Goal: Information Seeking & Learning: Learn about a topic

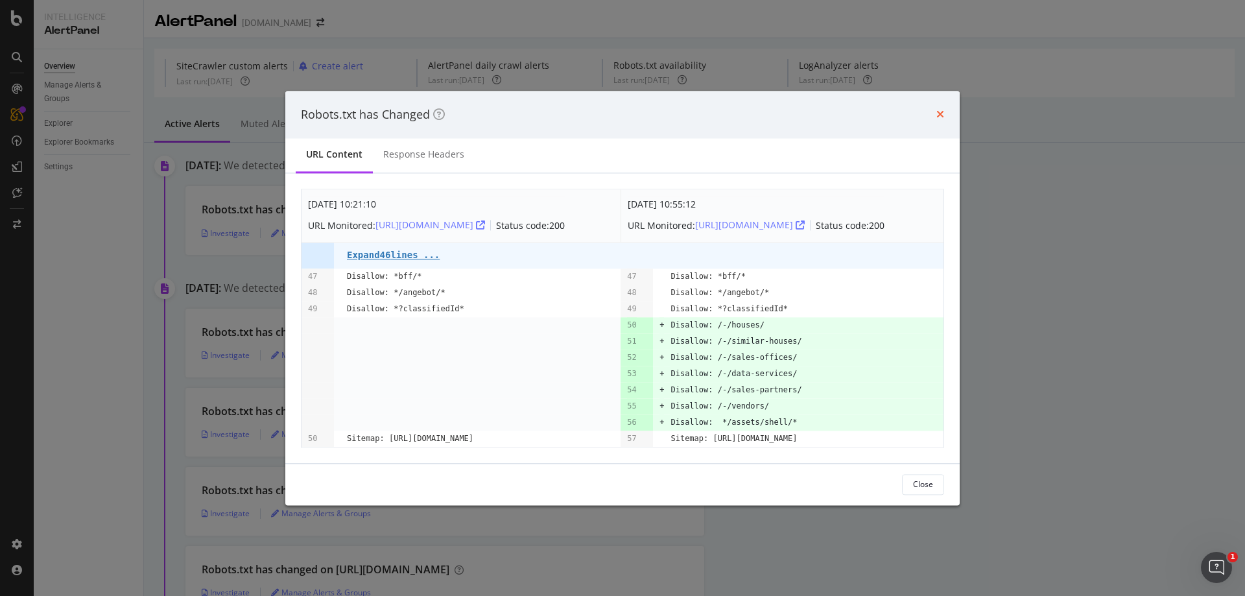
click at [943, 111] on icon "times" at bounding box center [940, 115] width 8 height 10
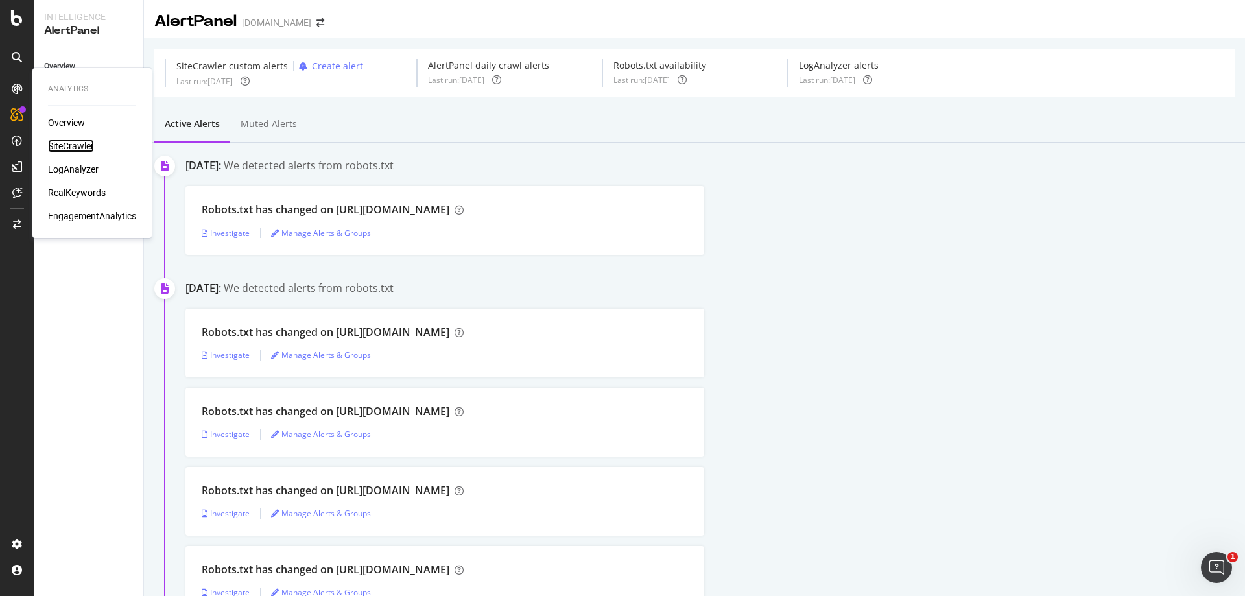
click at [71, 147] on div "SiteCrawler" at bounding box center [71, 145] width 46 height 13
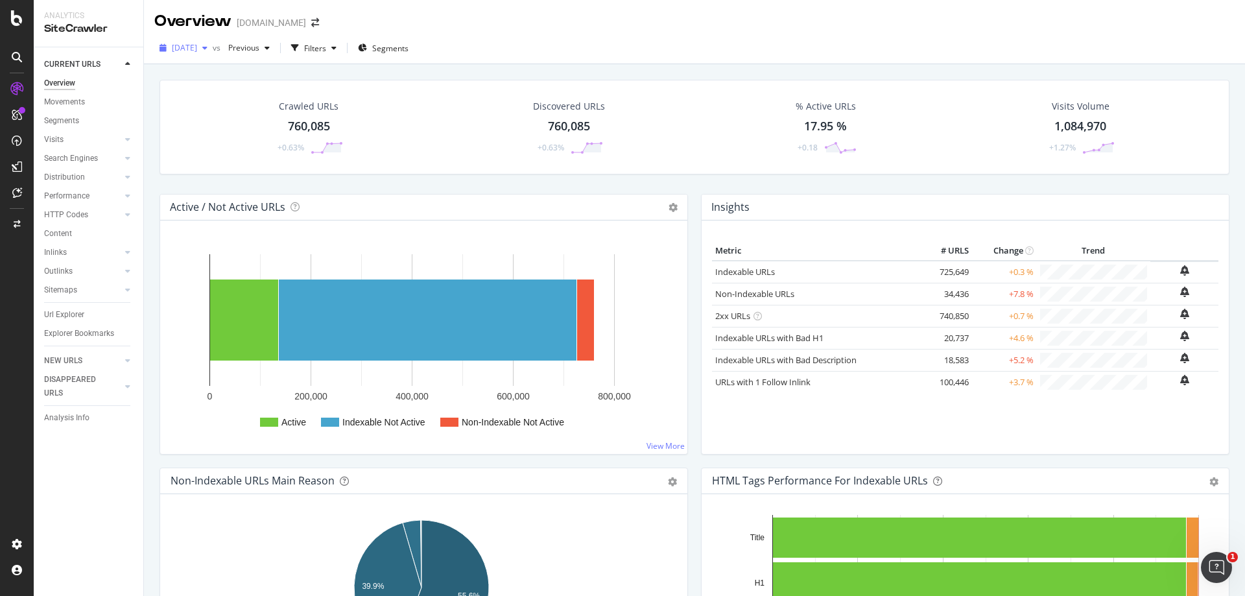
click at [207, 47] on icon "button" at bounding box center [204, 48] width 5 height 8
click at [595, 32] on div "Overview immonet.de" at bounding box center [694, 16] width 1101 height 32
click at [753, 294] on link "Non-Indexable URLs" at bounding box center [754, 294] width 79 height 12
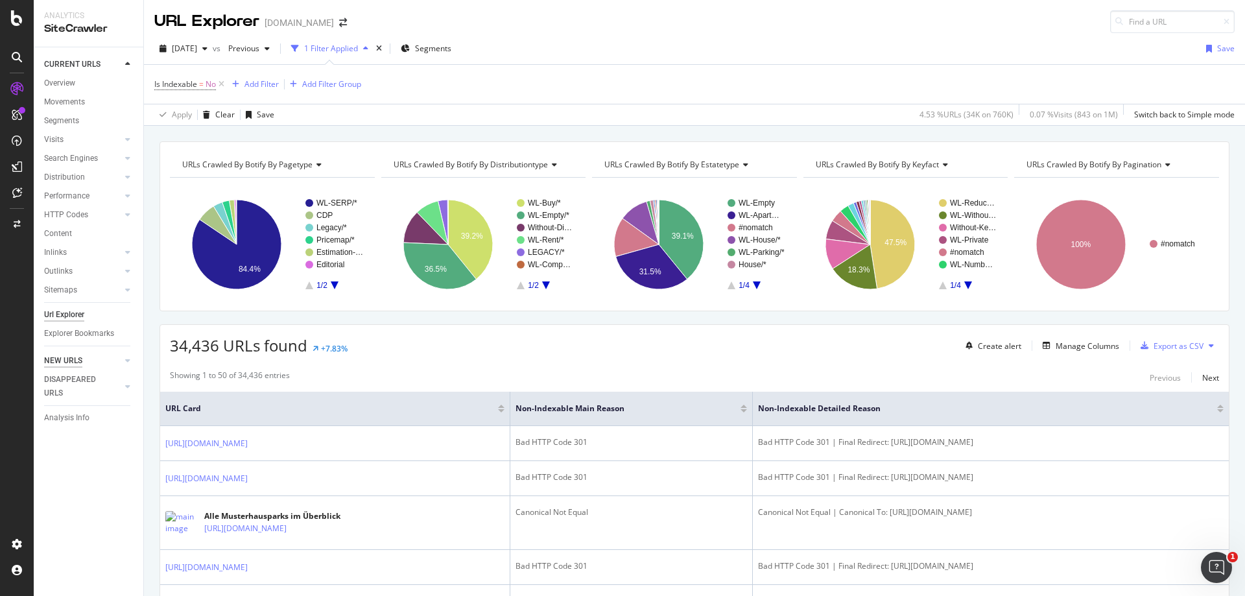
click at [77, 360] on div "NEW URLS" at bounding box center [63, 361] width 38 height 14
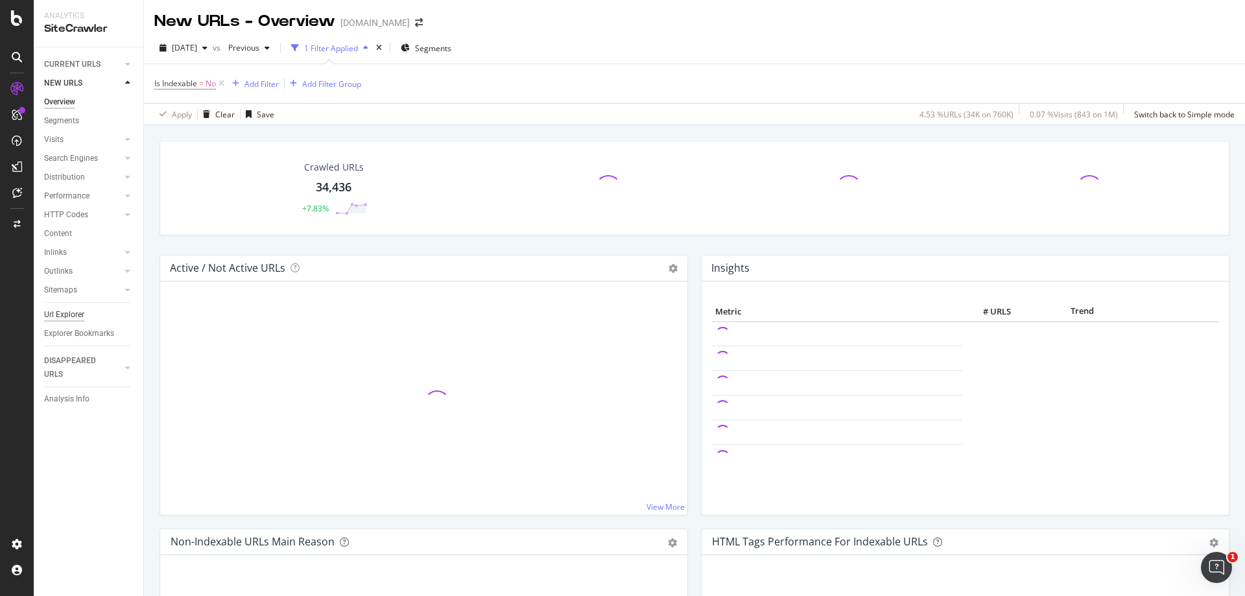
click at [75, 314] on div "Url Explorer" at bounding box center [64, 315] width 40 height 14
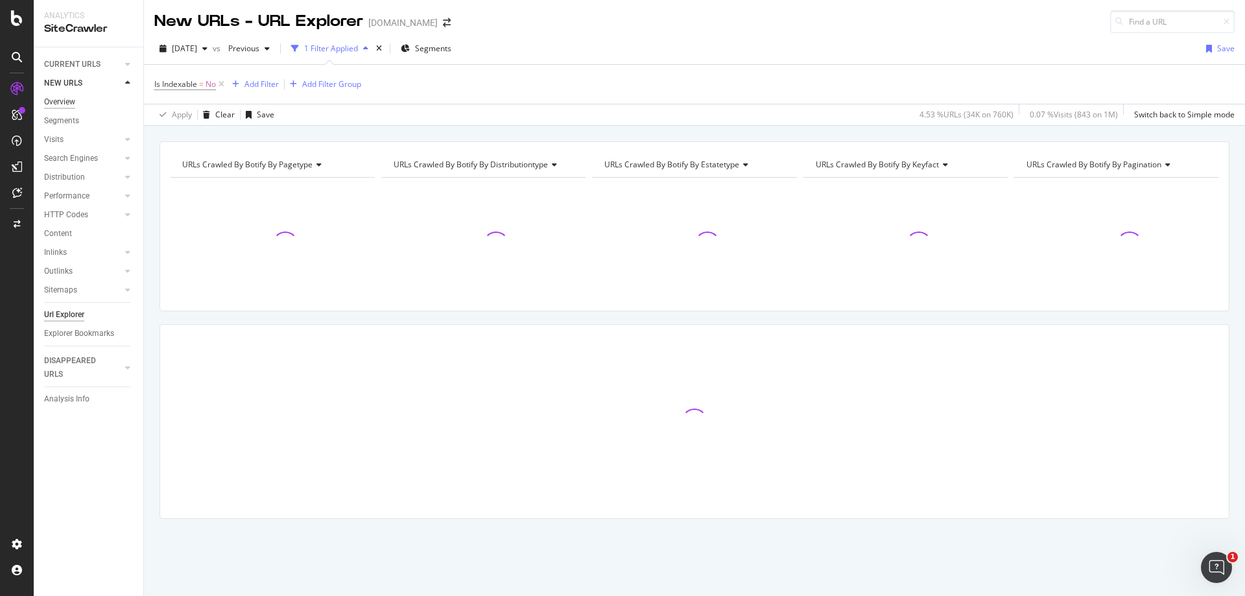
click at [71, 100] on div "Overview" at bounding box center [59, 102] width 31 height 14
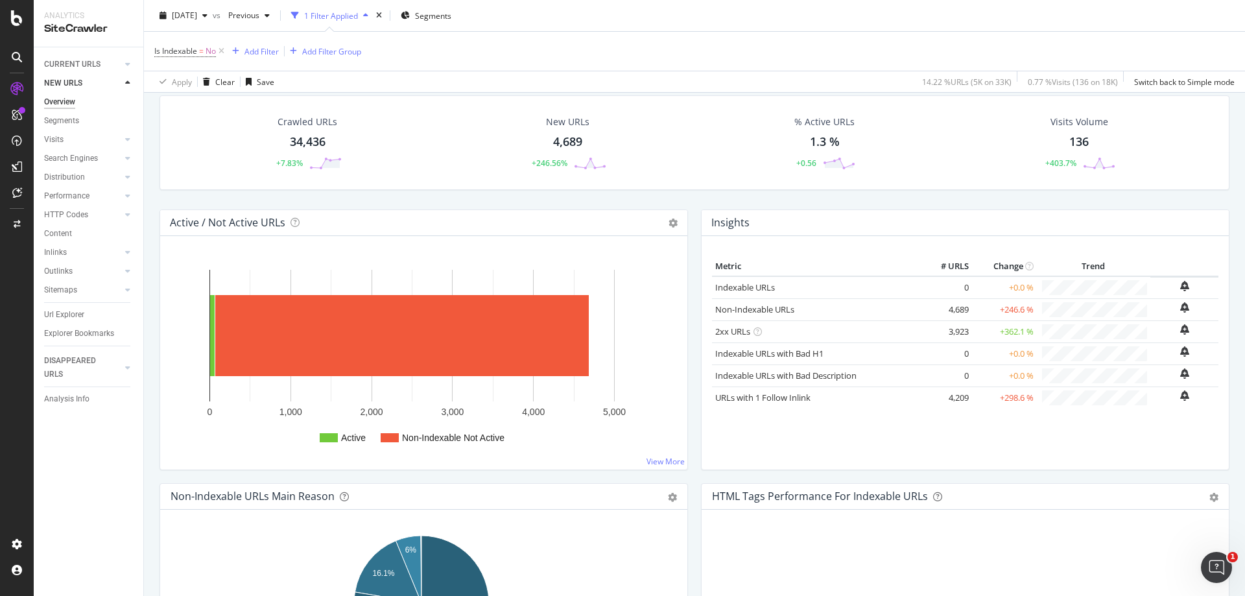
scroll to position [130, 0]
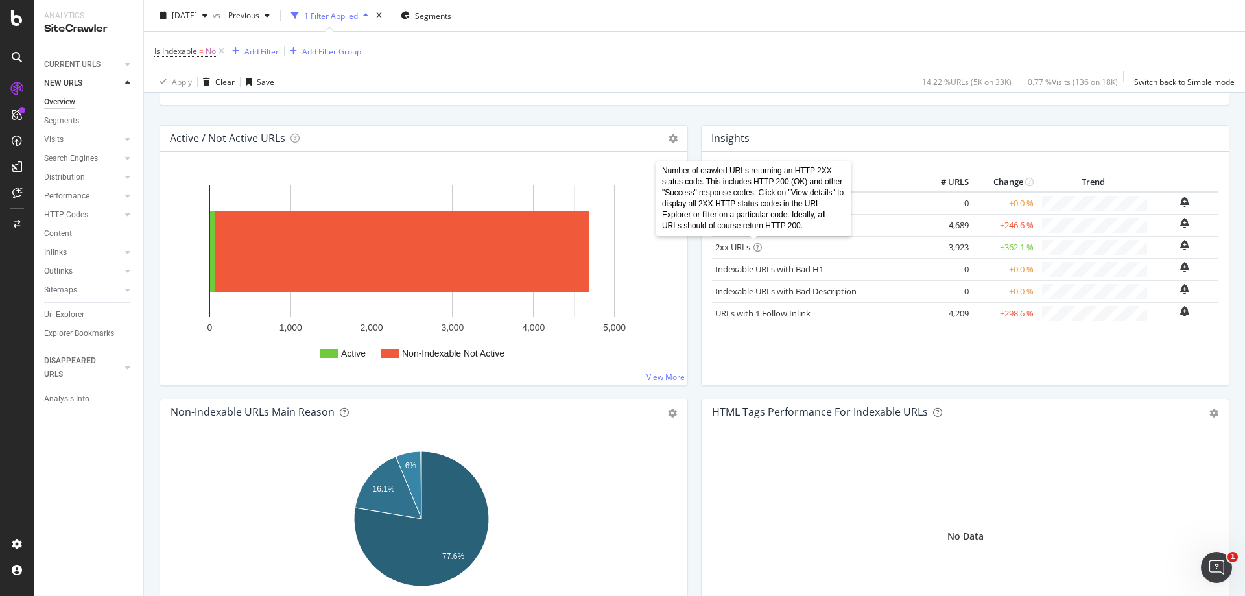
click at [754, 247] on icon at bounding box center [757, 247] width 8 height 8
click at [731, 244] on link "2xx URLs" at bounding box center [732, 247] width 35 height 12
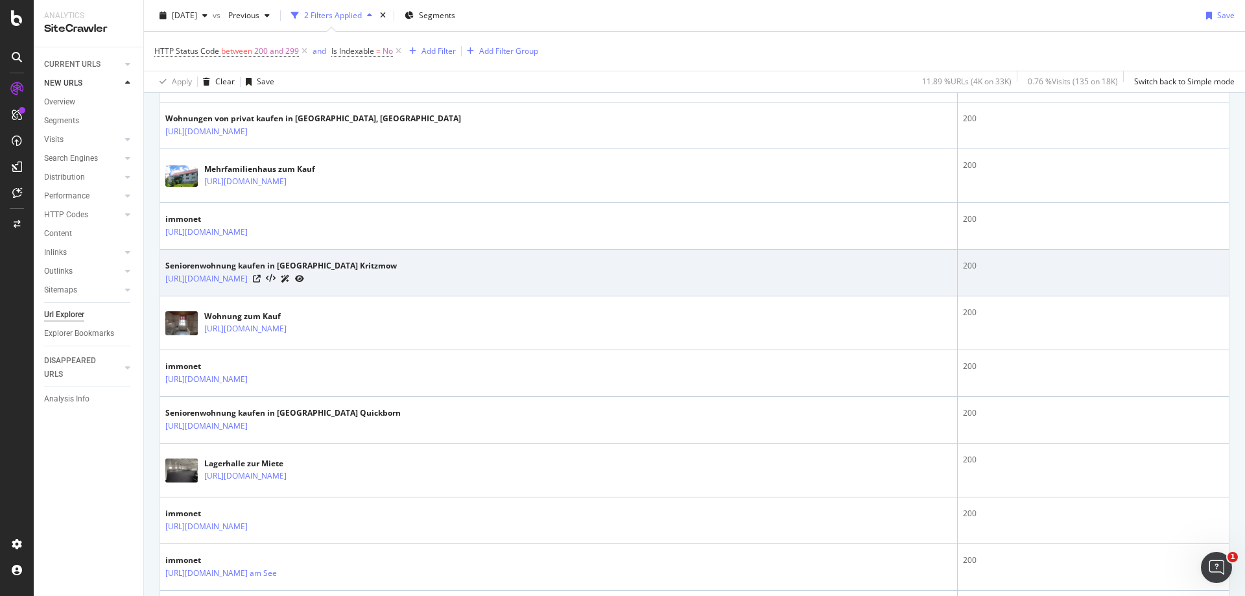
scroll to position [648, 0]
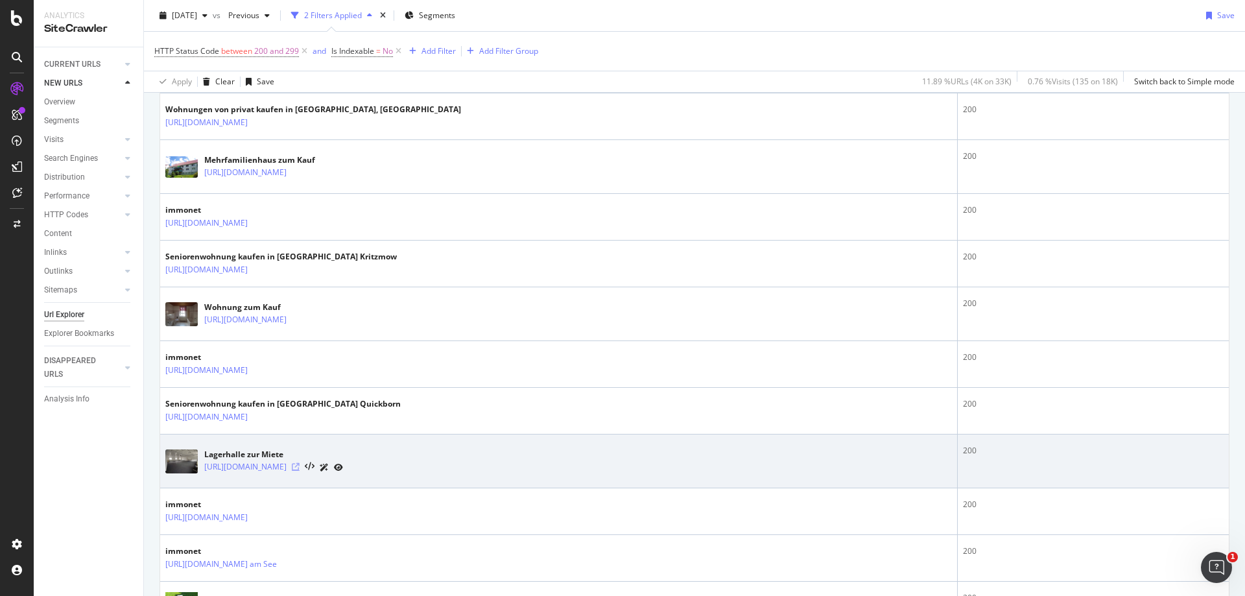
click at [300, 468] on icon at bounding box center [296, 467] width 8 height 8
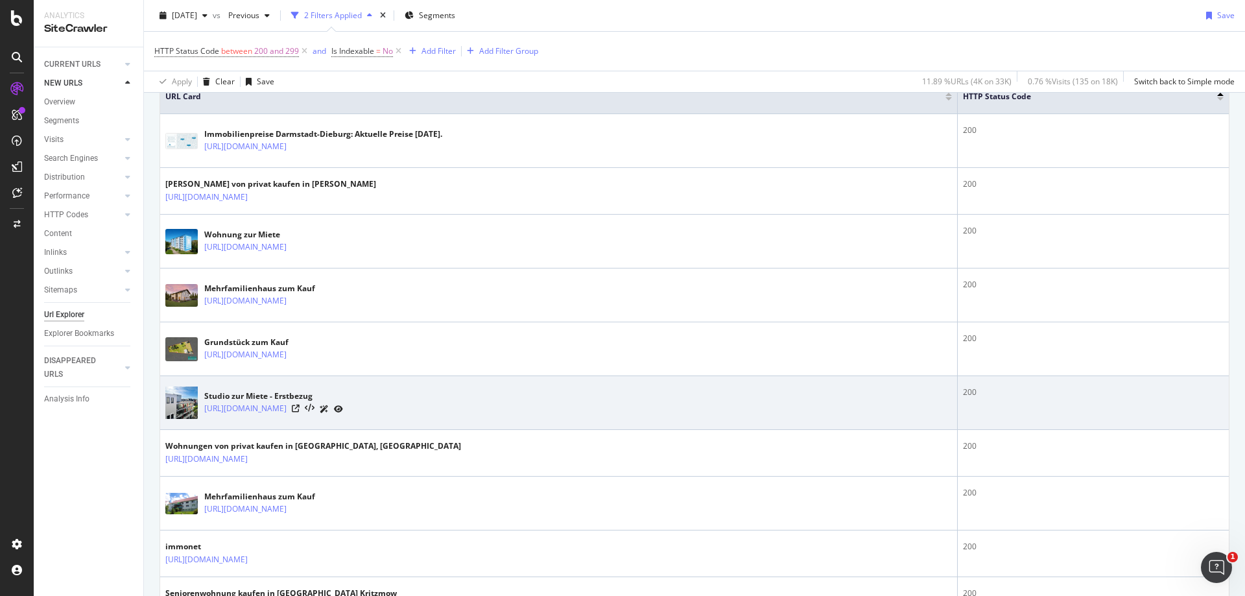
scroll to position [324, 0]
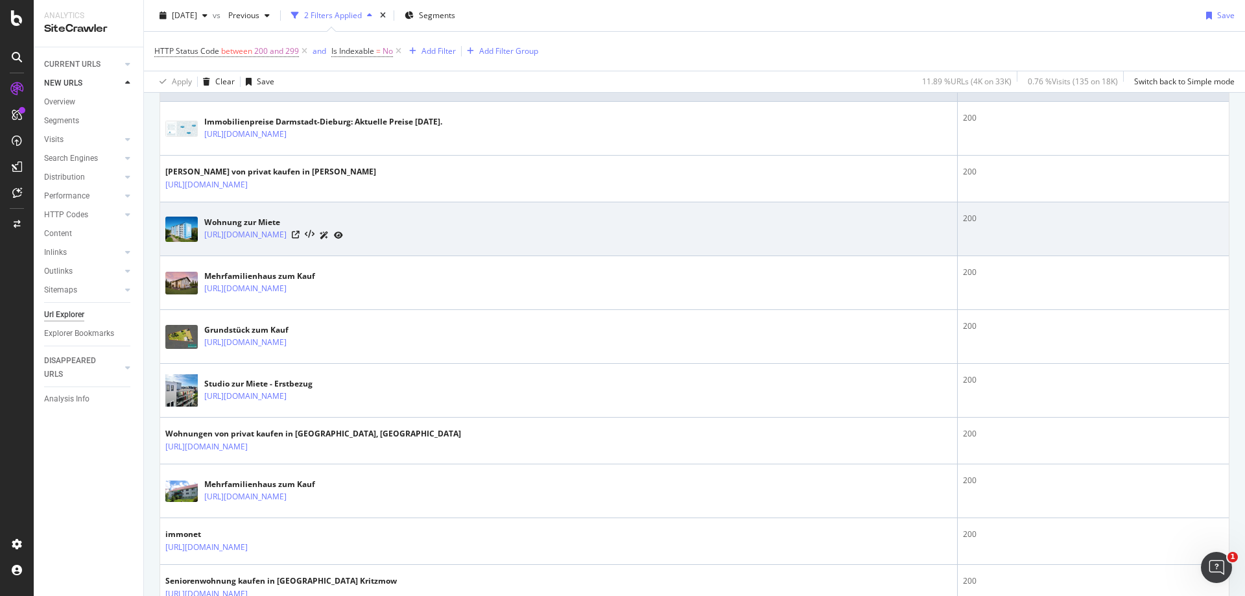
click at [343, 234] on icon at bounding box center [338, 235] width 9 height 8
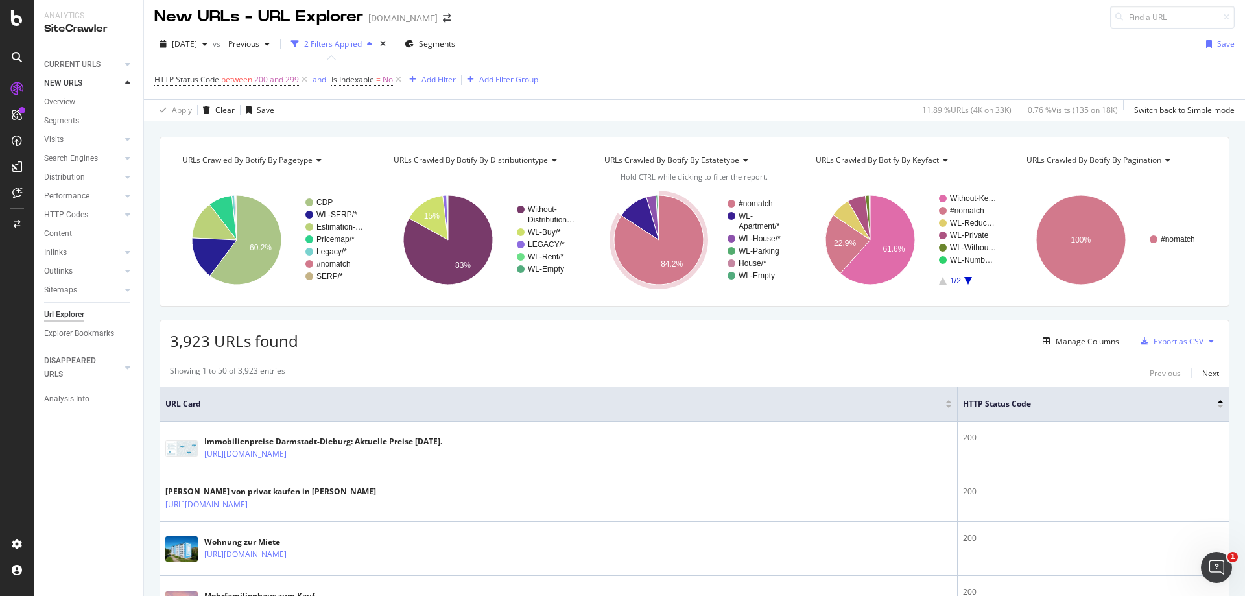
scroll to position [0, 0]
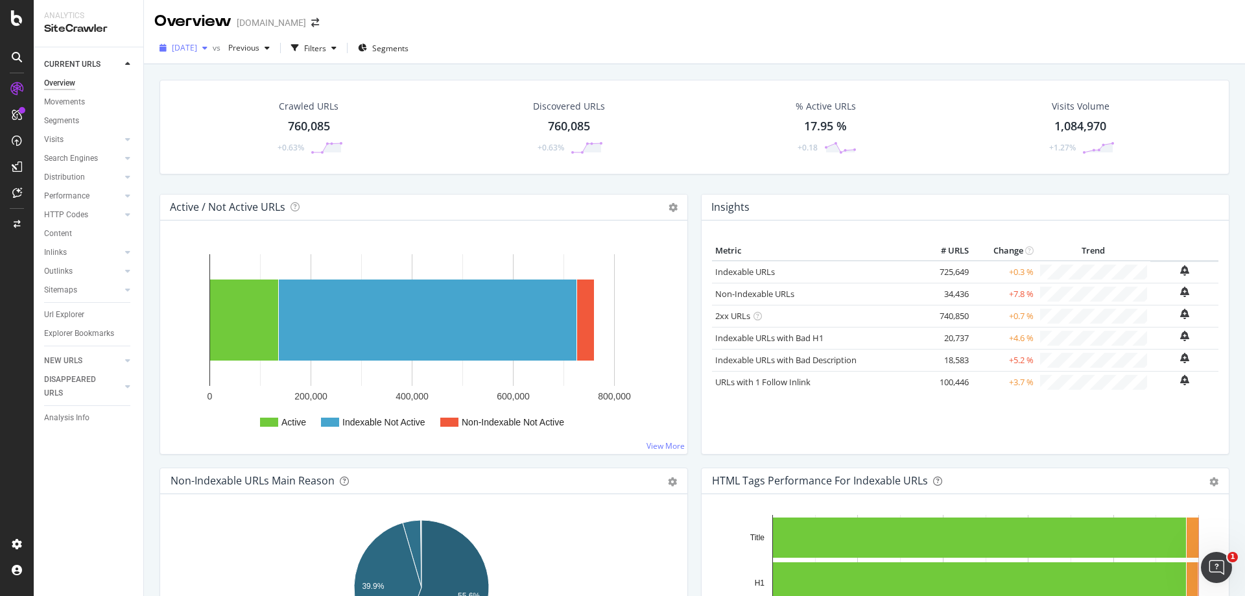
click at [207, 48] on icon "button" at bounding box center [204, 48] width 5 height 8
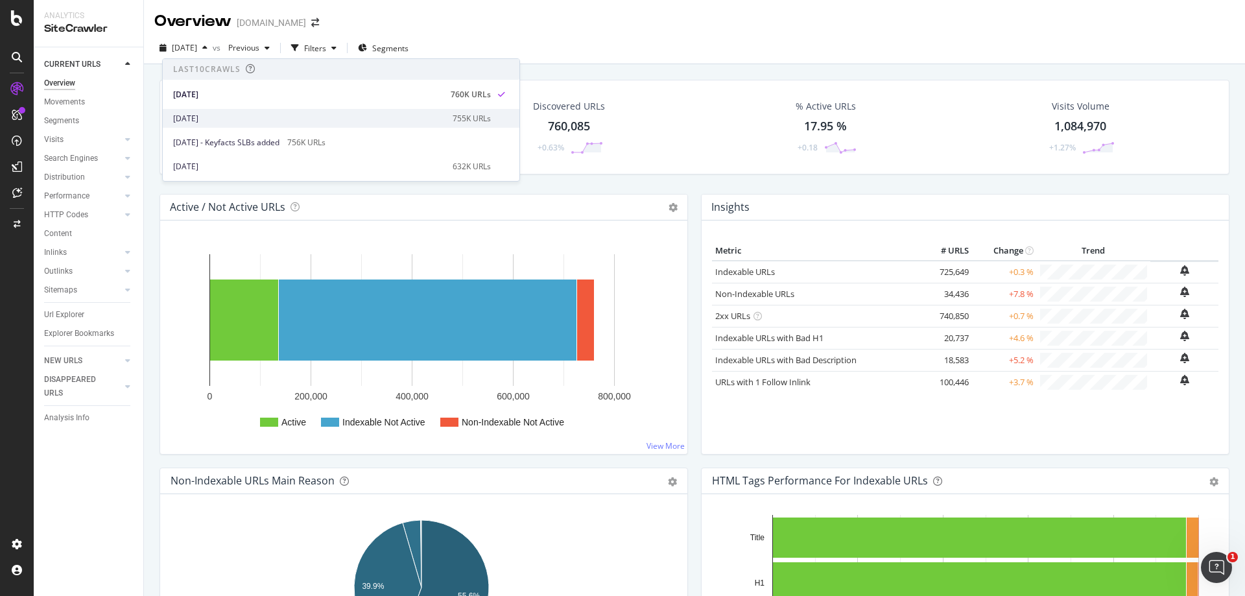
click at [210, 117] on div "2025 Aug. 8th" at bounding box center [309, 119] width 272 height 12
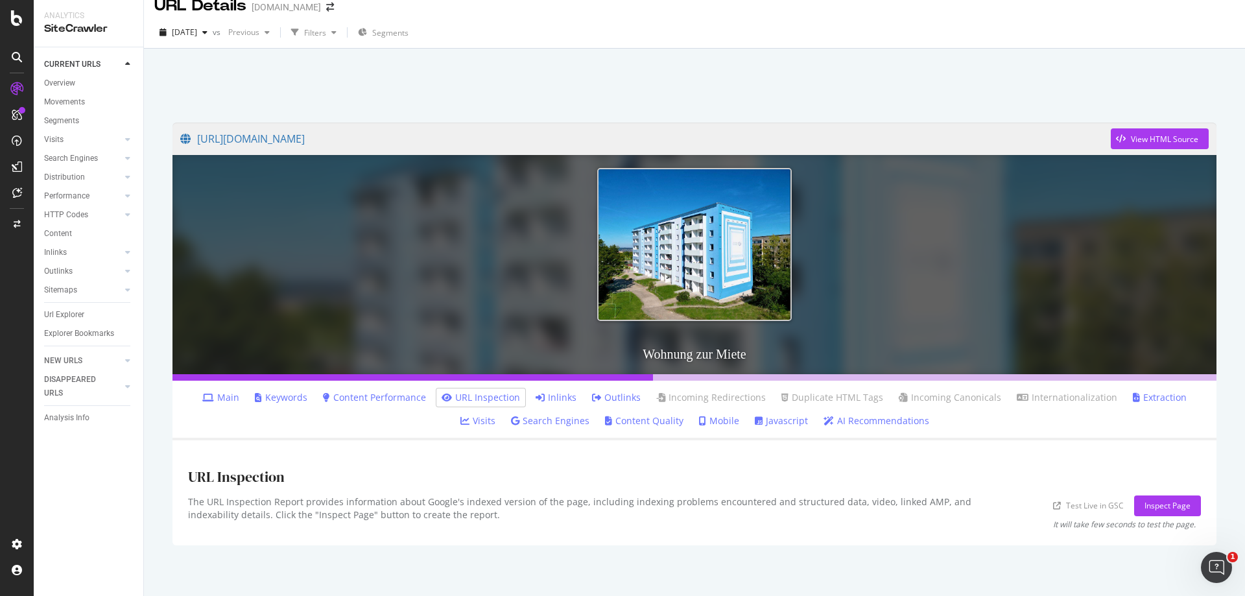
scroll to position [23, 0]
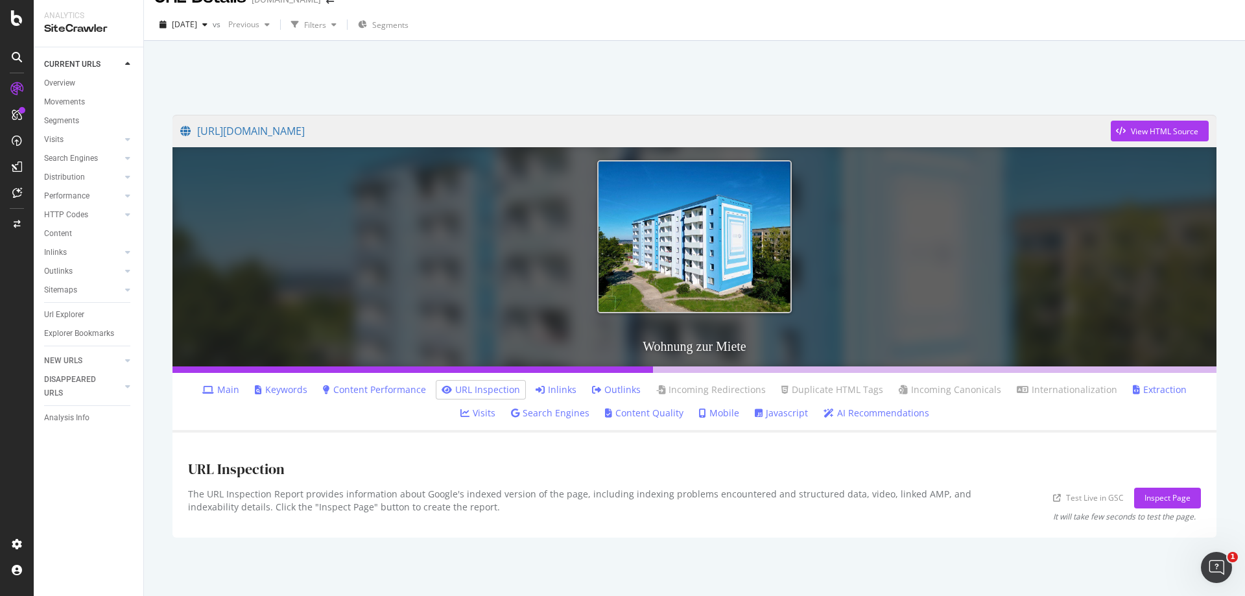
click at [536, 393] on link "Inlinks" at bounding box center [556, 389] width 41 height 13
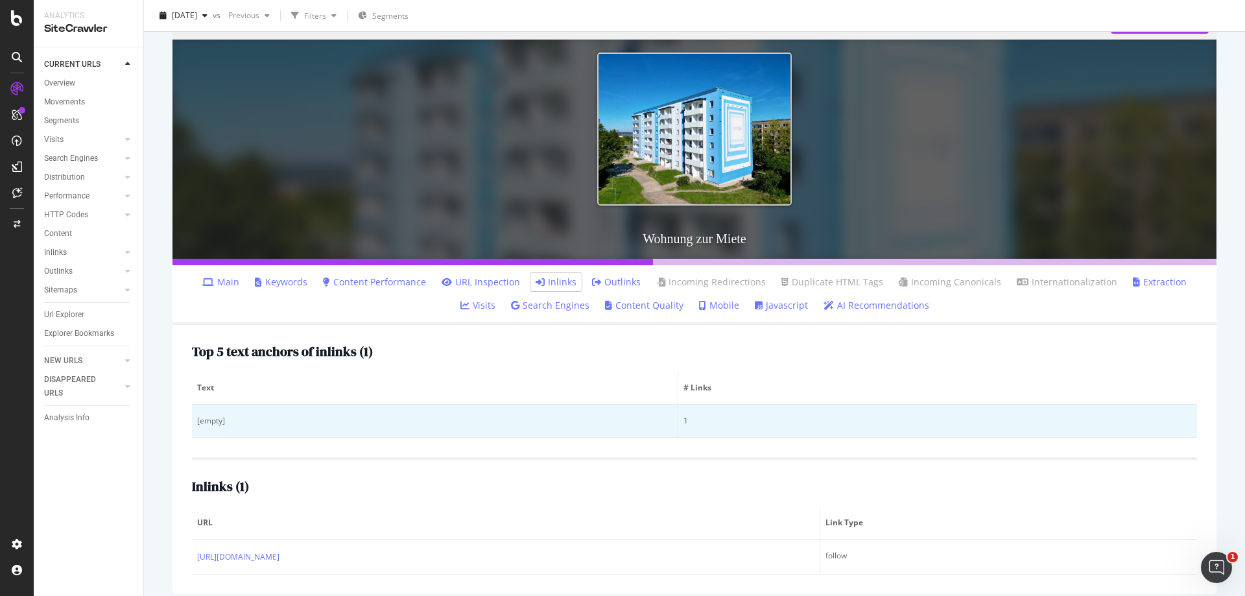
scroll to position [142, 0]
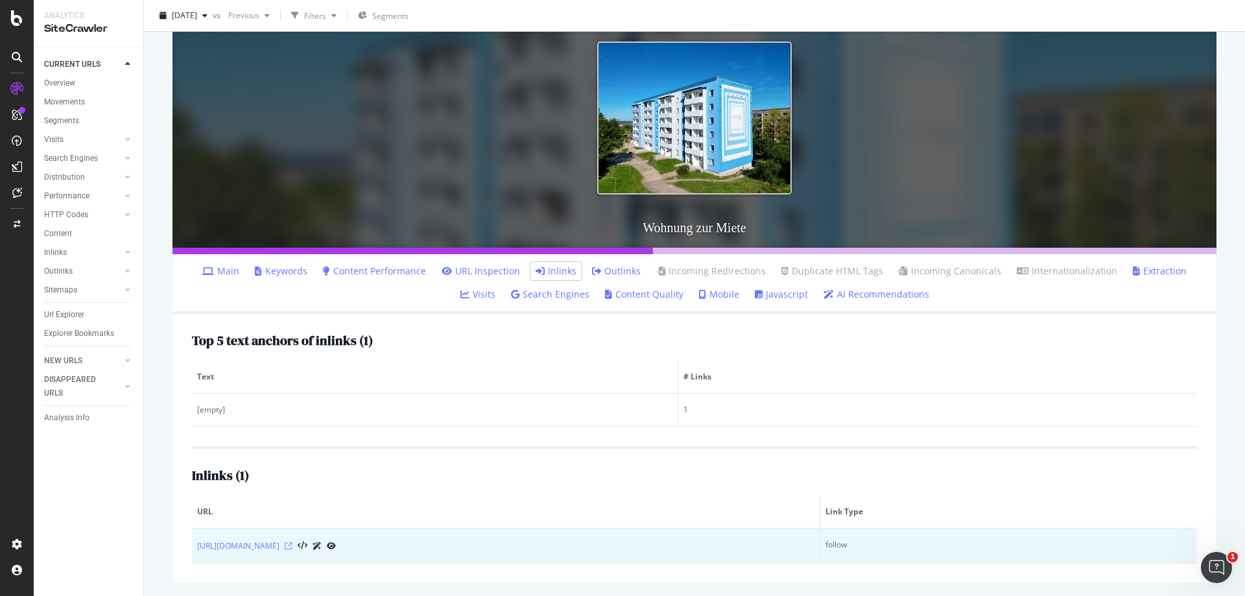
click at [292, 547] on icon at bounding box center [289, 546] width 8 height 8
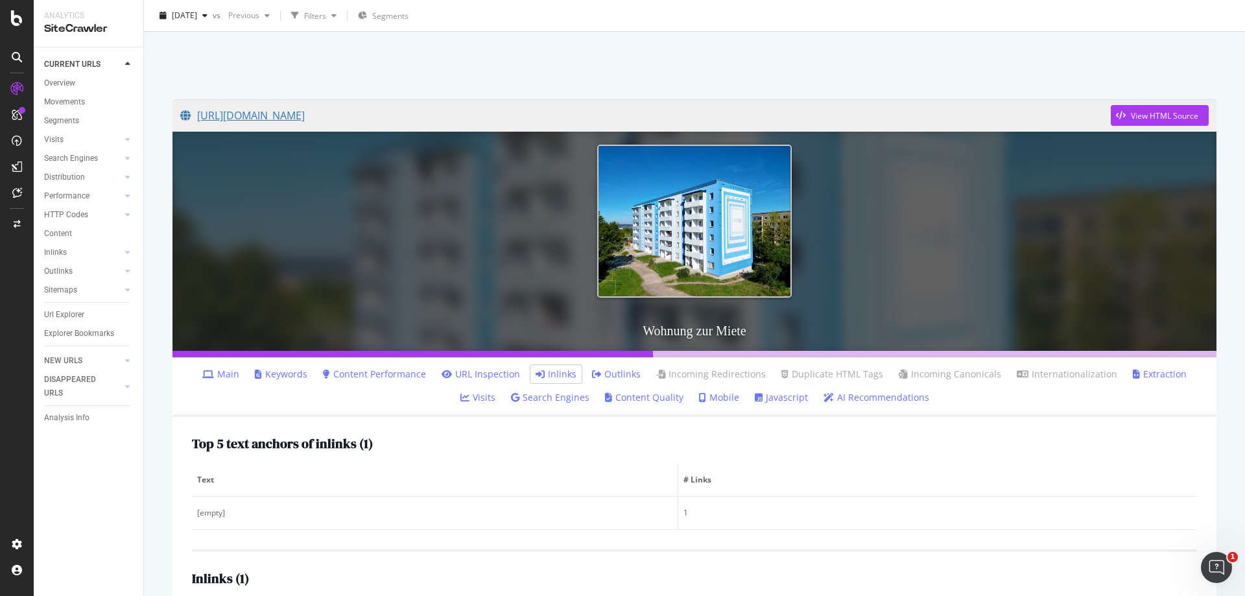
scroll to position [51, 0]
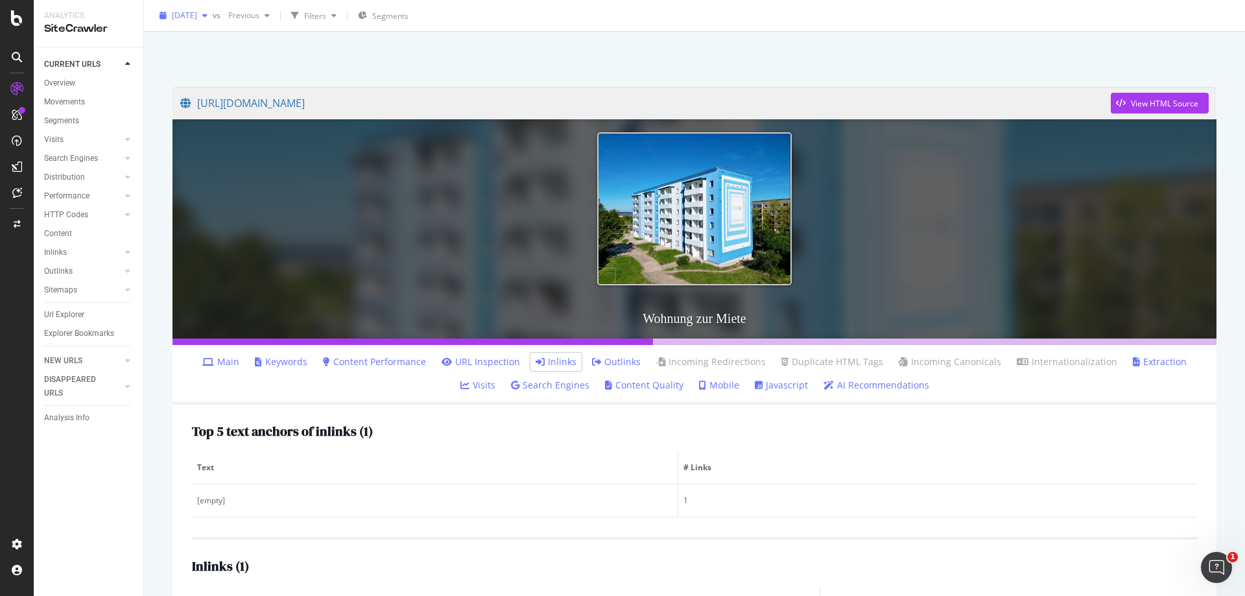
click at [197, 15] on span "[DATE]" at bounding box center [184, 15] width 25 height 11
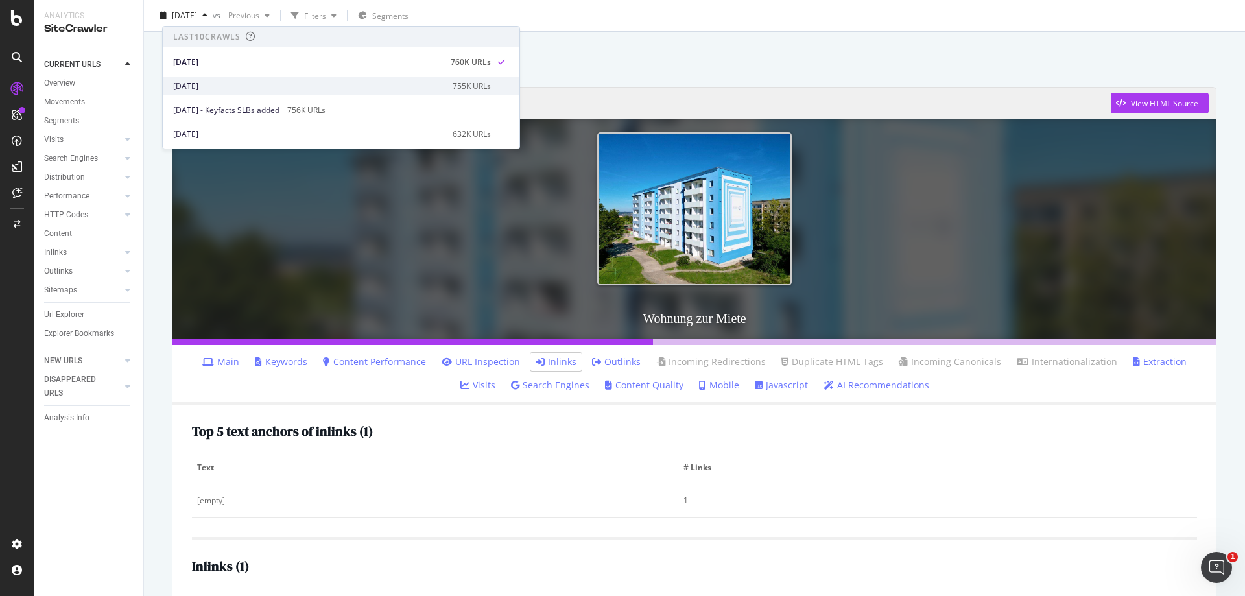
click at [222, 82] on div "2025 Aug. 8th" at bounding box center [309, 86] width 272 height 12
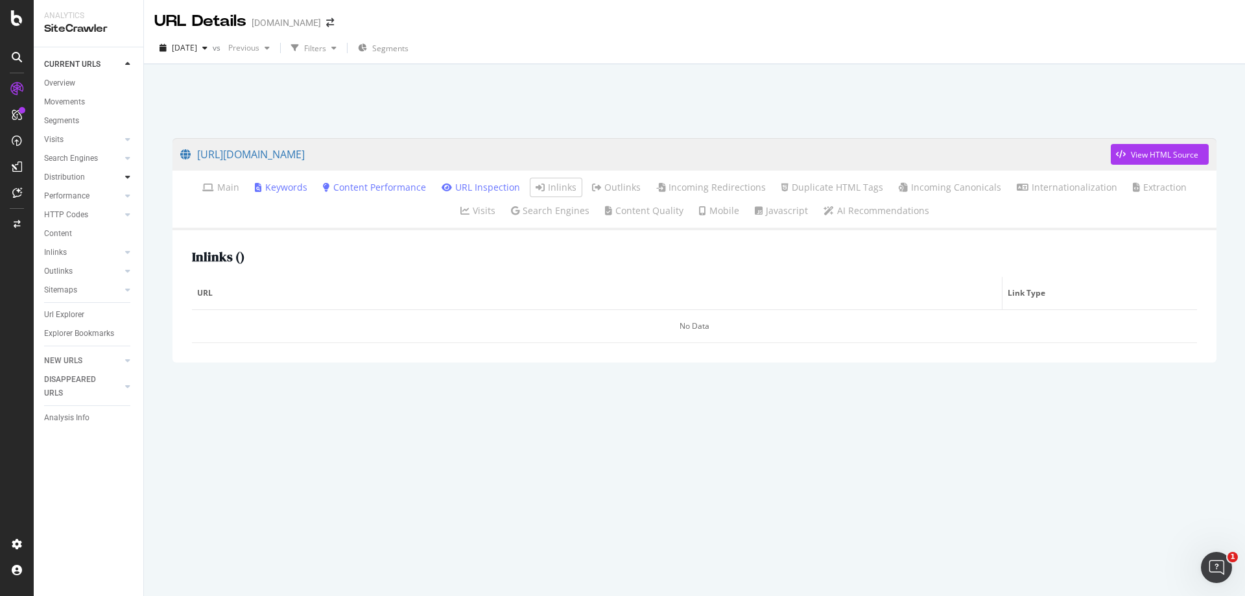
click at [129, 176] on icon at bounding box center [127, 177] width 5 height 8
click at [78, 217] on div "Segments" at bounding box center [67, 215] width 35 height 14
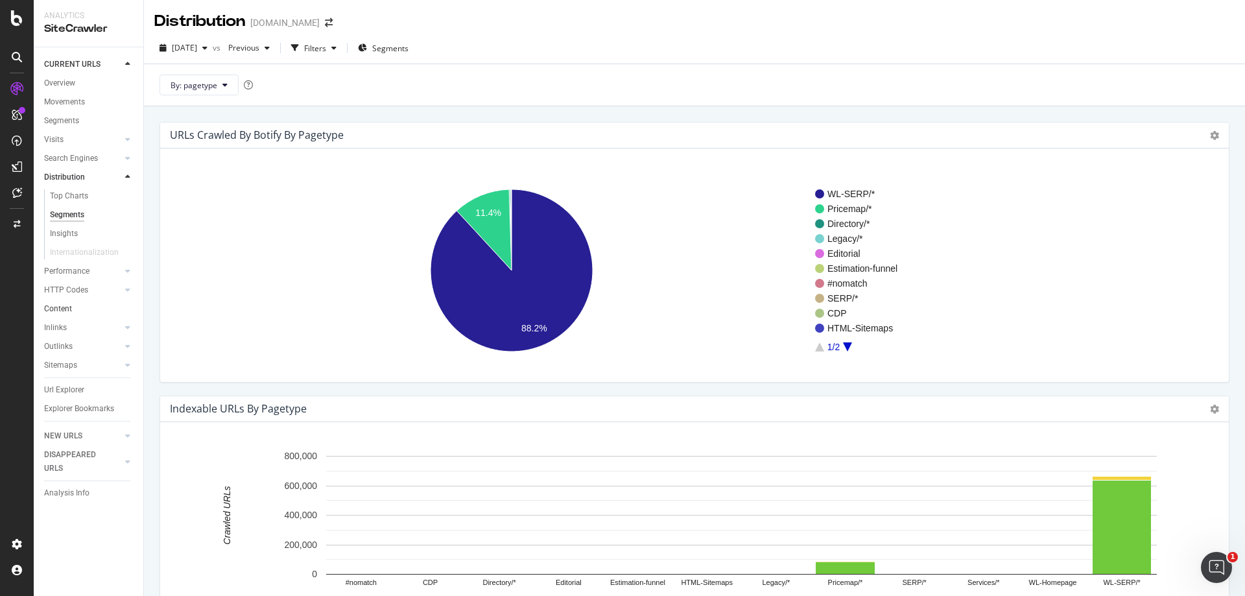
click at [76, 309] on link "Content" at bounding box center [89, 309] width 90 height 14
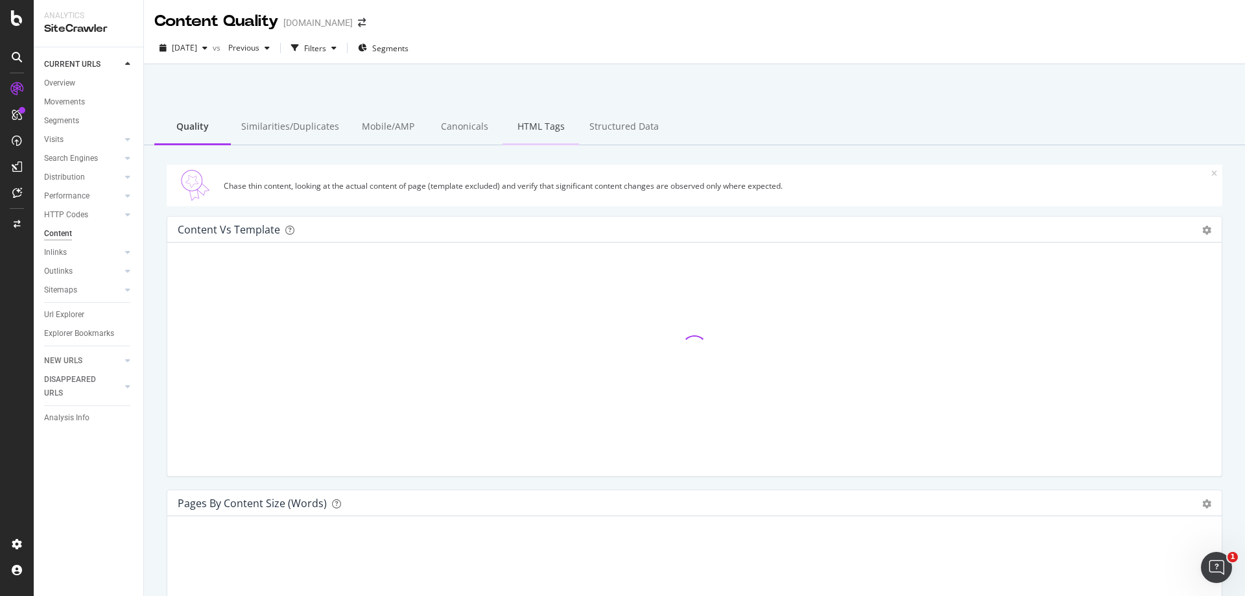
click at [527, 130] on div "HTML Tags" at bounding box center [541, 128] width 77 height 36
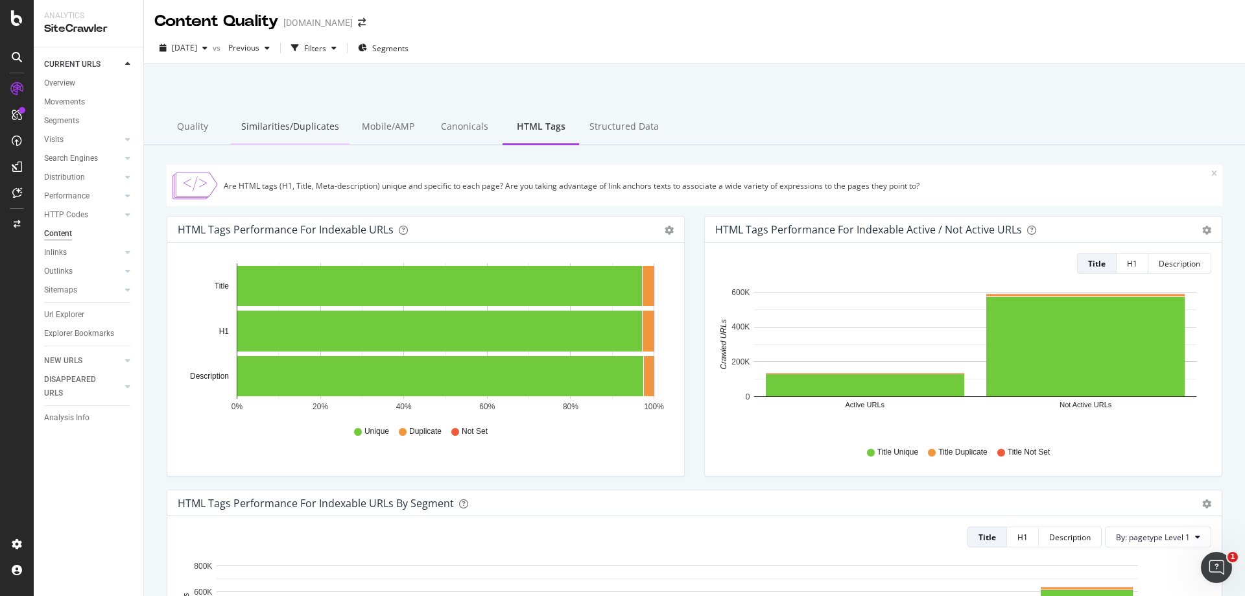
click at [314, 133] on div "Similarities/Duplicates" at bounding box center [290, 128] width 119 height 36
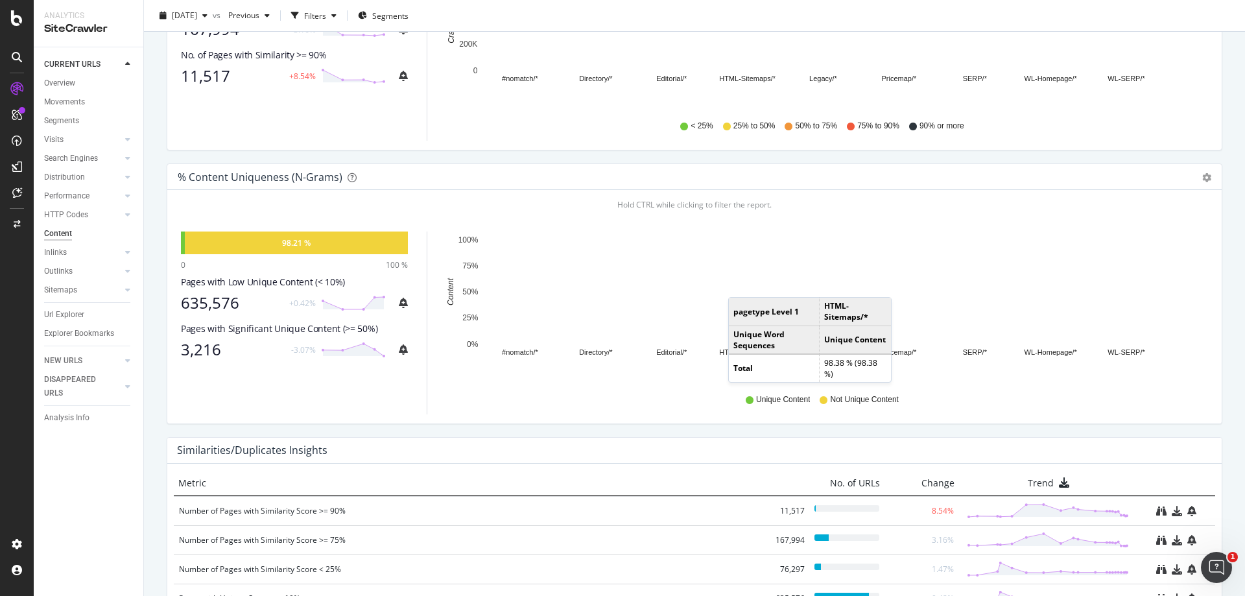
scroll to position [324, 0]
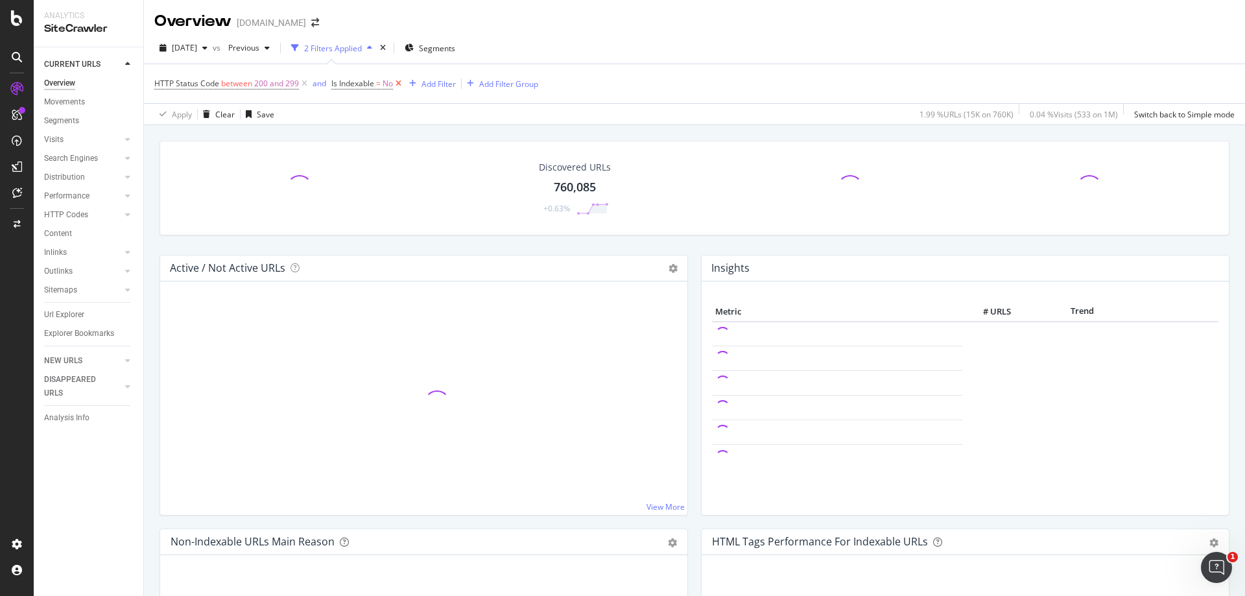
click at [402, 82] on icon at bounding box center [398, 83] width 11 height 13
click at [305, 82] on icon at bounding box center [304, 83] width 11 height 13
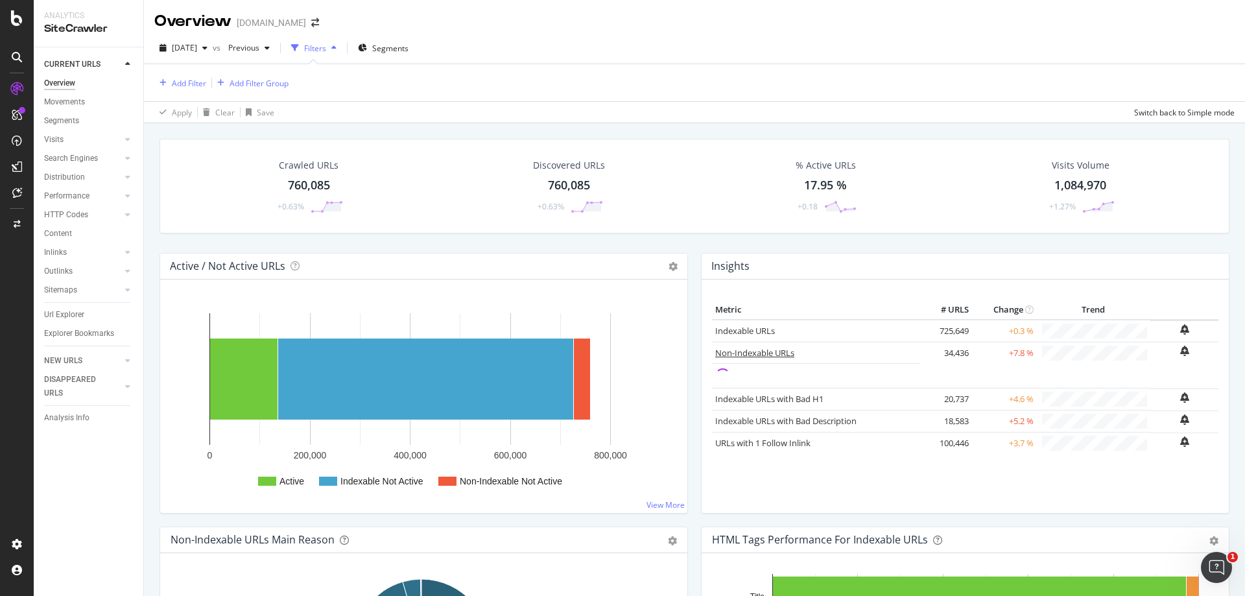
click at [768, 355] on link "Non-Indexable URLs" at bounding box center [754, 353] width 79 height 12
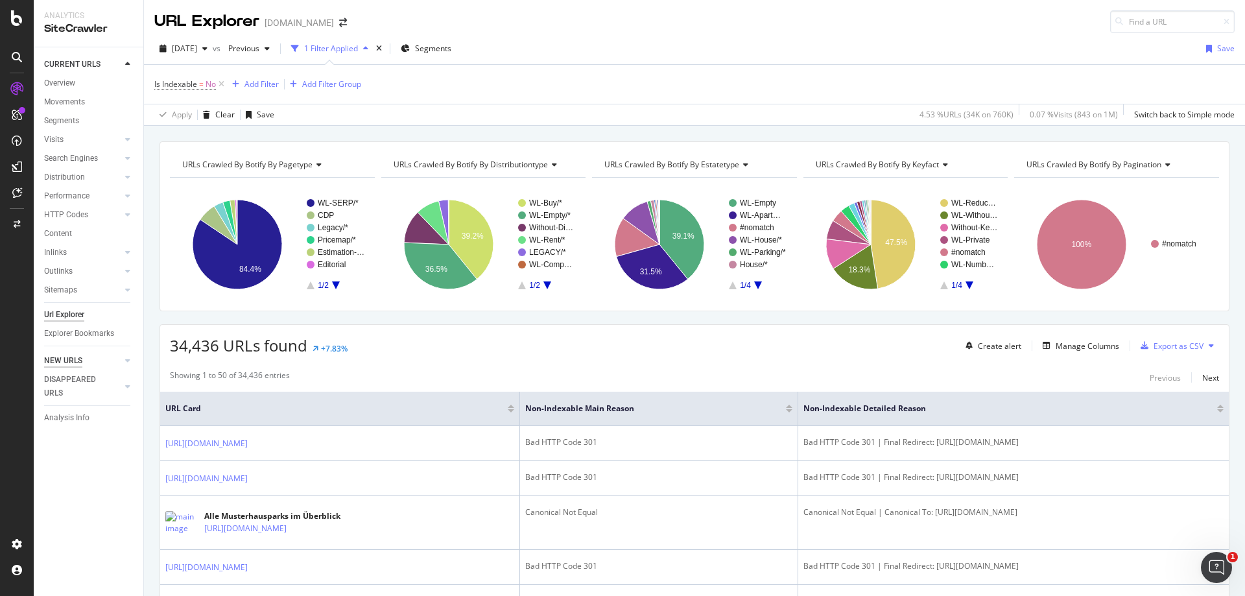
click at [63, 357] on div "NEW URLS" at bounding box center [63, 361] width 38 height 14
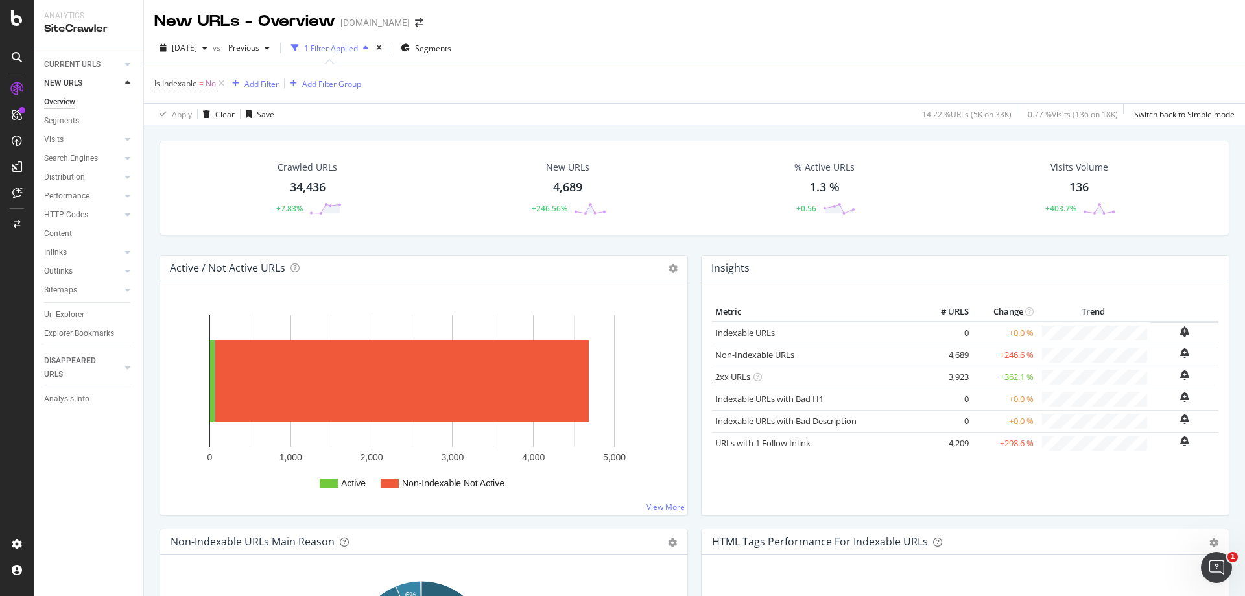
click at [731, 378] on link "2xx URLs" at bounding box center [732, 377] width 35 height 12
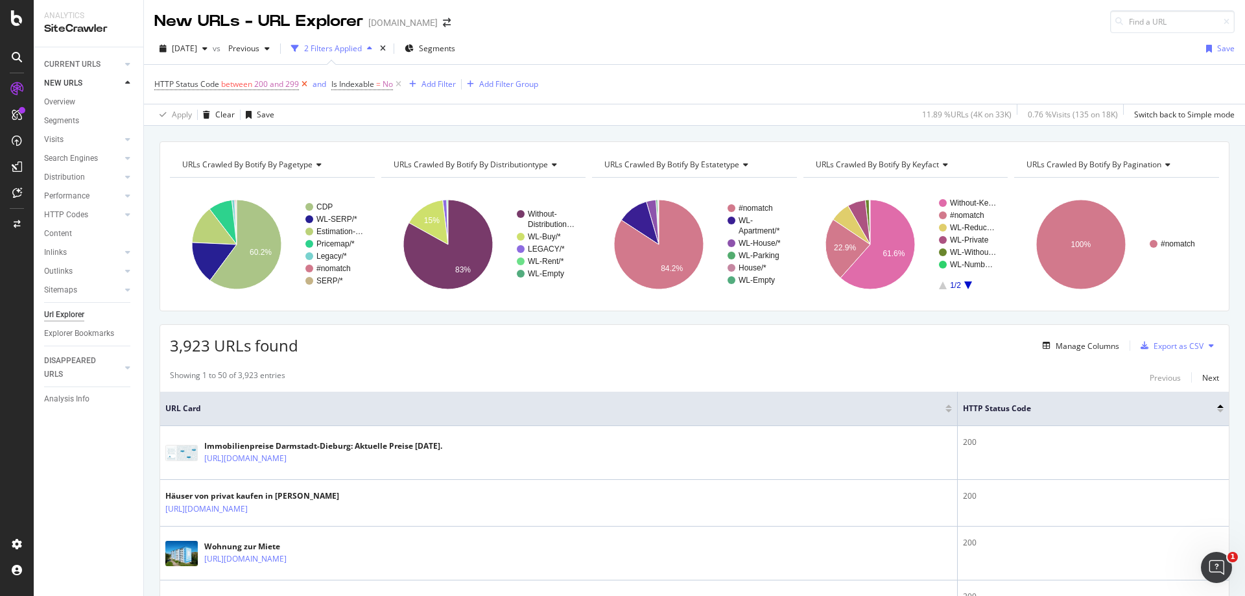
click at [303, 84] on icon at bounding box center [304, 84] width 11 height 13
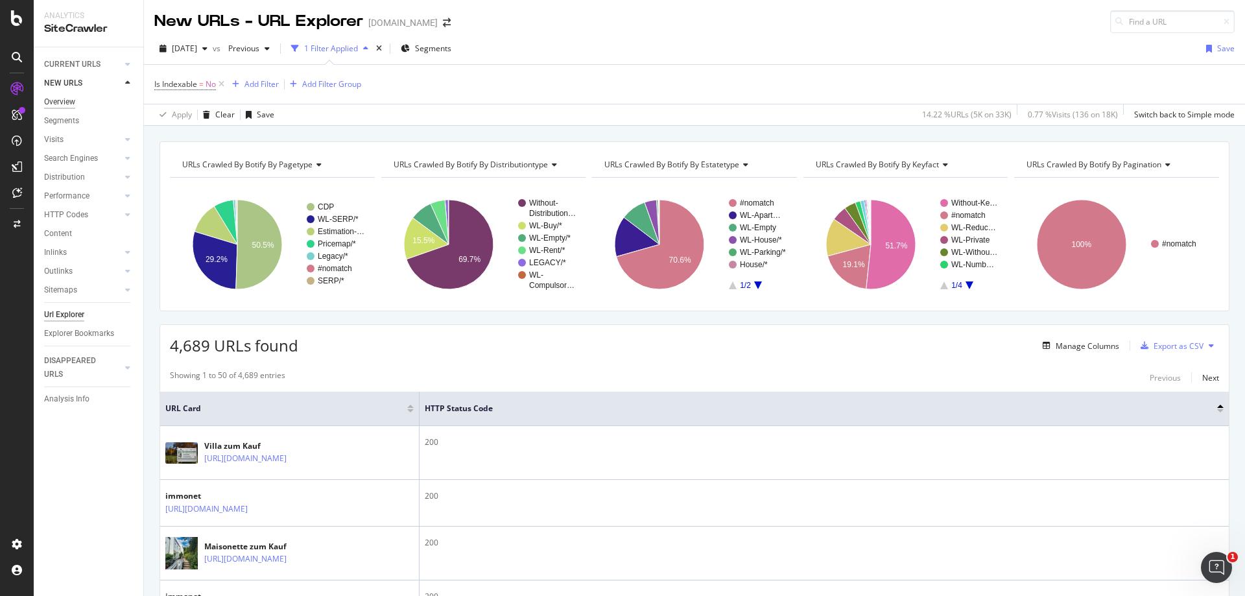
click at [60, 99] on div "Overview" at bounding box center [59, 102] width 31 height 14
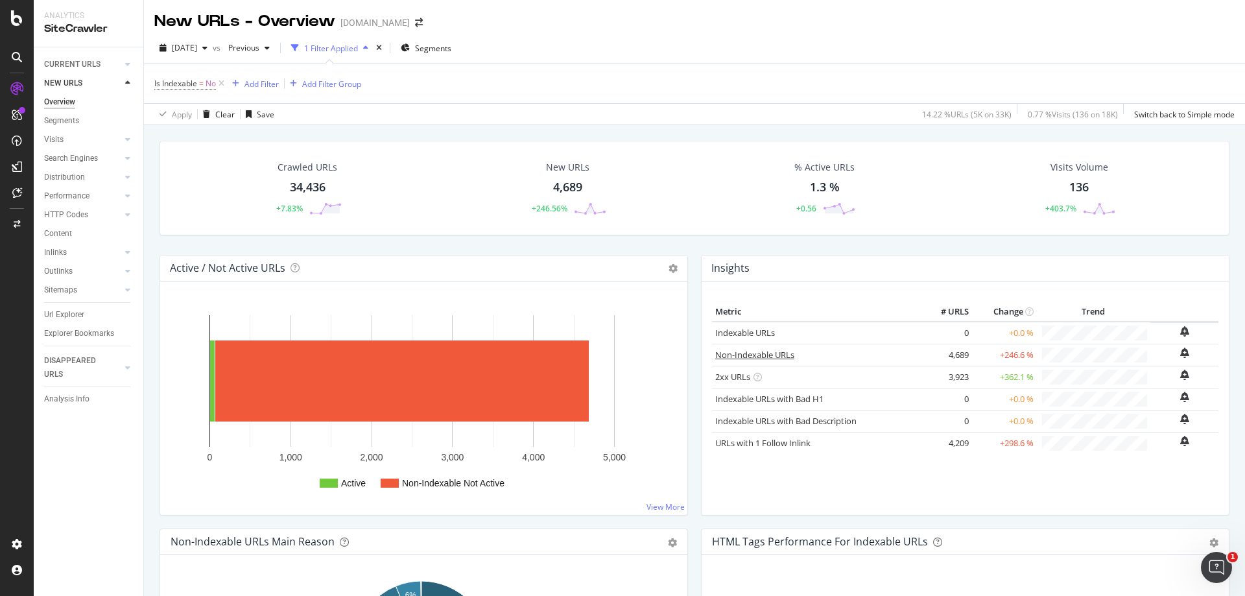
click at [771, 353] on link "Non-Indexable URLs" at bounding box center [754, 355] width 79 height 12
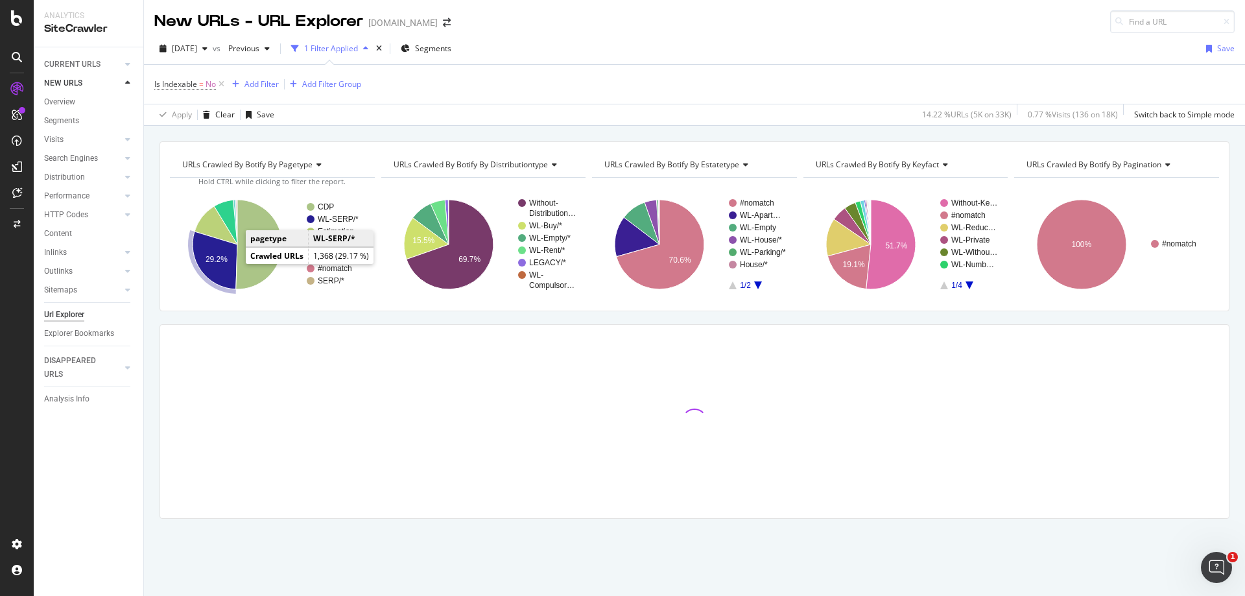
click at [219, 267] on icon "A chart." at bounding box center [215, 260] width 45 height 58
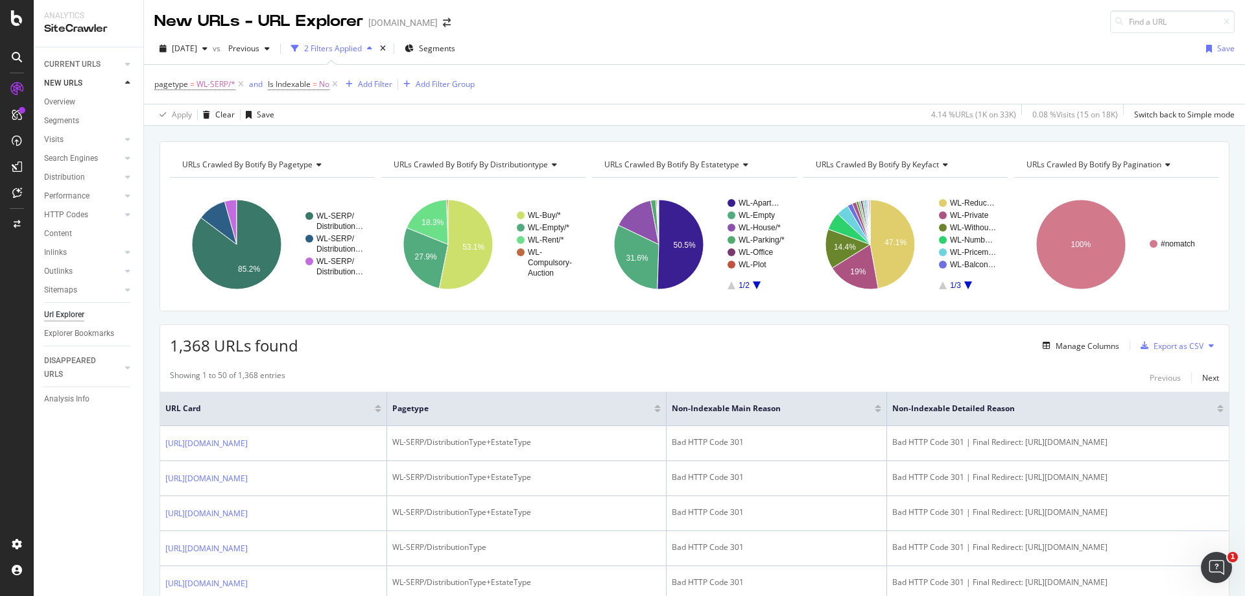
click at [1153, 166] on span "URLs Crawled By Botify By pagination" at bounding box center [1093, 164] width 135 height 11
type input "main r"
click at [1135, 196] on span "Non-Indexable URLs Main Reason" at bounding box center [1094, 198] width 121 height 13
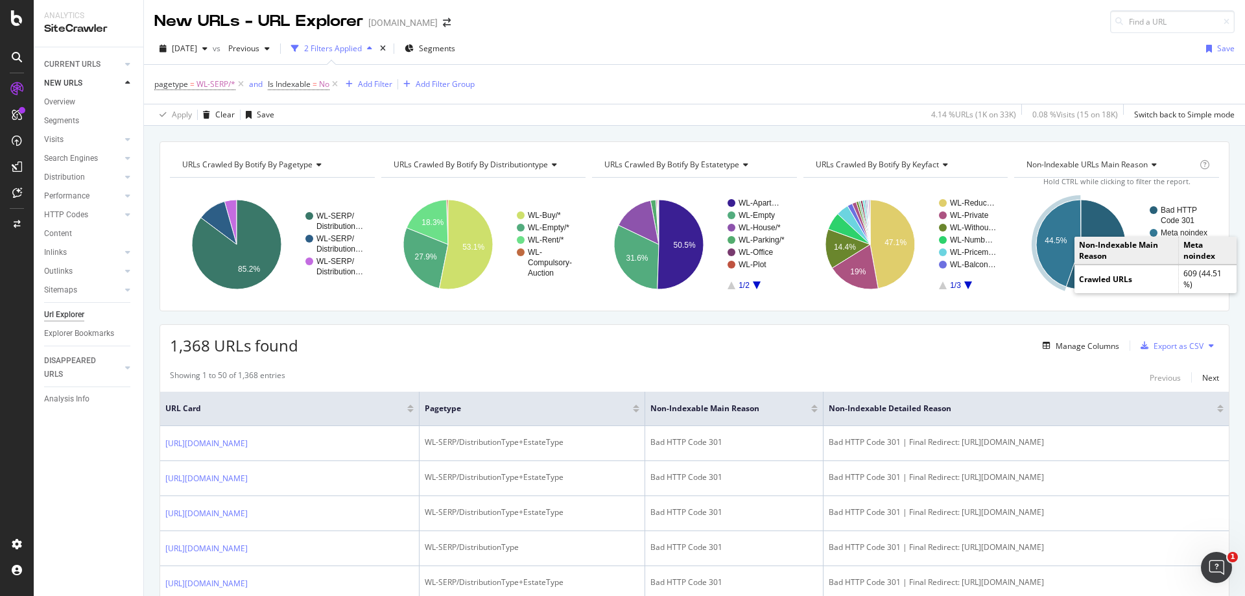
click at [1051, 265] on icon "A chart." at bounding box center [1058, 243] width 45 height 87
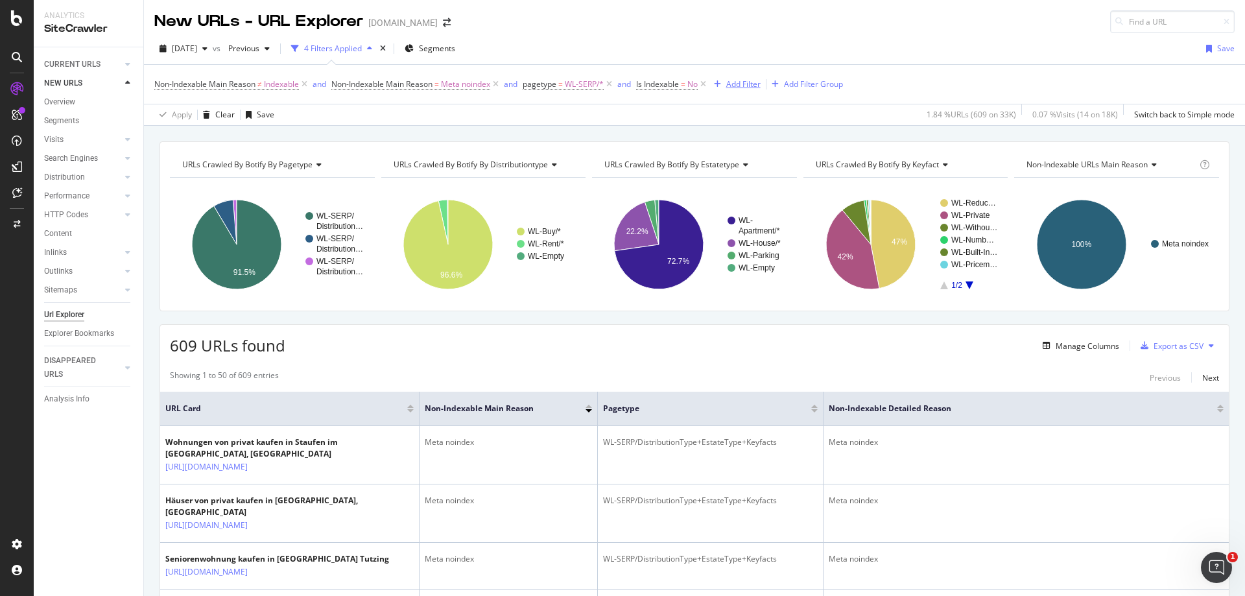
click at [754, 81] on div "Add Filter" at bounding box center [743, 83] width 34 height 11
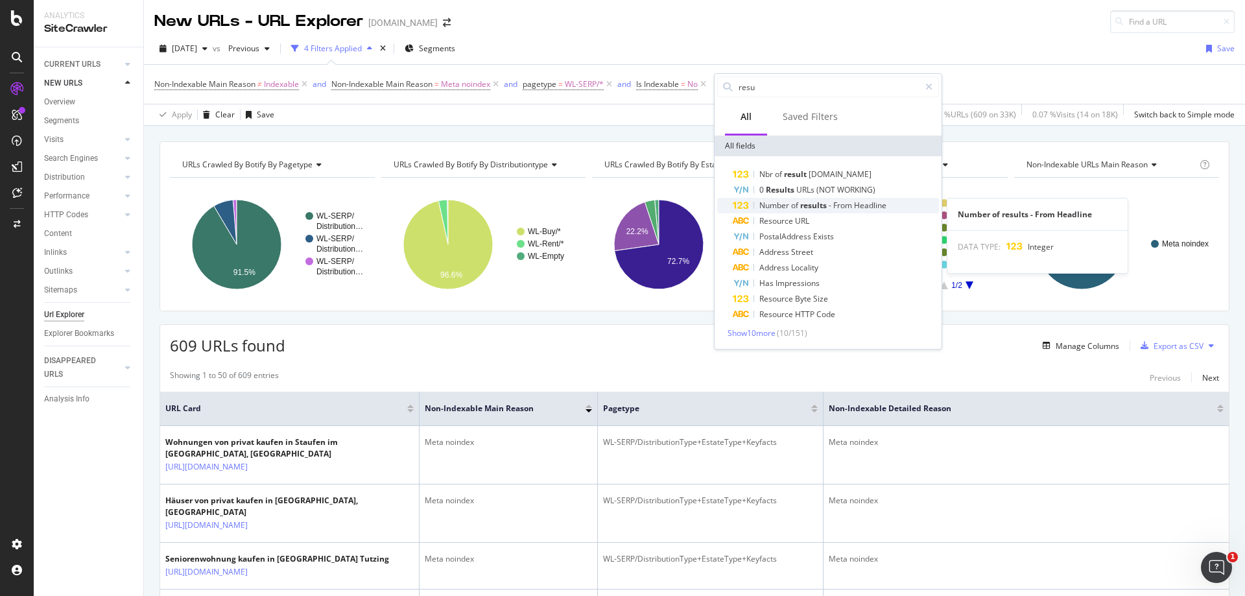
type input "resu"
click at [818, 206] on span "results" at bounding box center [814, 205] width 29 height 11
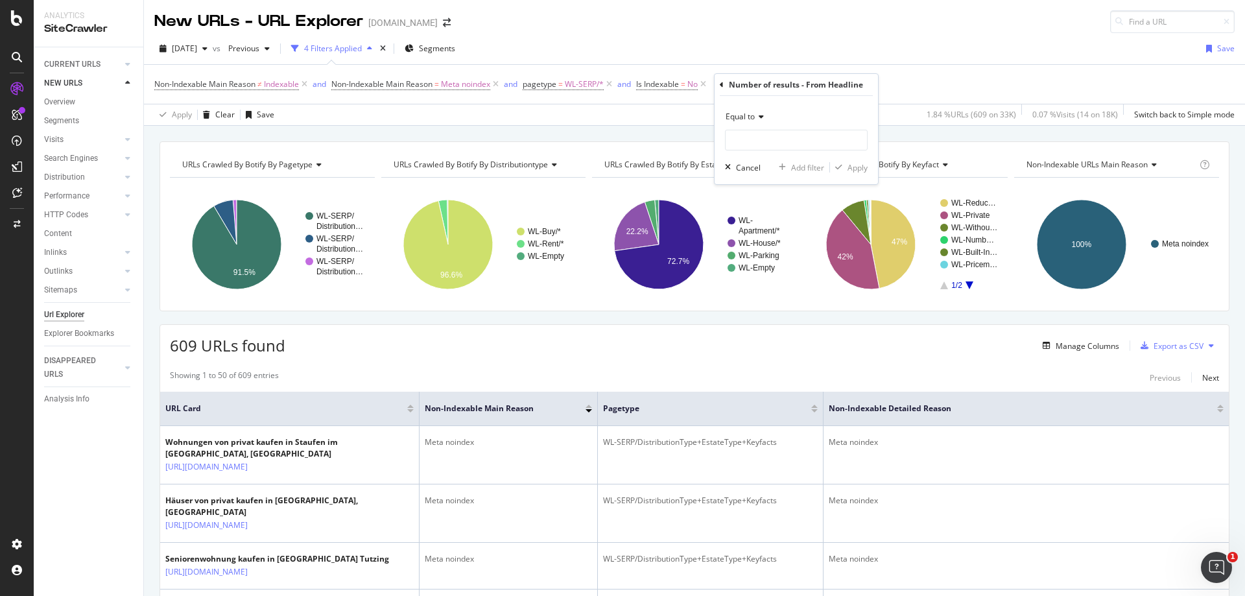
click at [757, 117] on icon at bounding box center [759, 117] width 9 height 8
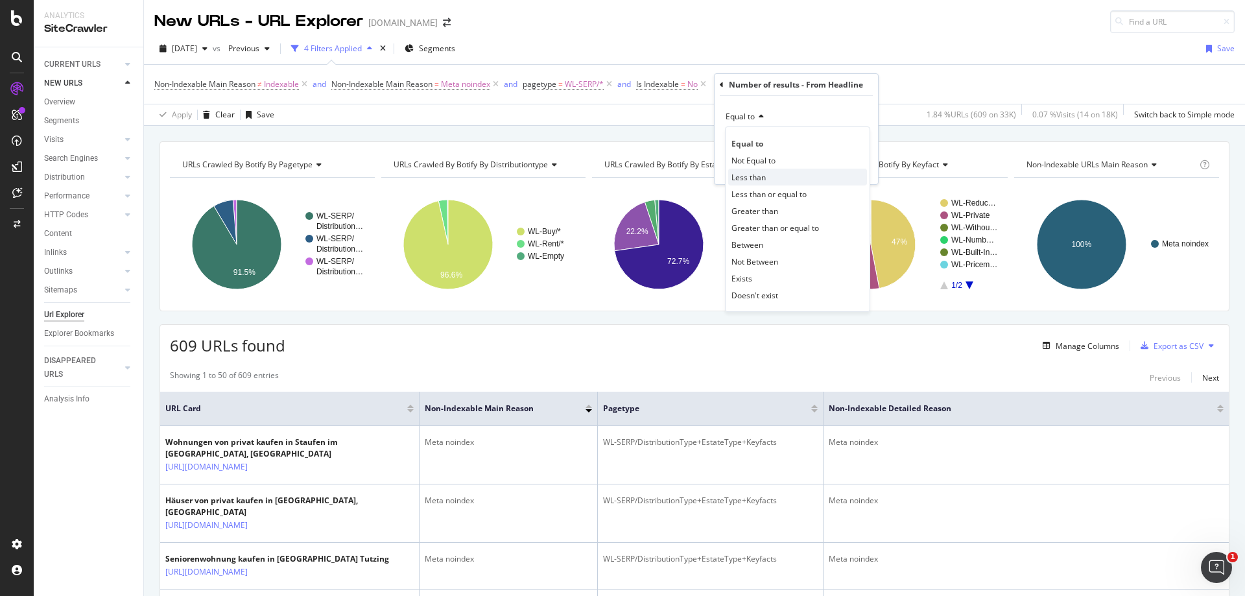
click at [786, 175] on div "Less than" at bounding box center [797, 177] width 139 height 17
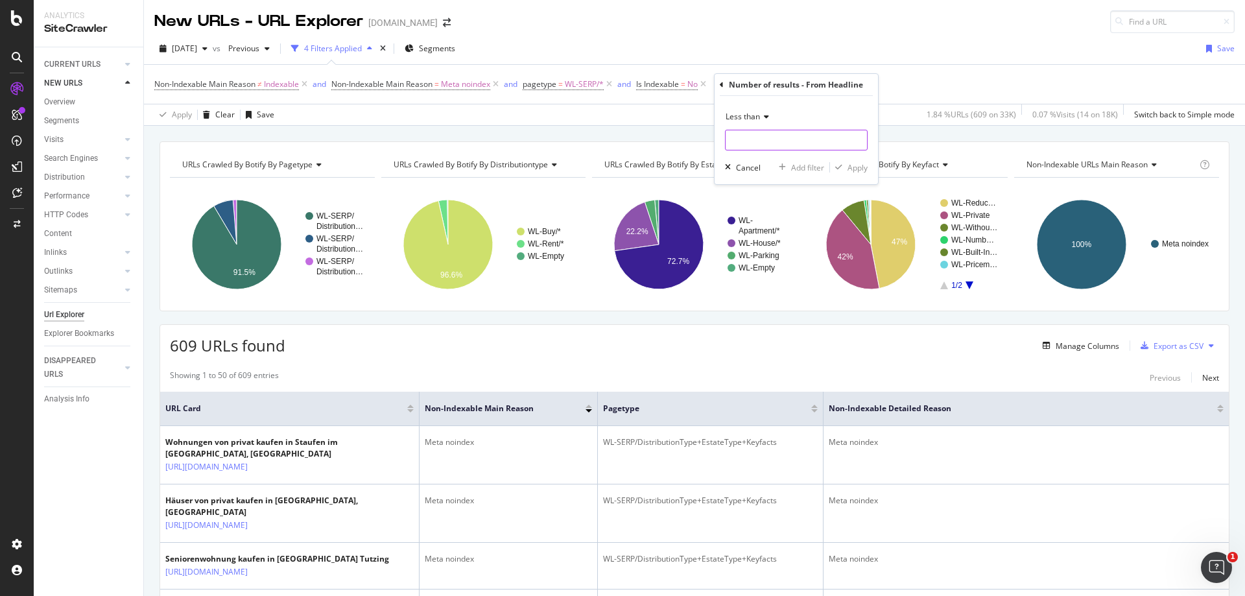
click at [779, 139] on input "number" at bounding box center [796, 140] width 143 height 21
type input "1"
click at [862, 167] on div "Apply" at bounding box center [857, 167] width 20 height 11
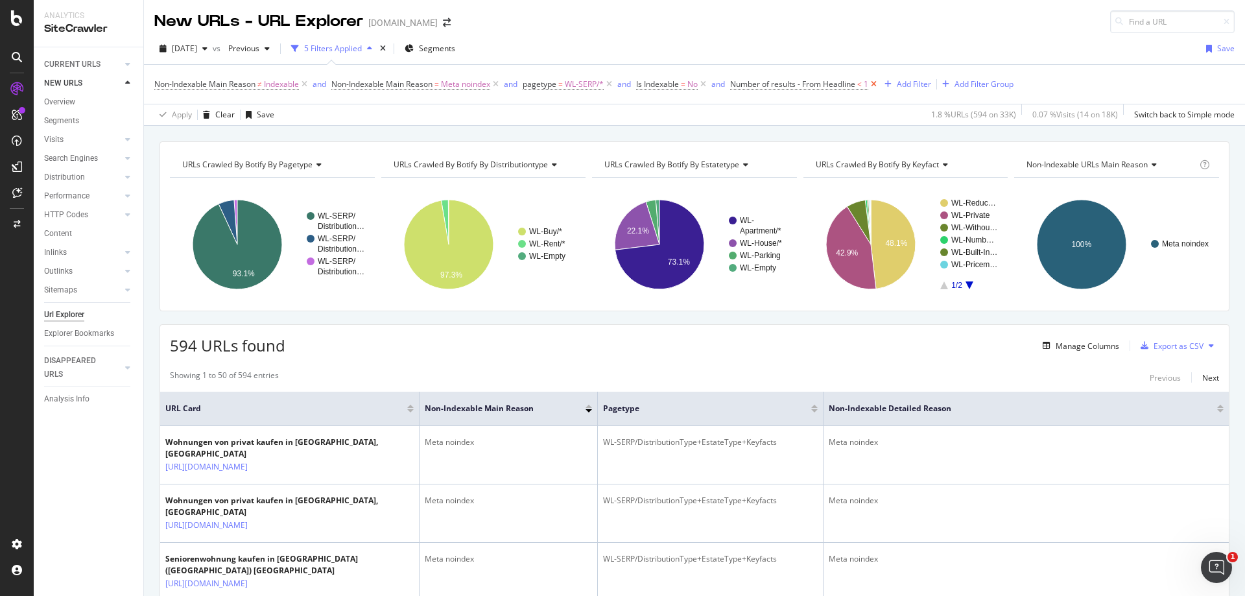
click at [879, 82] on icon at bounding box center [873, 84] width 11 height 13
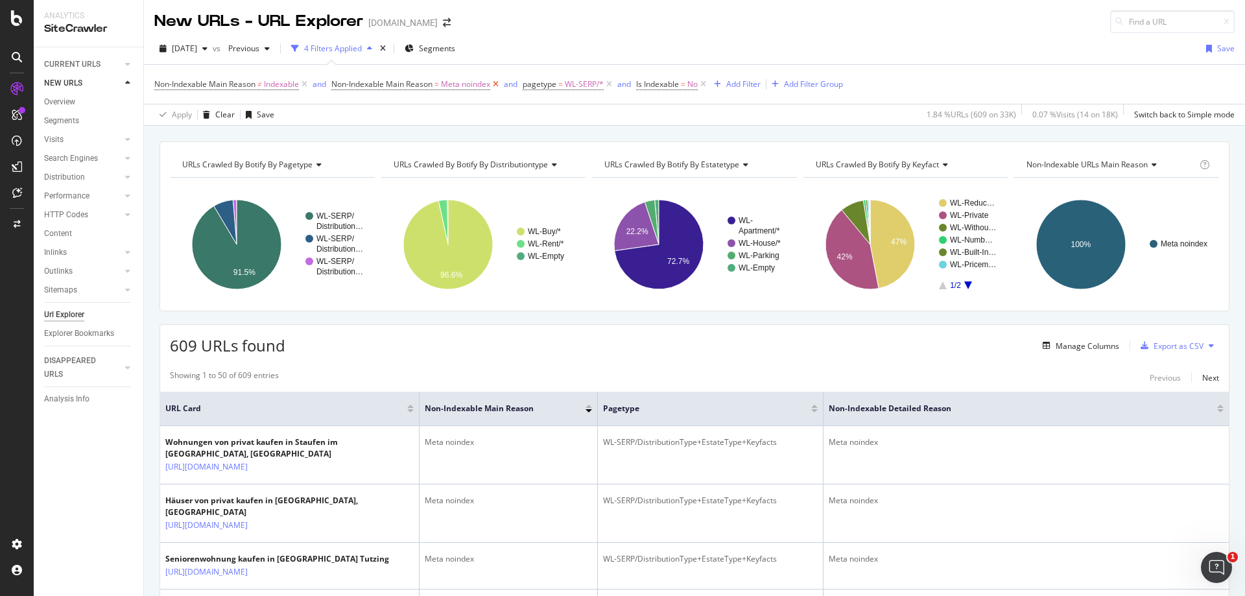
click at [499, 84] on icon at bounding box center [495, 84] width 11 height 13
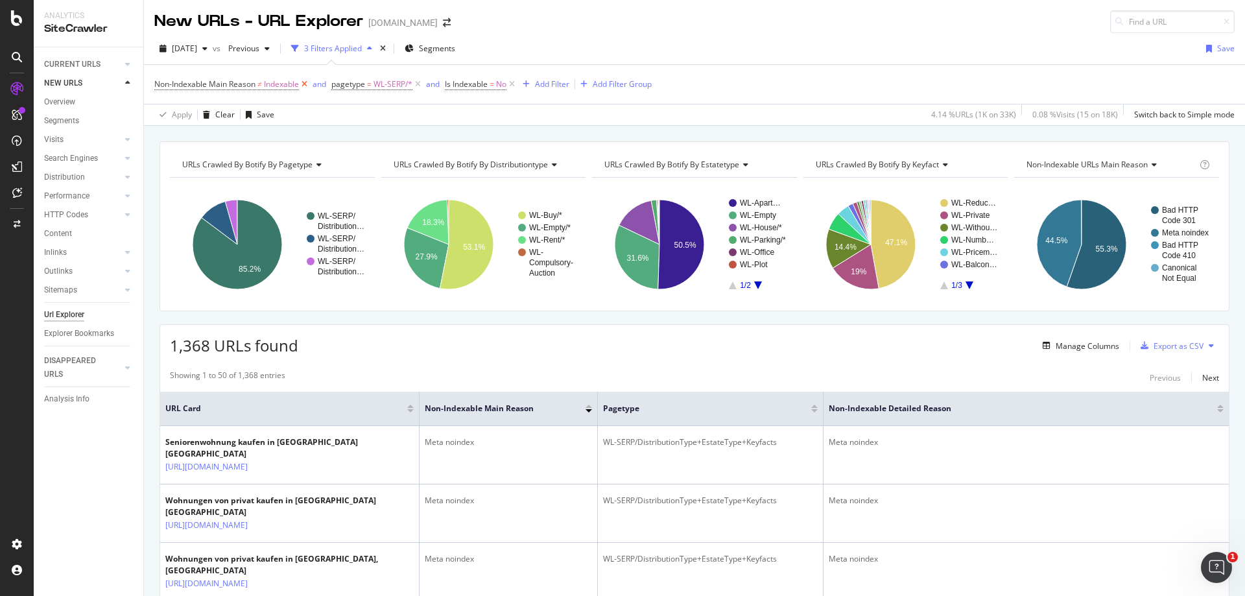
click at [306, 82] on icon at bounding box center [304, 84] width 11 height 13
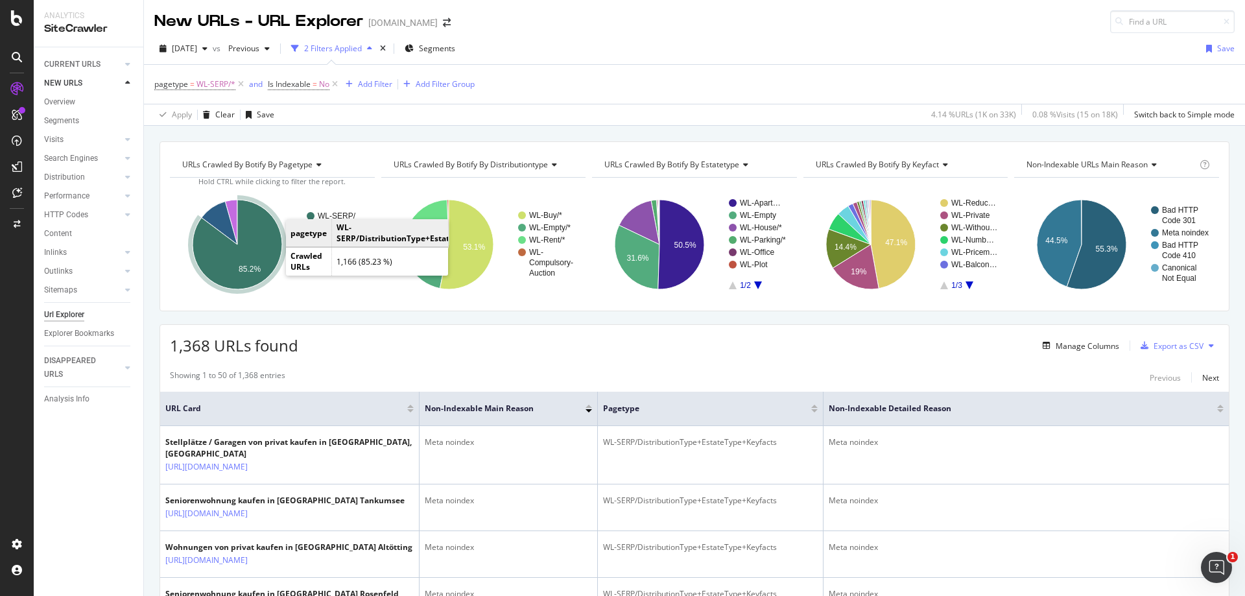
click at [257, 241] on icon "A chart." at bounding box center [237, 244] width 89 height 89
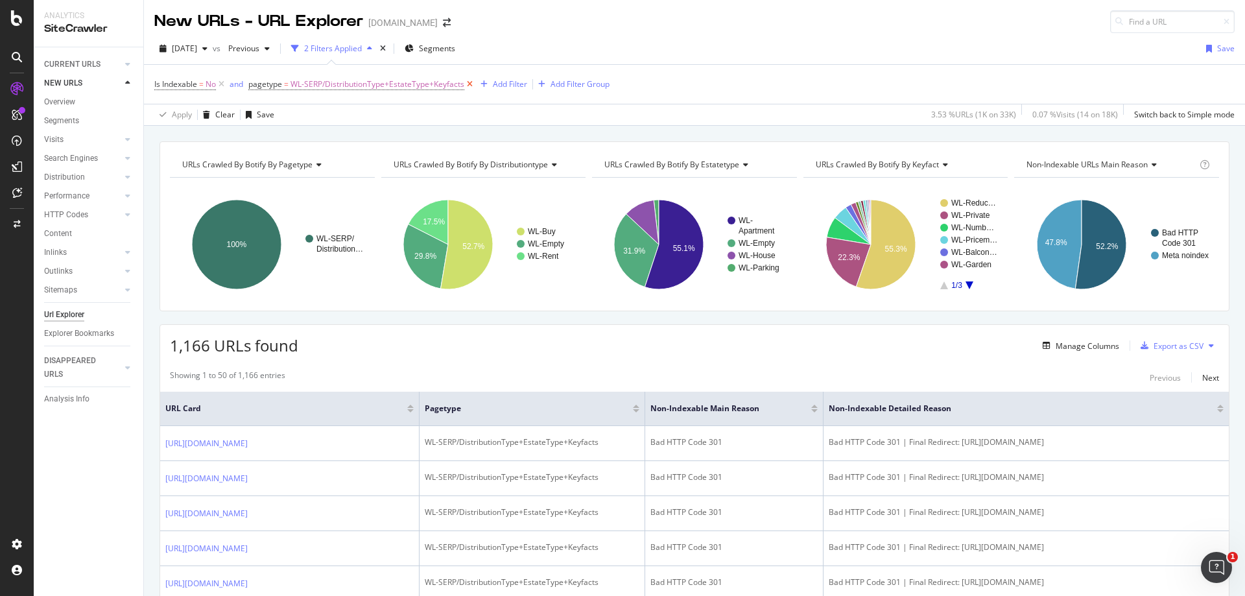
click at [473, 84] on icon at bounding box center [469, 84] width 11 height 13
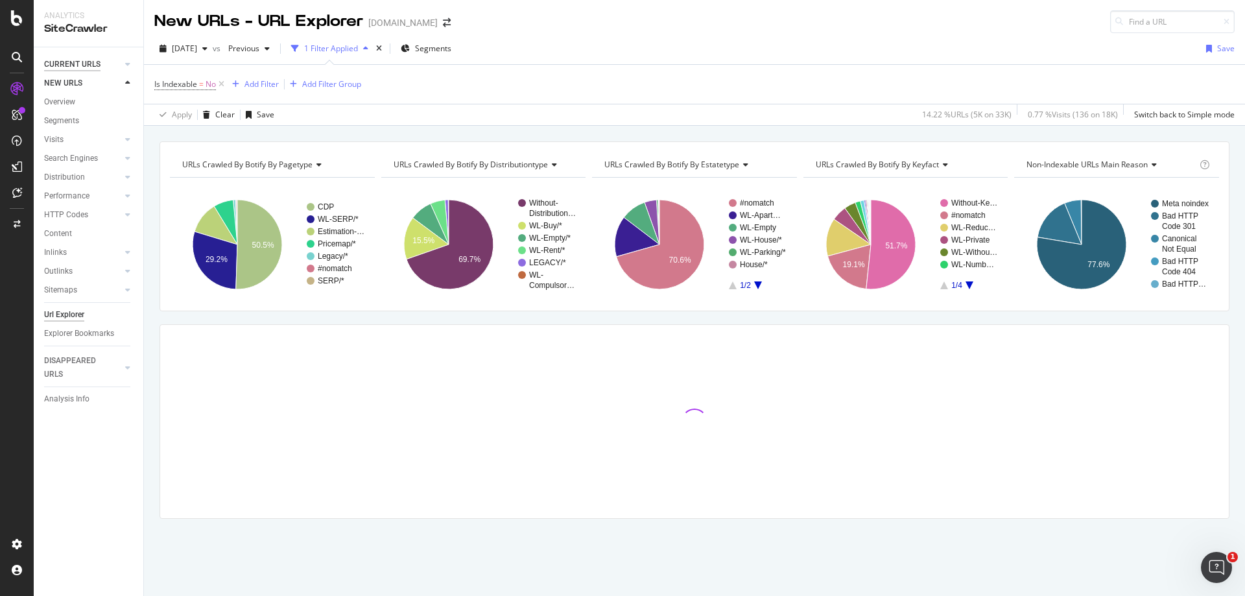
click at [80, 67] on div "CURRENT URLS" at bounding box center [72, 65] width 56 height 14
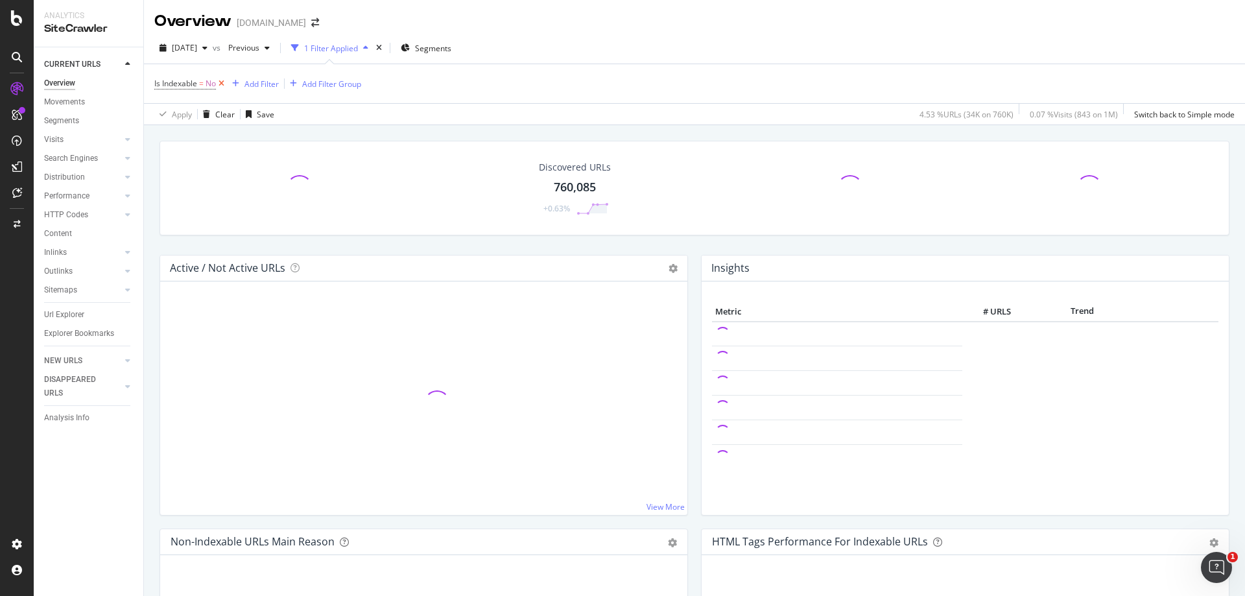
click at [221, 80] on icon at bounding box center [221, 83] width 11 height 13
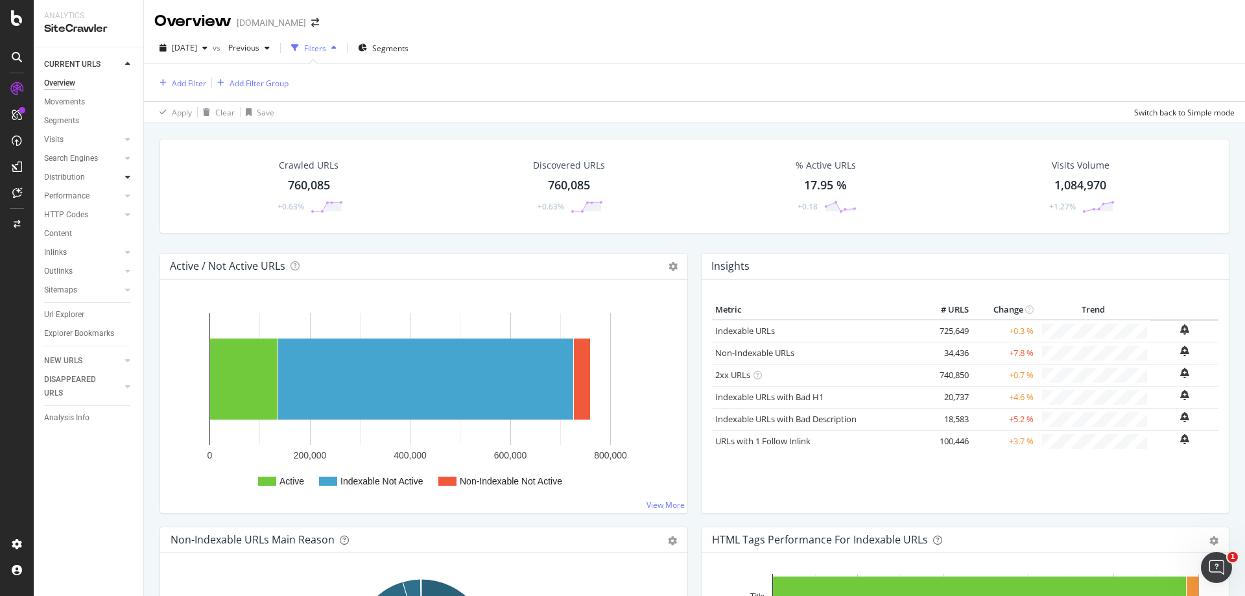
click at [125, 178] on icon at bounding box center [127, 177] width 5 height 8
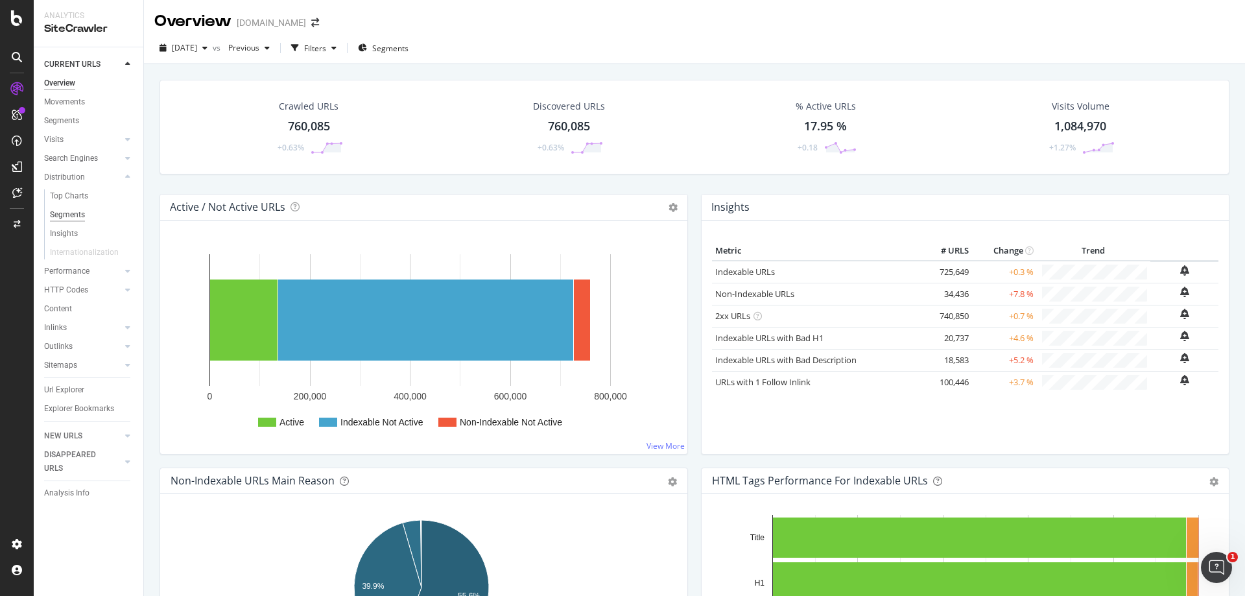
click at [80, 217] on div "Segments" at bounding box center [67, 215] width 35 height 14
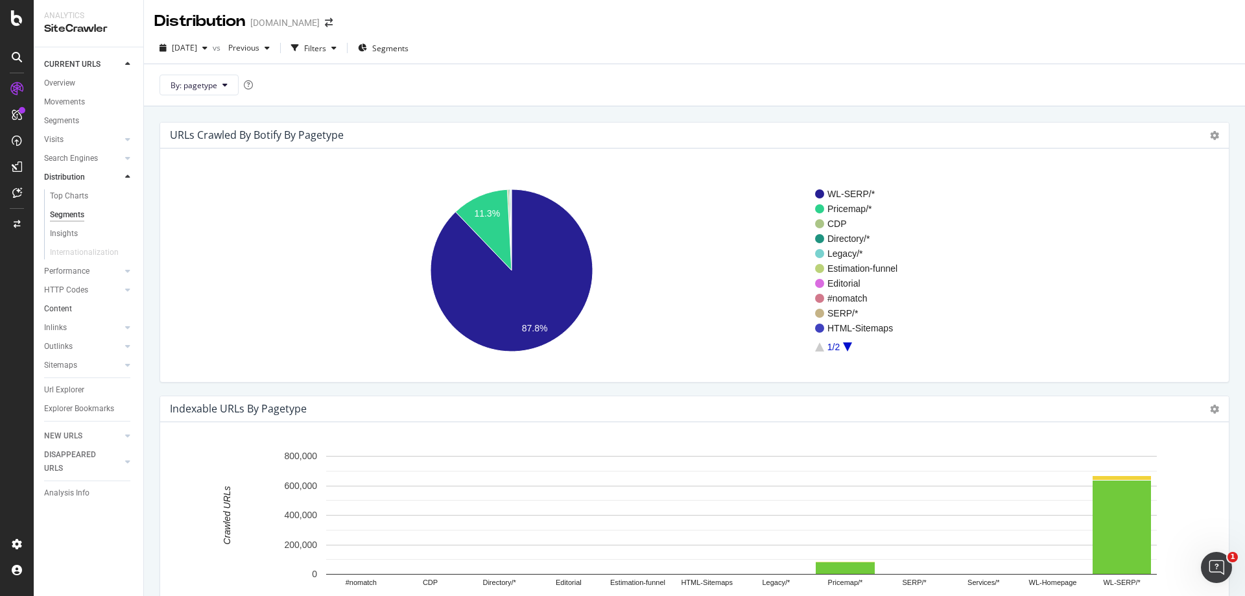
click at [99, 309] on link "Content" at bounding box center [89, 309] width 90 height 14
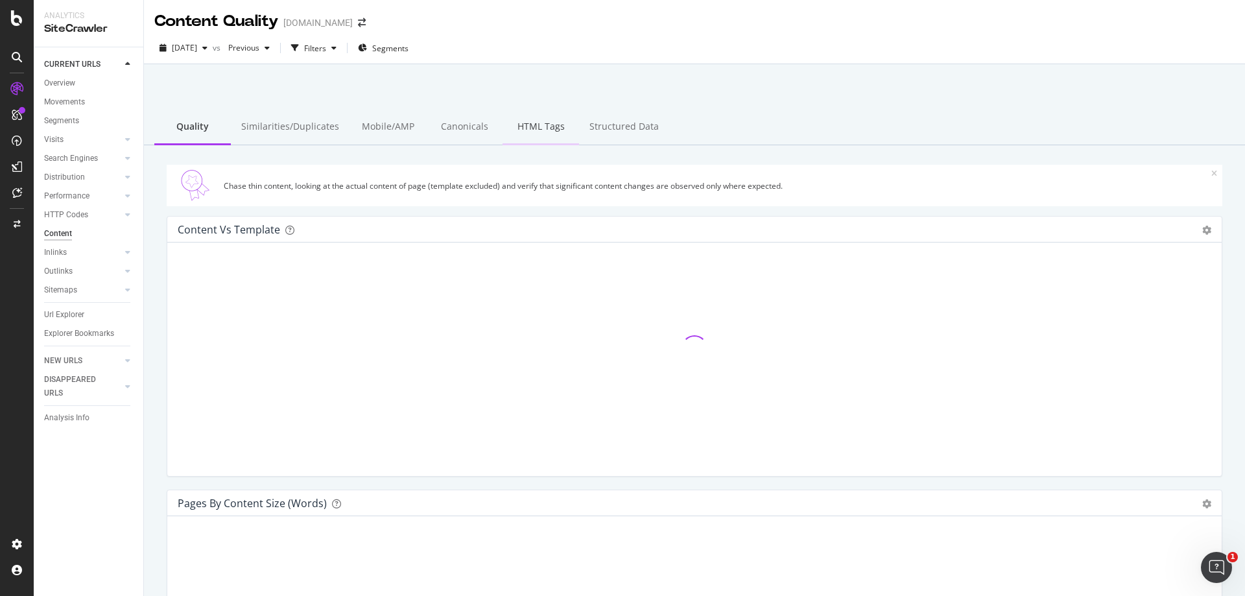
click at [526, 131] on div "HTML Tags" at bounding box center [541, 128] width 77 height 36
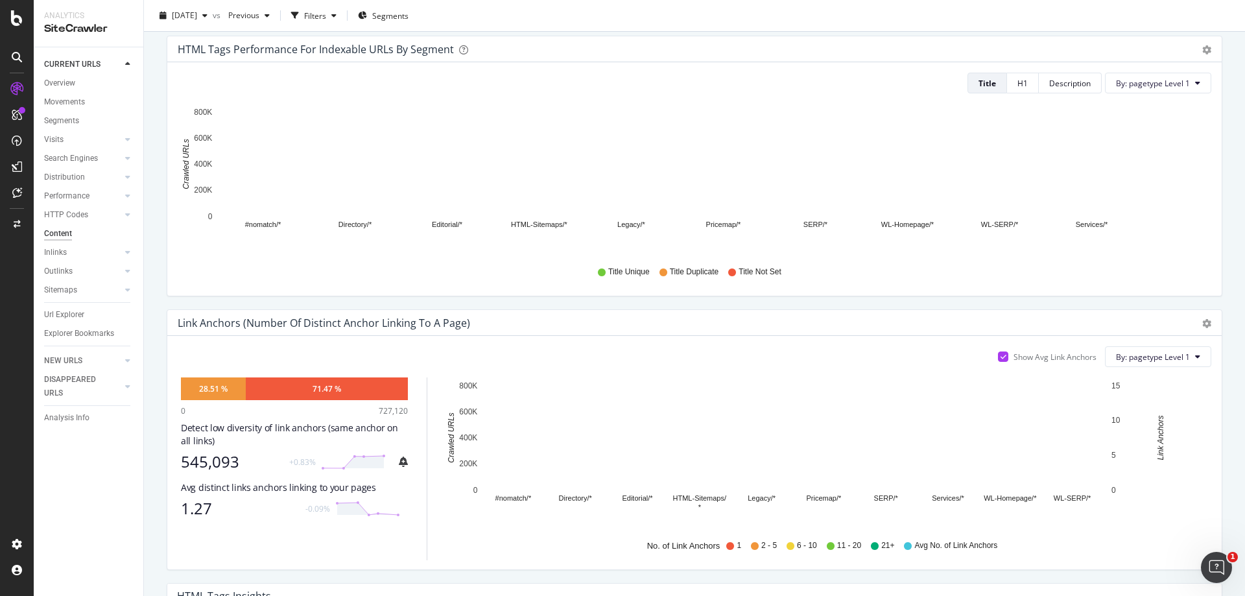
scroll to position [65, 0]
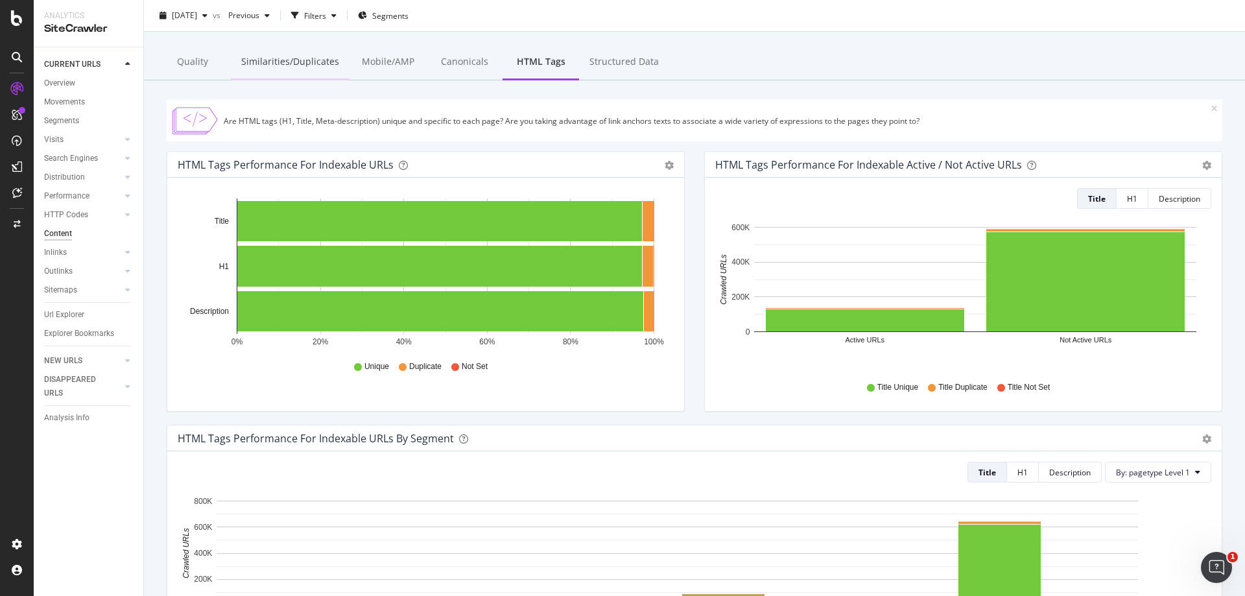
click at [289, 62] on div "Similarities/Duplicates" at bounding box center [290, 63] width 119 height 36
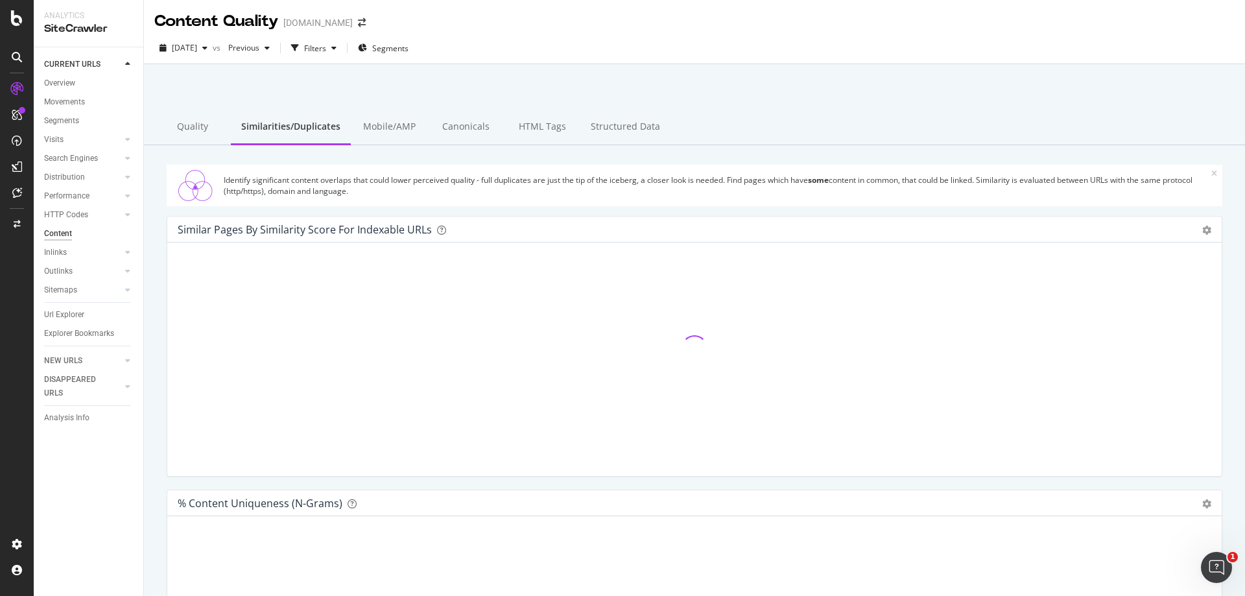
click at [1211, 176] on icon at bounding box center [1214, 174] width 6 height 8
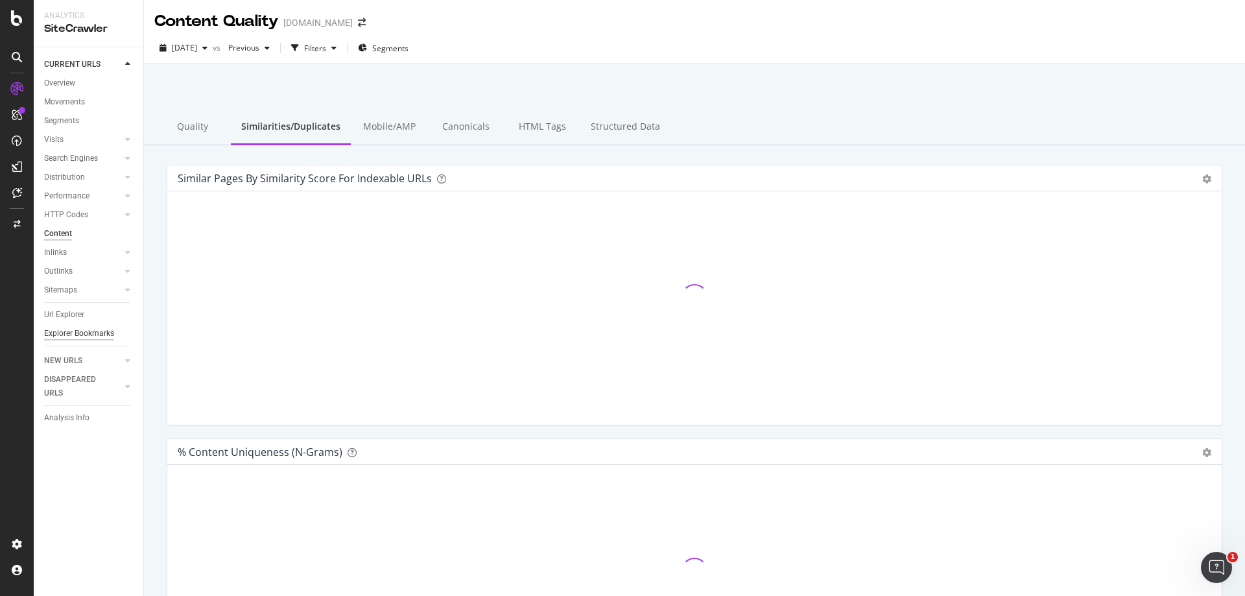
click at [104, 335] on div "Explorer Bookmarks" at bounding box center [79, 334] width 70 height 14
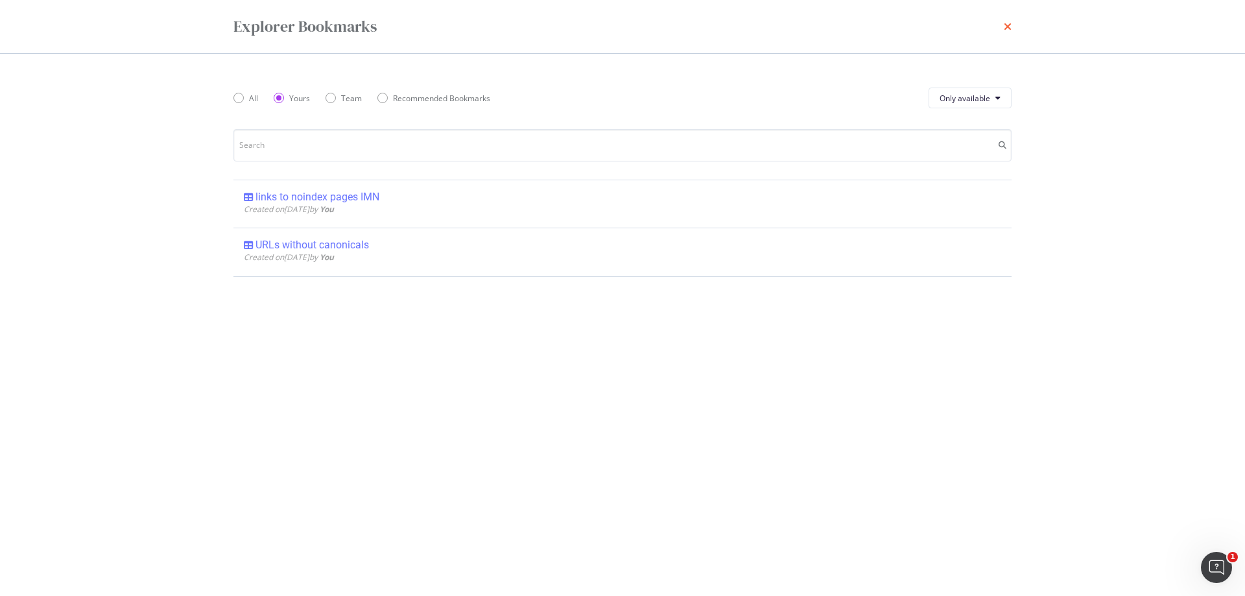
click at [1008, 29] on icon "times" at bounding box center [1008, 26] width 8 height 10
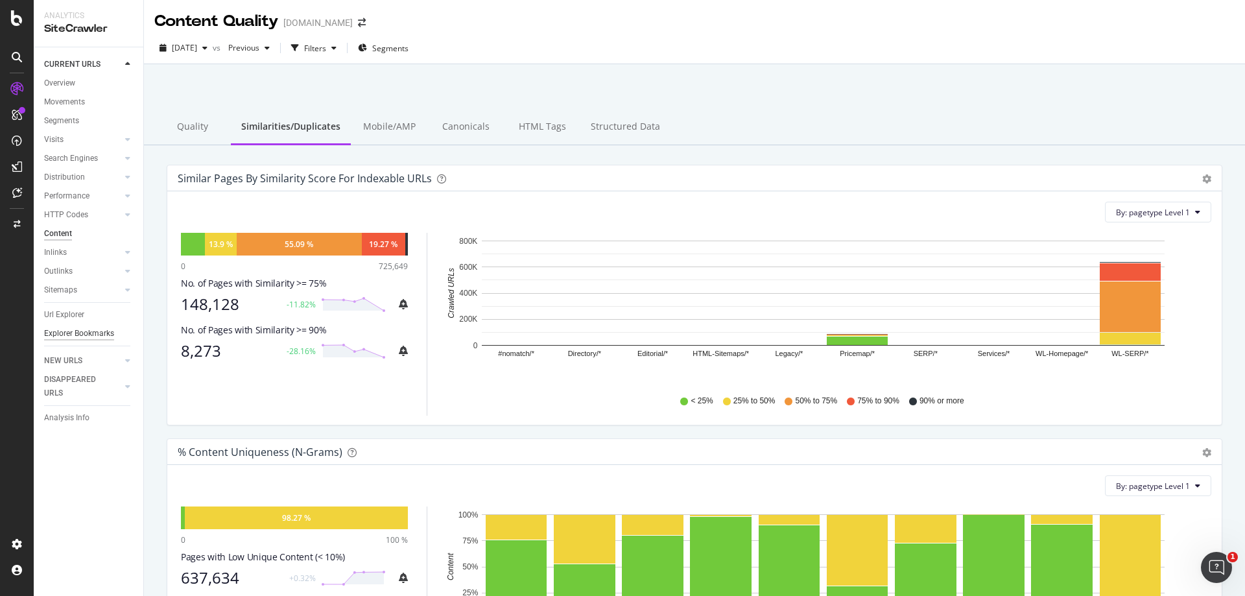
click at [95, 331] on div "Explorer Bookmarks" at bounding box center [79, 334] width 70 height 14
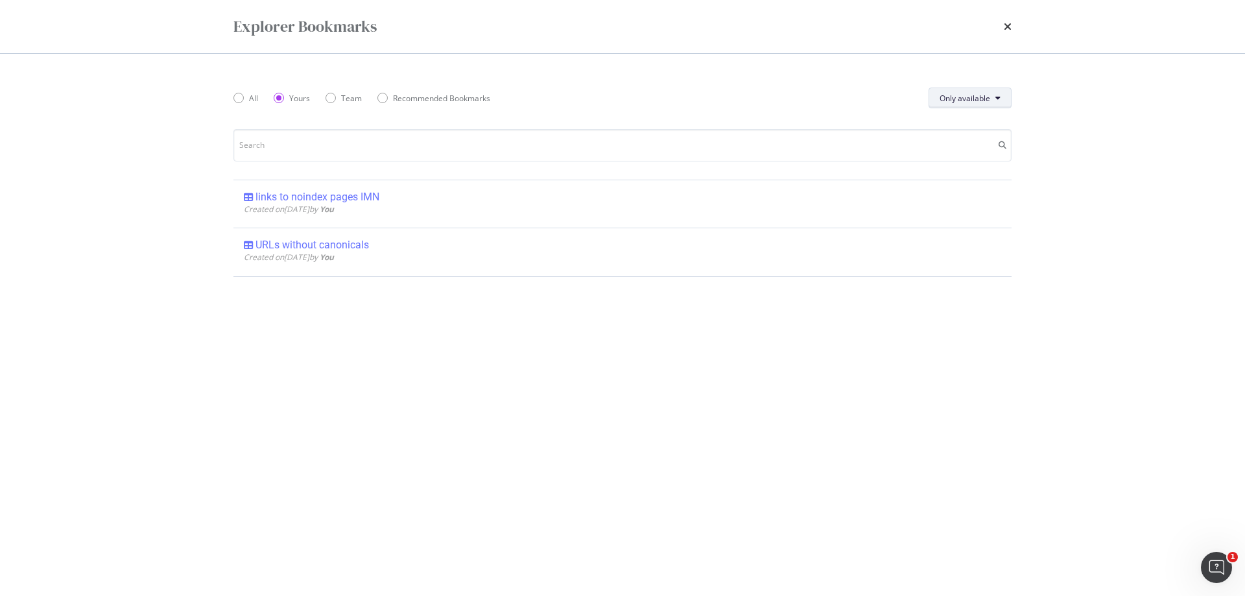
click at [982, 99] on span "Only available" at bounding box center [965, 98] width 51 height 11
click at [970, 125] on span "All" at bounding box center [965, 124] width 51 height 12
click at [995, 93] on button "All" at bounding box center [990, 98] width 41 height 21
click at [1008, 26] on icon "times" at bounding box center [1008, 26] width 8 height 10
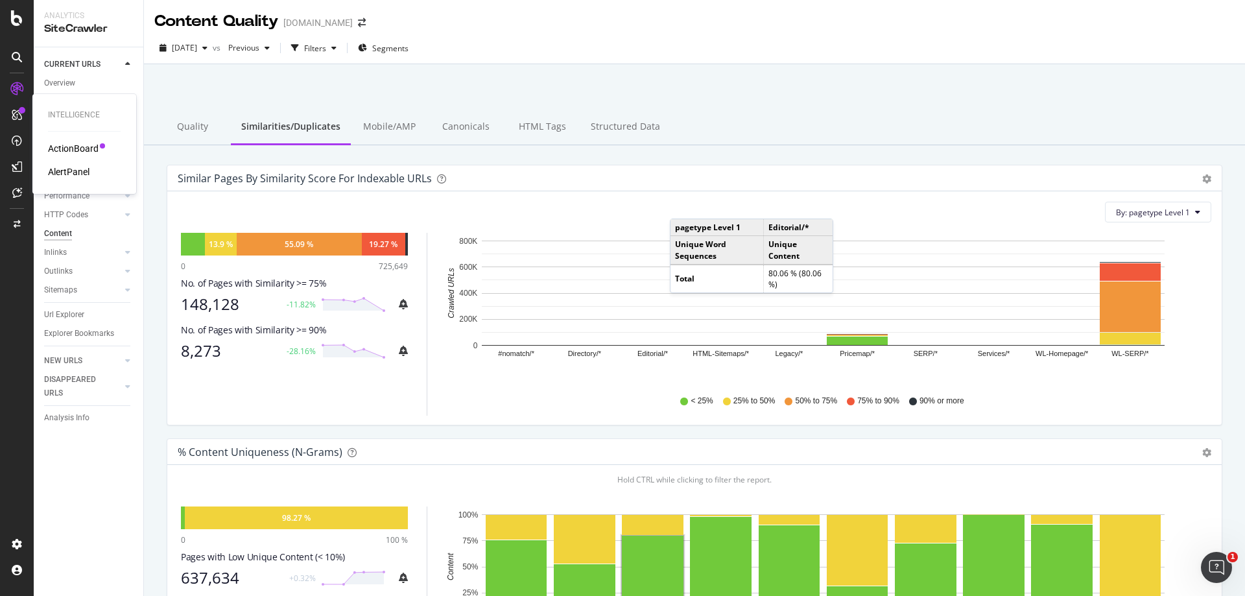
click at [76, 170] on div "AlertPanel" at bounding box center [68, 171] width 41 height 13
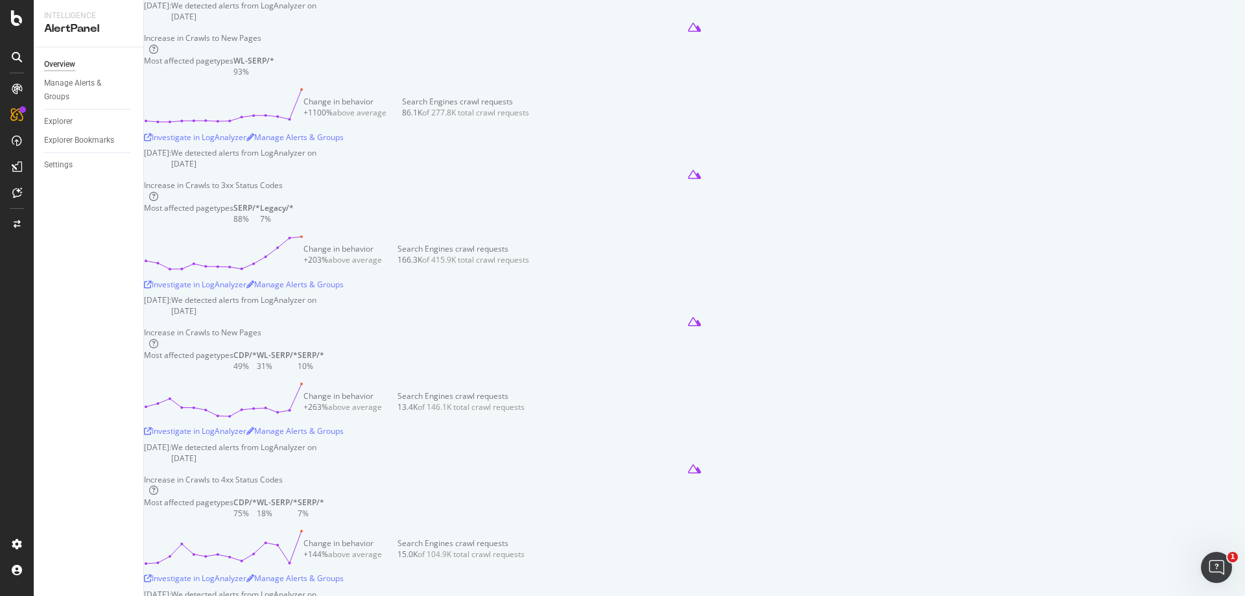
scroll to position [584, 0]
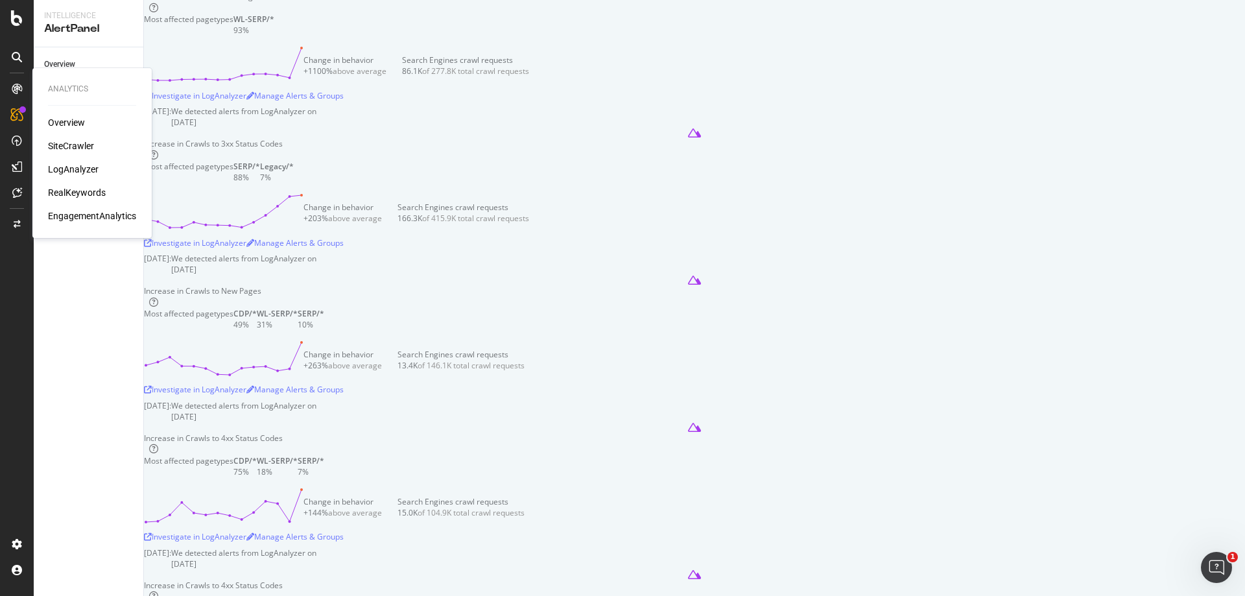
click at [73, 165] on div "LogAnalyzer" at bounding box center [73, 169] width 51 height 13
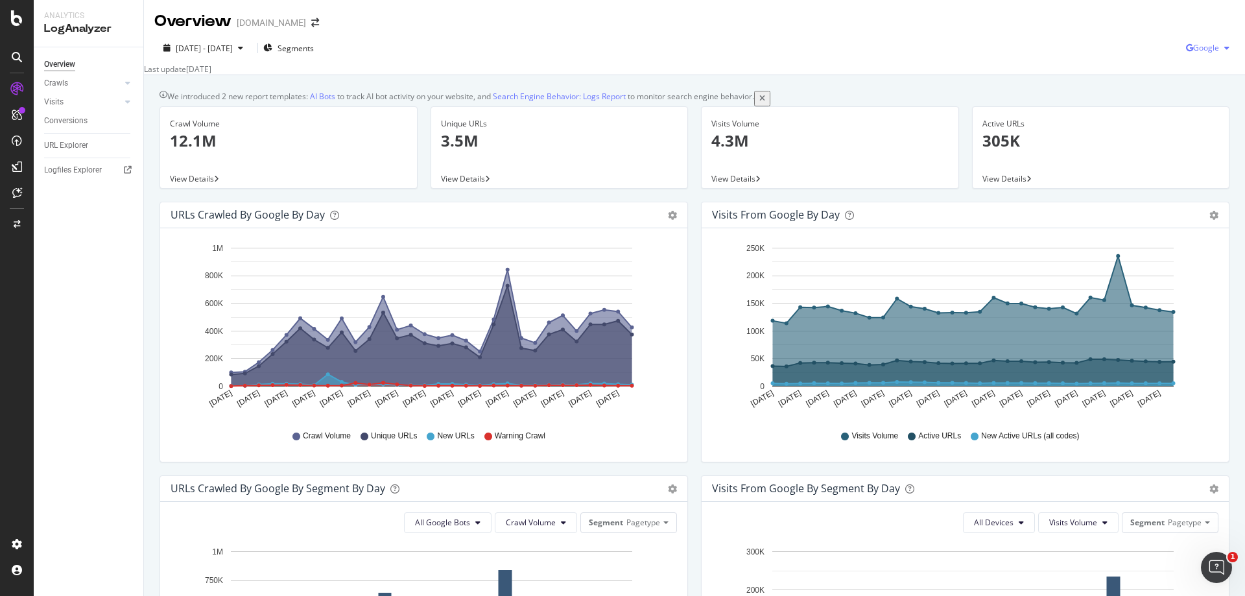
click at [1198, 47] on span "Google" at bounding box center [1206, 47] width 26 height 11
click at [1100, 30] on div "Overview immonet.de" at bounding box center [694, 16] width 1101 height 32
click at [1224, 47] on icon "button" at bounding box center [1226, 48] width 5 height 8
click at [1203, 124] on span "OpenAI" at bounding box center [1205, 122] width 48 height 12
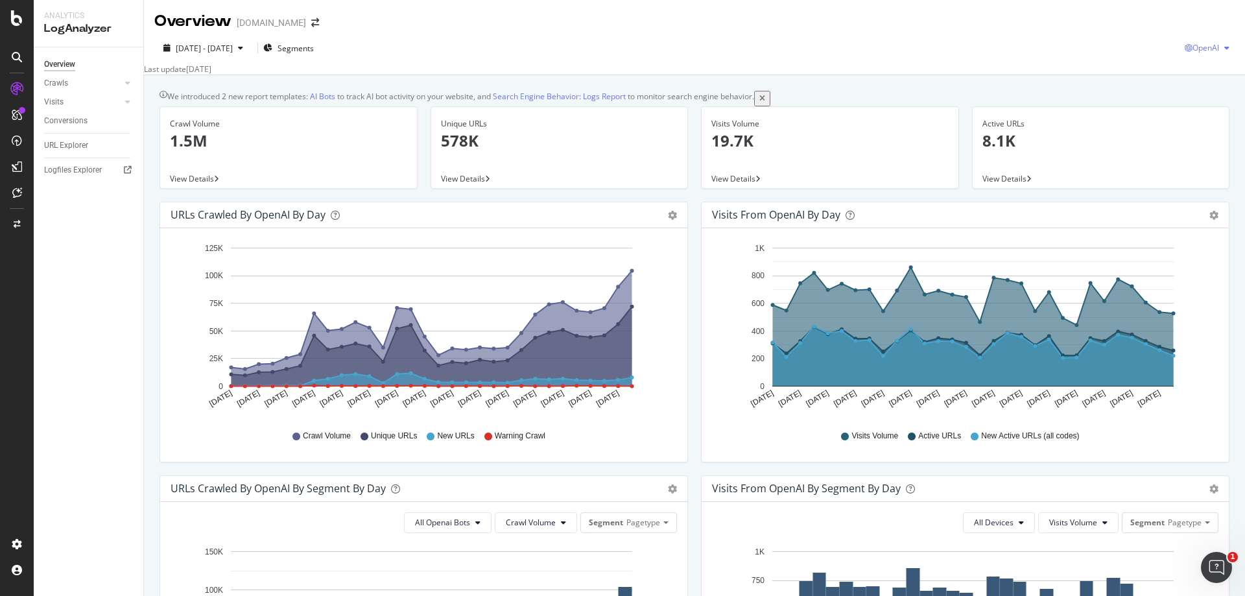
click at [1207, 45] on span "OpenAI" at bounding box center [1205, 47] width 27 height 11
click at [1192, 148] on span "Other AI Bots" at bounding box center [1205, 146] width 48 height 12
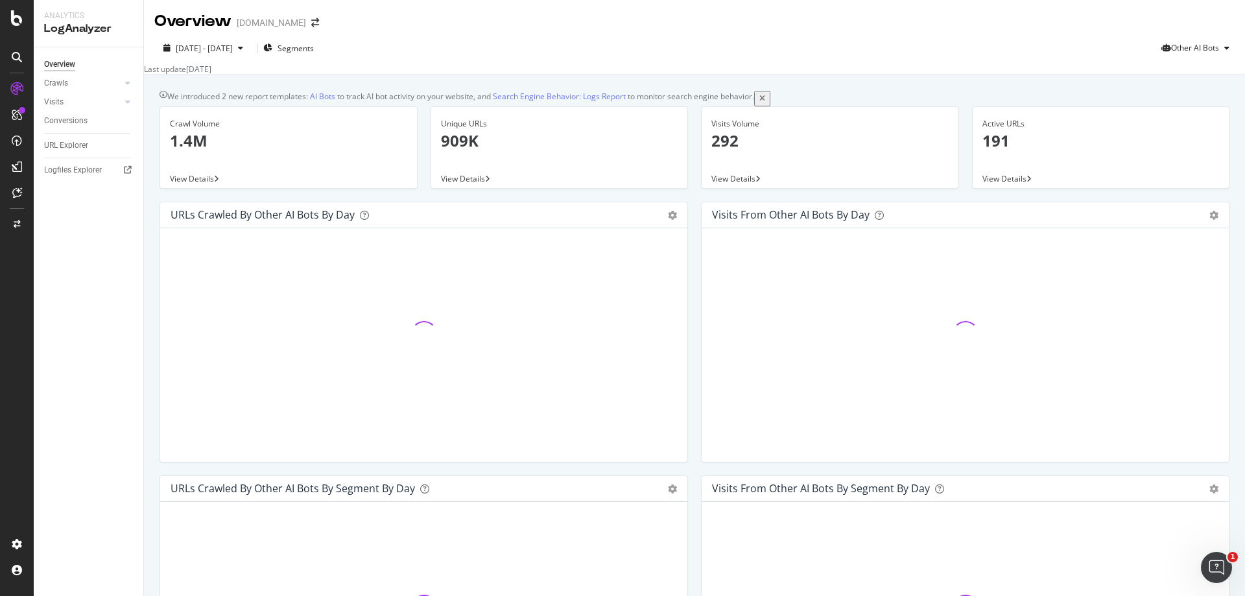
click at [765, 102] on icon "close banner" at bounding box center [762, 99] width 6 height 8
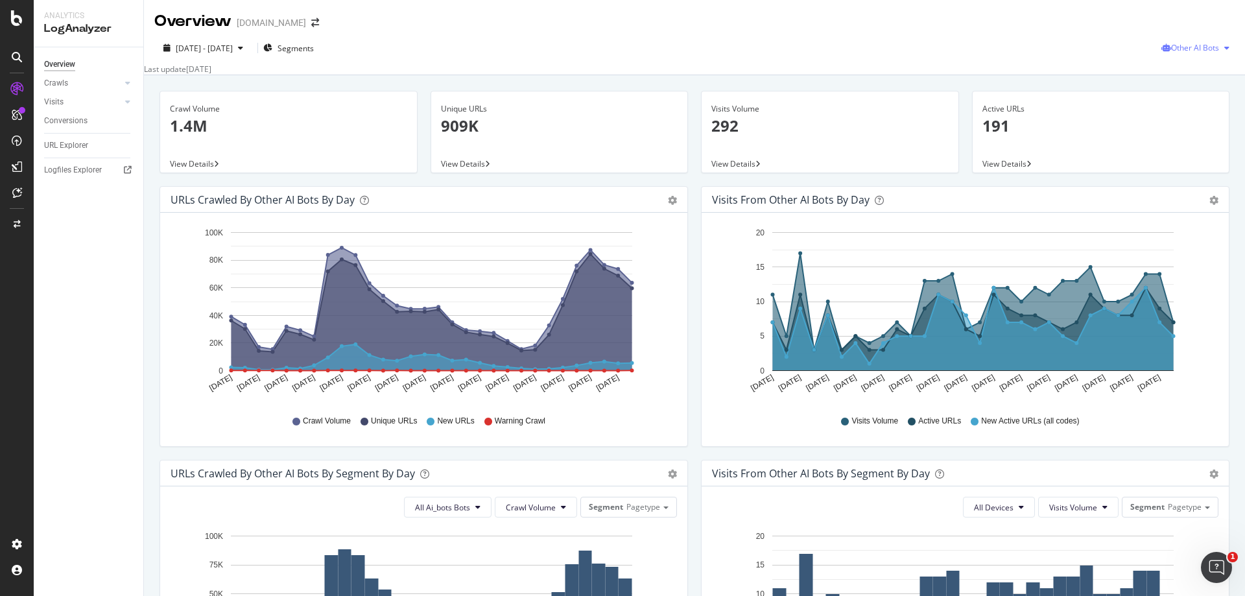
click at [1189, 49] on span "Other AI Bots" at bounding box center [1195, 47] width 48 height 11
click at [1189, 121] on span "OpenAI" at bounding box center [1198, 122] width 51 height 12
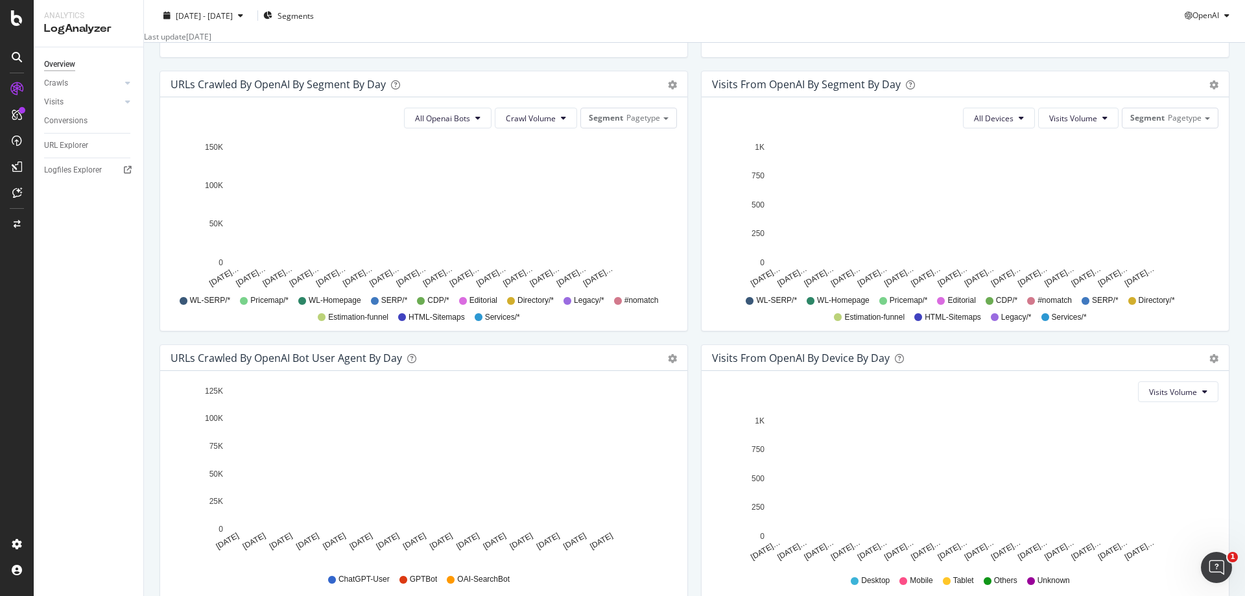
scroll to position [461, 0]
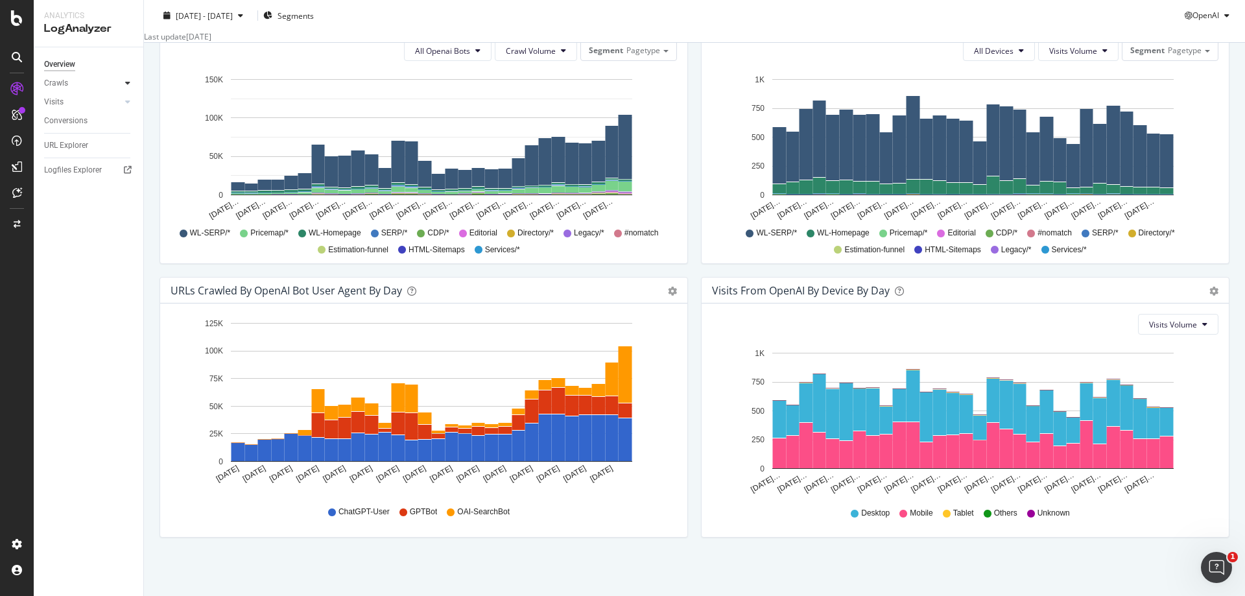
click at [130, 81] on icon at bounding box center [127, 83] width 5 height 8
click at [74, 152] on div "HTTP Codes" at bounding box center [72, 154] width 44 height 14
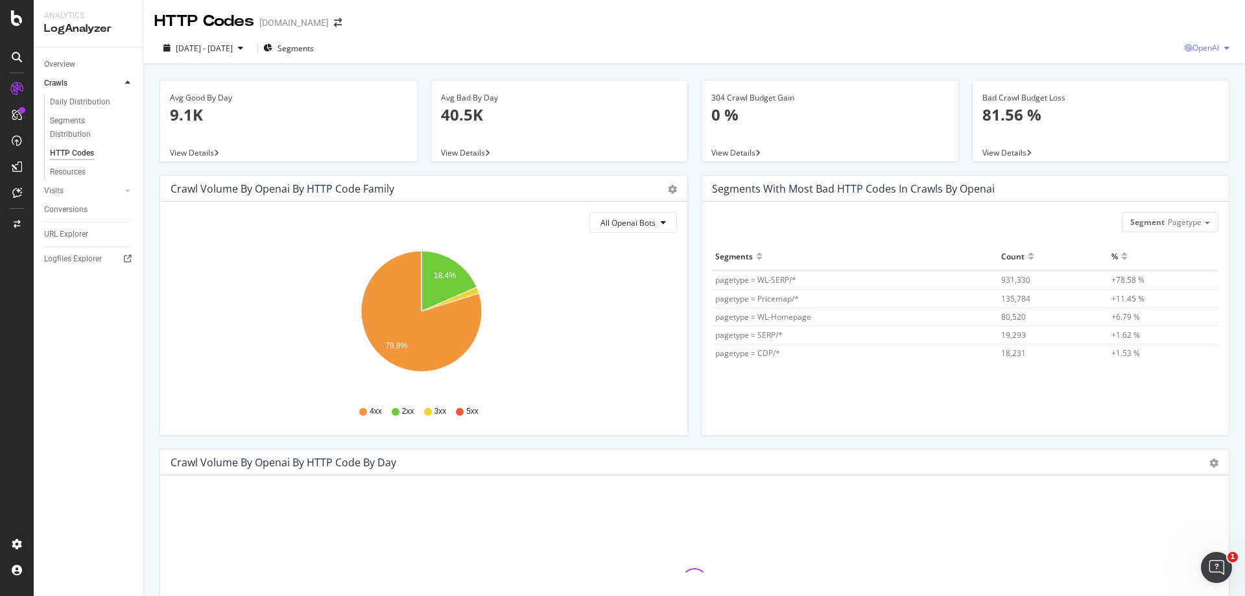
click at [1219, 44] on div "button" at bounding box center [1227, 48] width 16 height 8
click at [1203, 77] on span "Google" at bounding box center [1205, 74] width 48 height 12
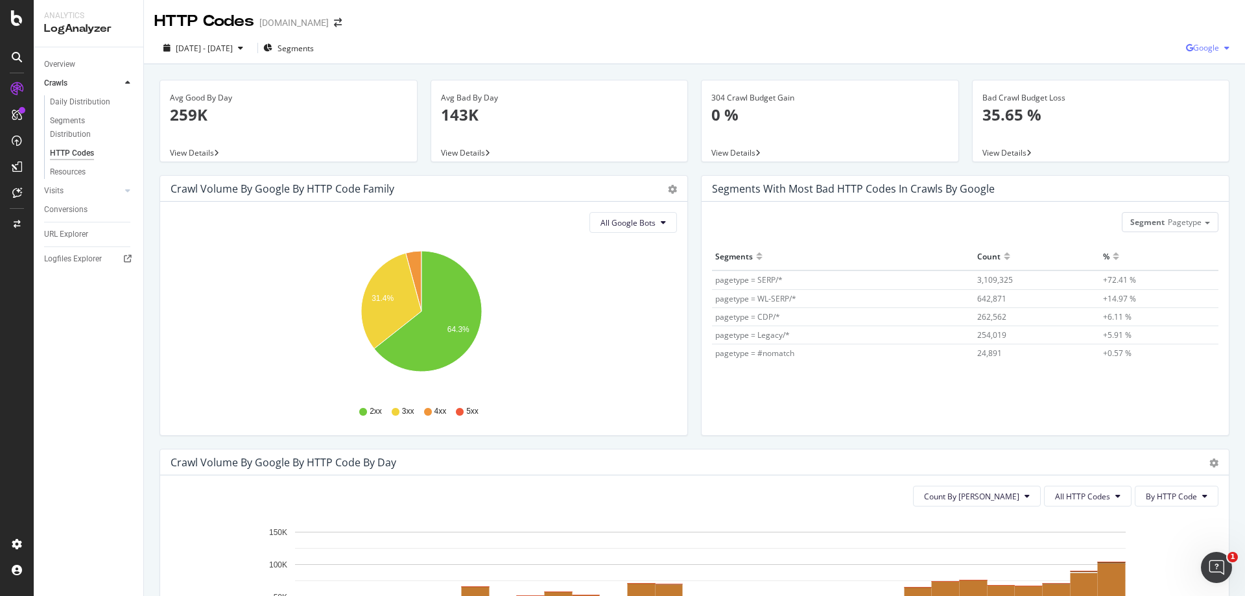
click at [1208, 51] on span "Google" at bounding box center [1206, 47] width 26 height 11
click at [1212, 124] on span "OpenAI" at bounding box center [1205, 122] width 48 height 12
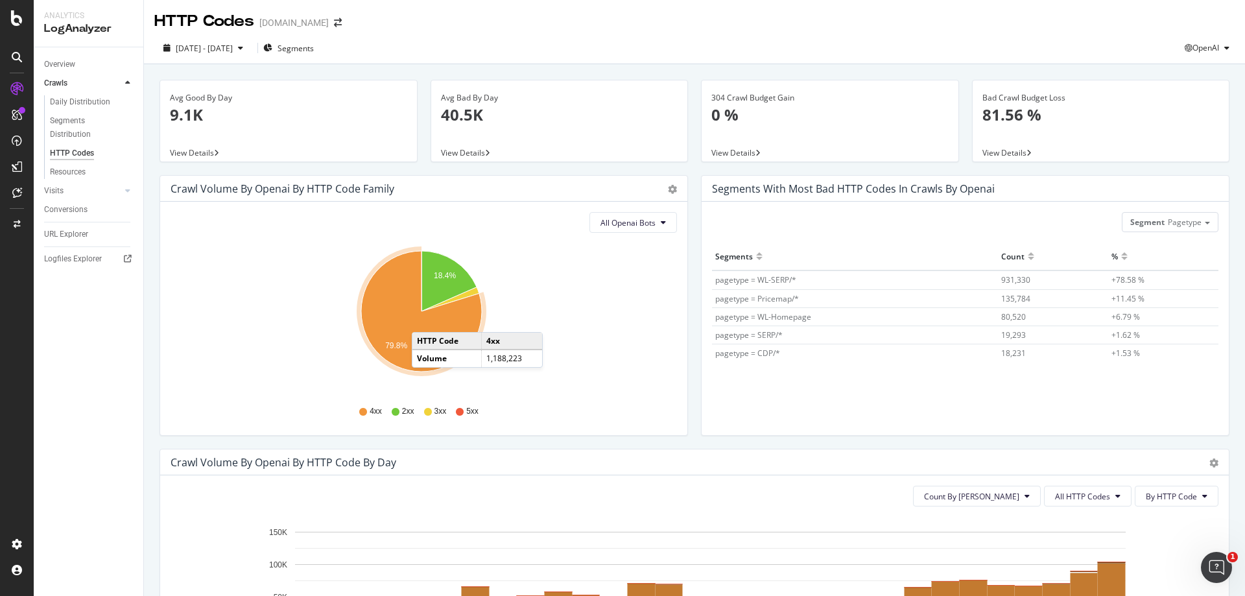
click at [425, 319] on icon "A chart." at bounding box center [421, 311] width 121 height 121
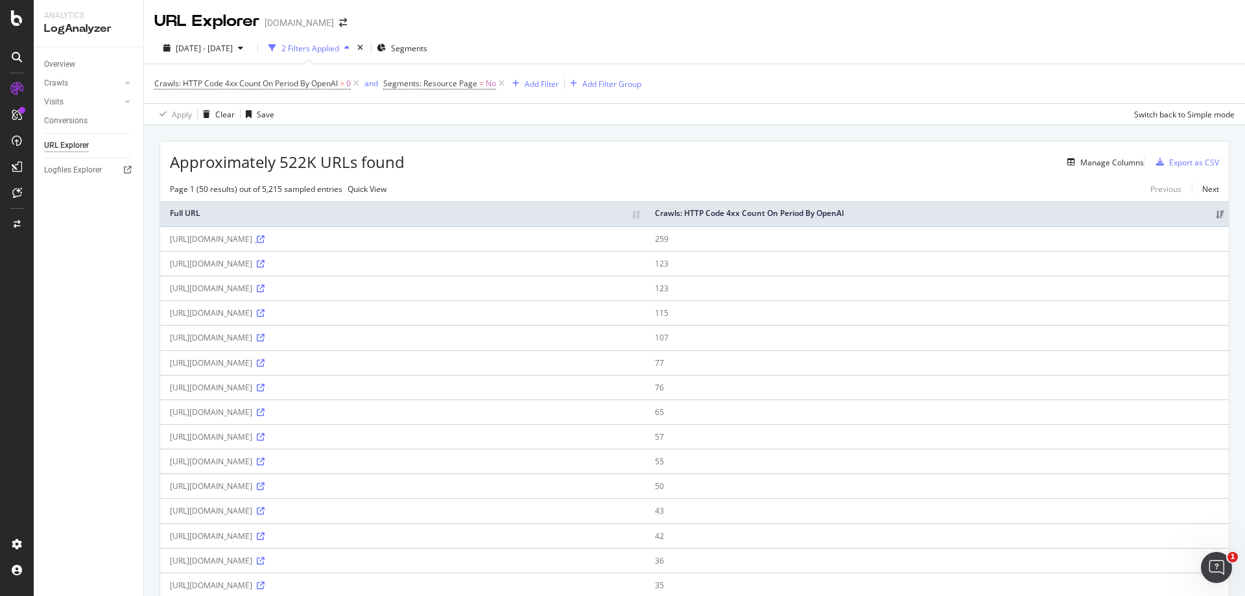
click at [265, 243] on icon at bounding box center [261, 239] width 8 height 8
click at [265, 292] on icon at bounding box center [261, 289] width 8 height 8
click at [357, 82] on icon at bounding box center [356, 83] width 11 height 13
click at [233, 50] on span "2025 Jul. 18th - Aug. 16th" at bounding box center [204, 48] width 57 height 11
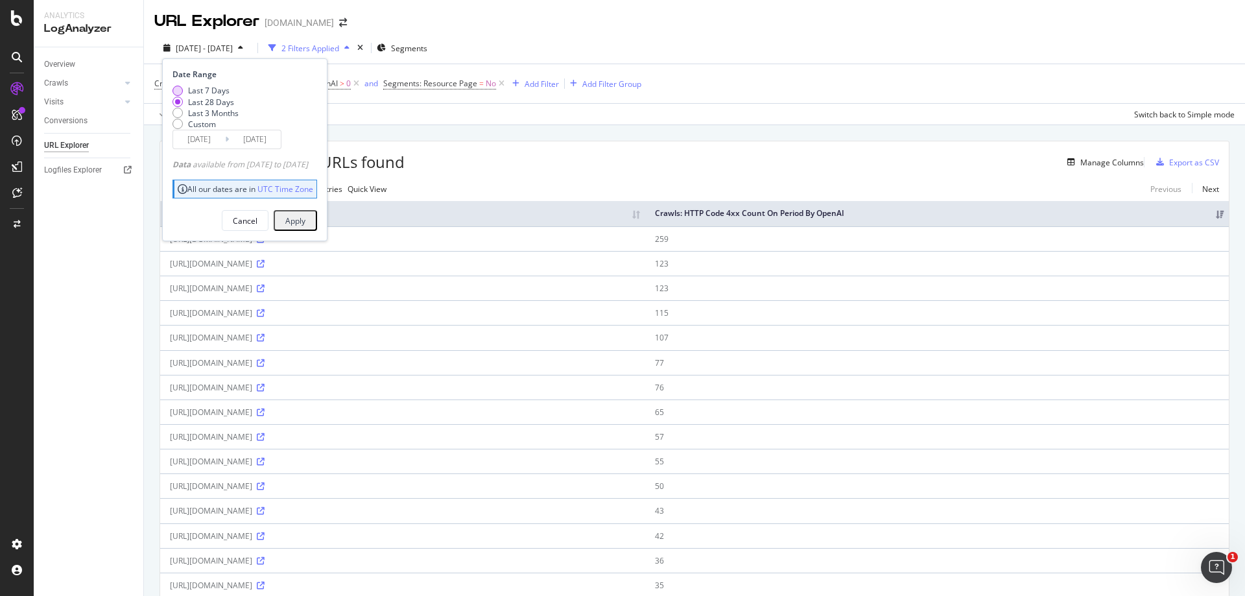
click at [222, 91] on div "Last 7 Days" at bounding box center [208, 90] width 41 height 11
type input "2025/08/10"
click at [305, 226] on div "Apply" at bounding box center [295, 220] width 20 height 11
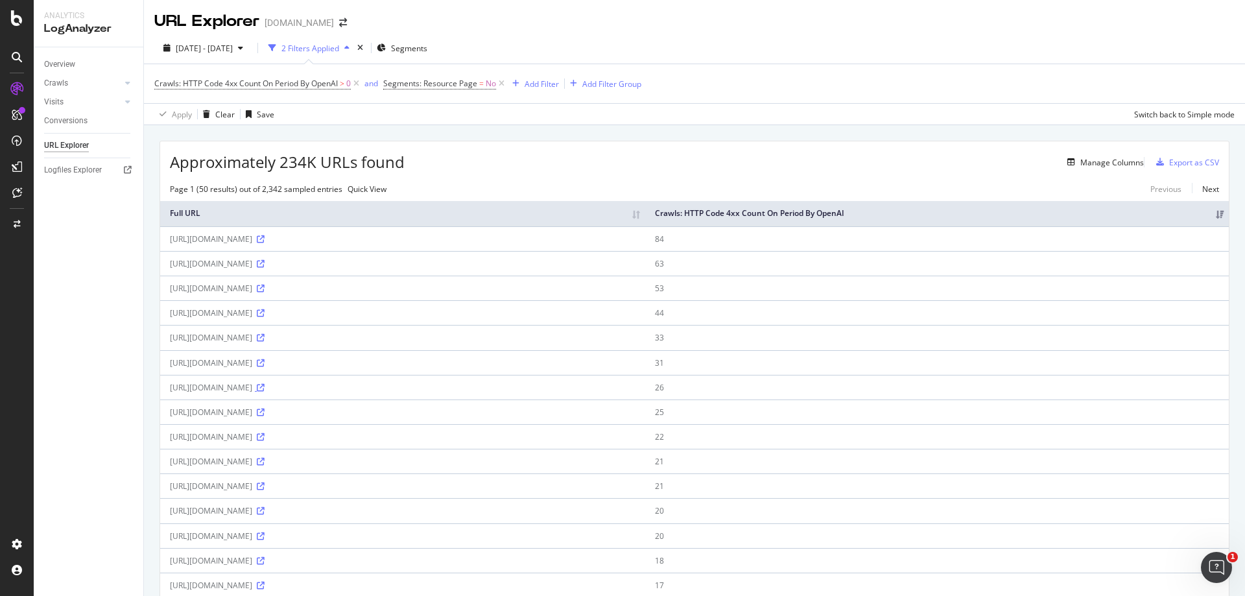
click at [265, 392] on icon at bounding box center [261, 388] width 8 height 8
click at [1083, 161] on div "Manage Columns" at bounding box center [1112, 162] width 64 height 11
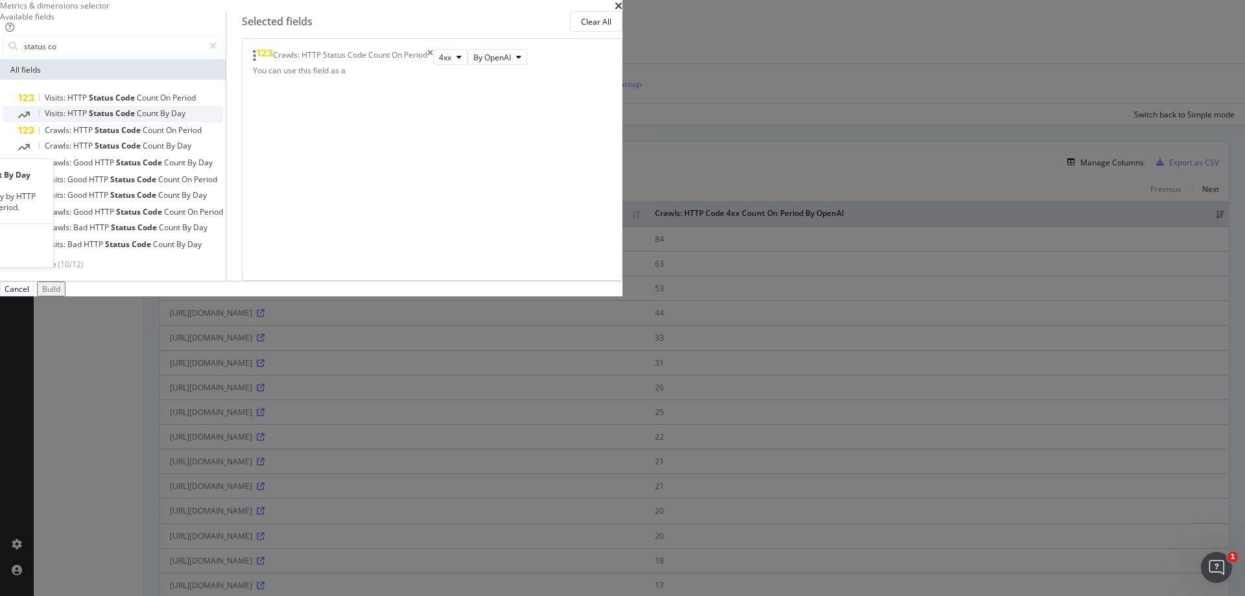
type input "status co"
click at [160, 119] on span "Count" at bounding box center [148, 113] width 23 height 11
click at [446, 80] on button "2xx" at bounding box center [429, 73] width 34 height 16
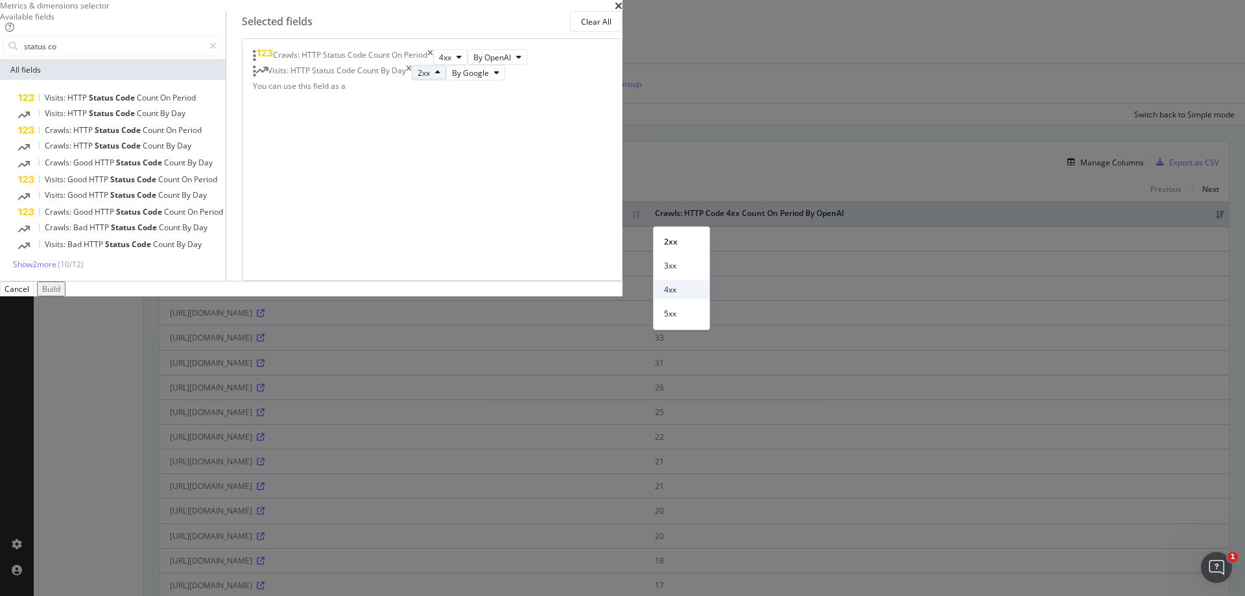
click at [687, 289] on span "4xx" at bounding box center [681, 290] width 35 height 12
click at [65, 296] on button "Build" at bounding box center [51, 288] width 29 height 15
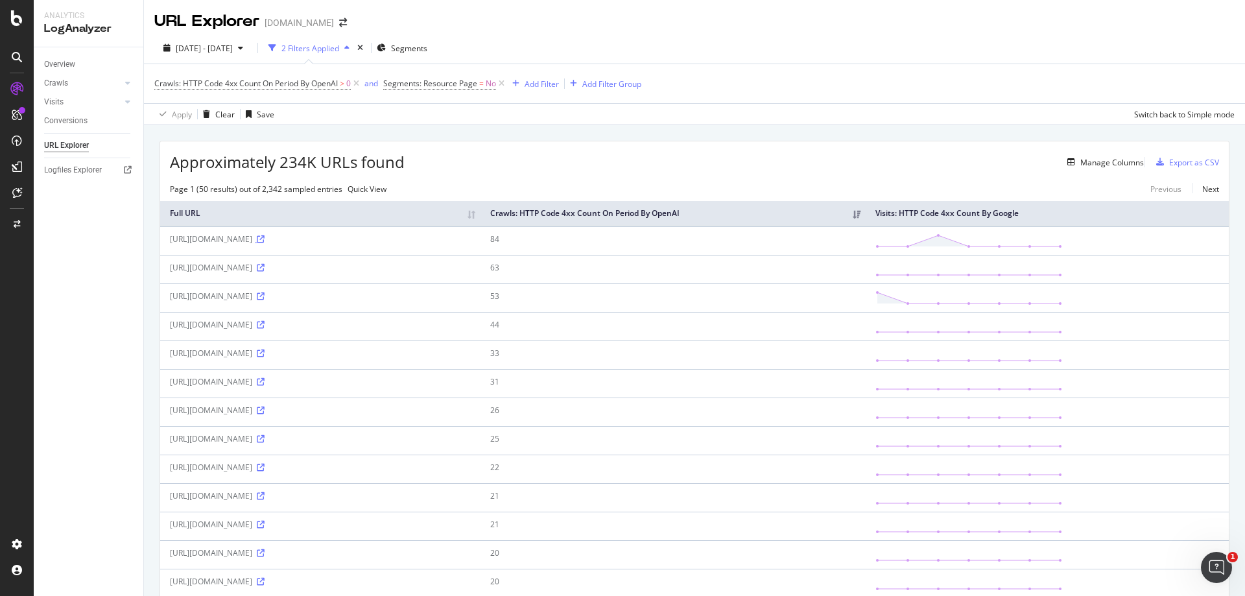
click at [265, 243] on icon at bounding box center [261, 239] width 8 height 8
click at [360, 81] on icon at bounding box center [356, 83] width 11 height 13
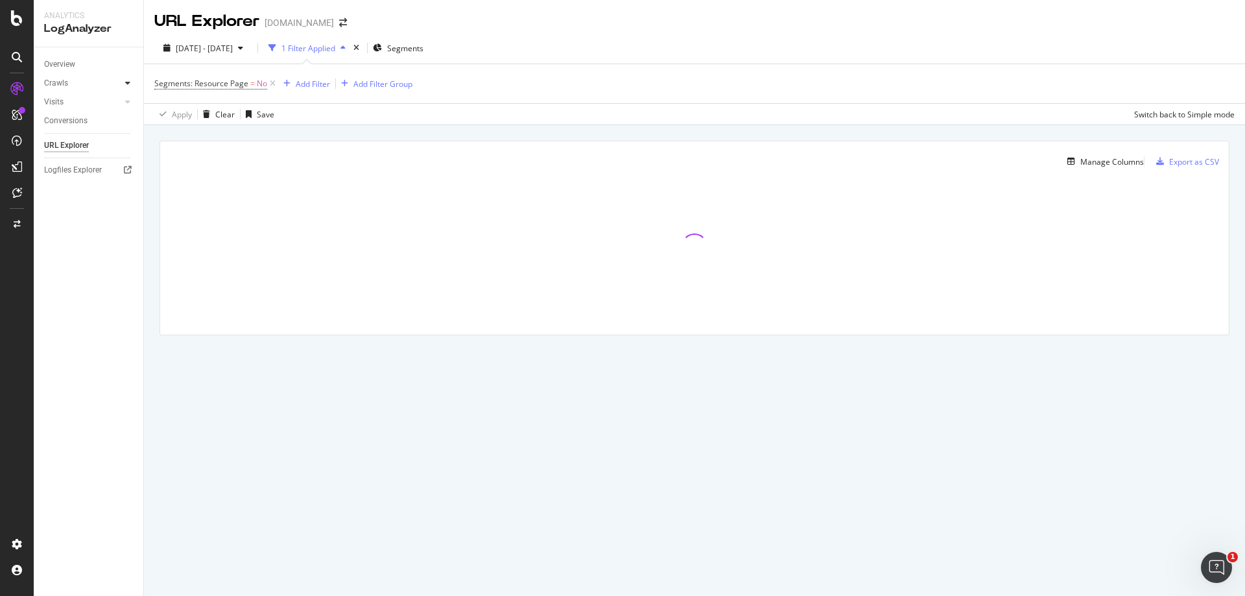
click at [125, 81] on icon at bounding box center [127, 83] width 5 height 8
click at [75, 101] on div "Daily Distribution" at bounding box center [80, 102] width 60 height 14
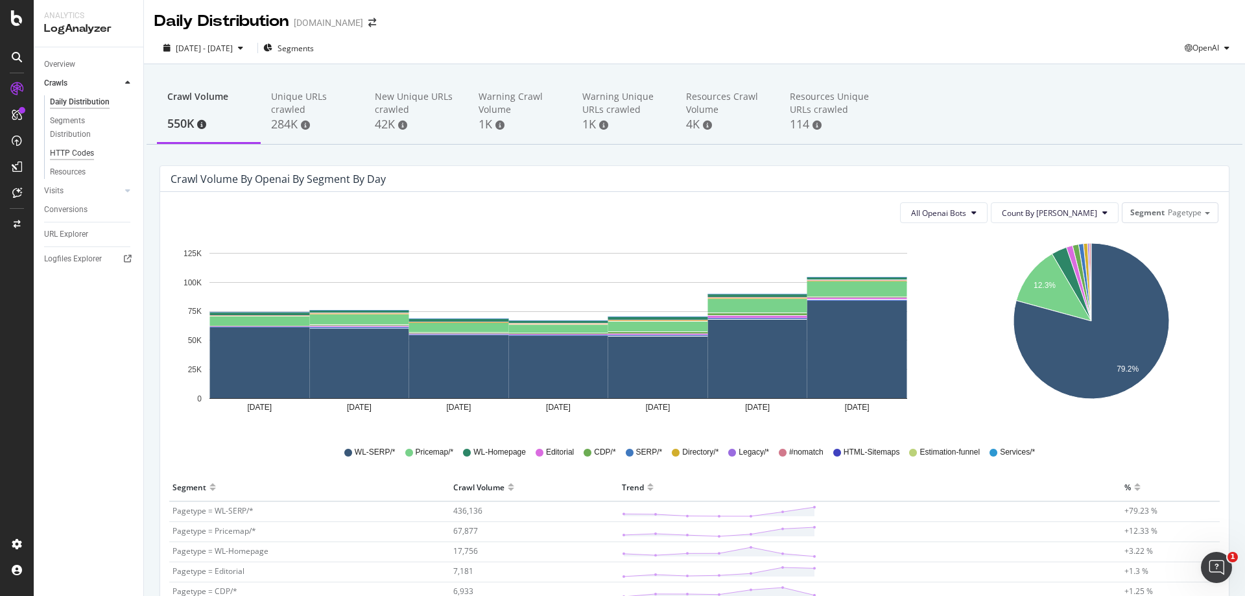
click at [76, 149] on div "HTTP Codes" at bounding box center [72, 154] width 44 height 14
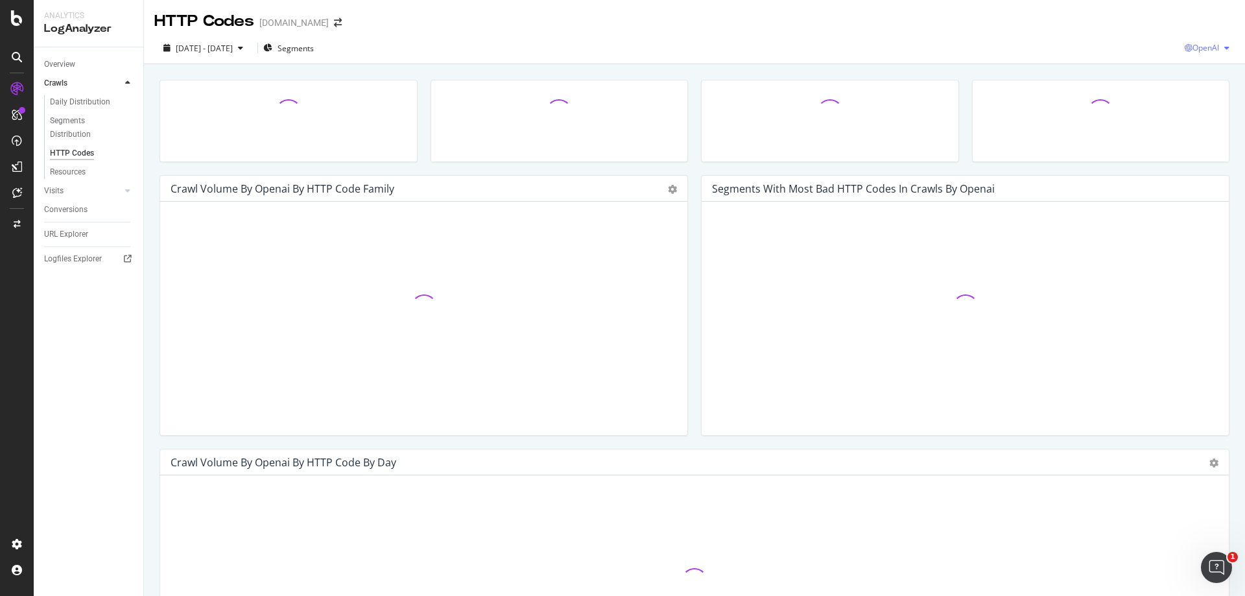
click at [1200, 43] on span "OpenAI" at bounding box center [1205, 47] width 27 height 11
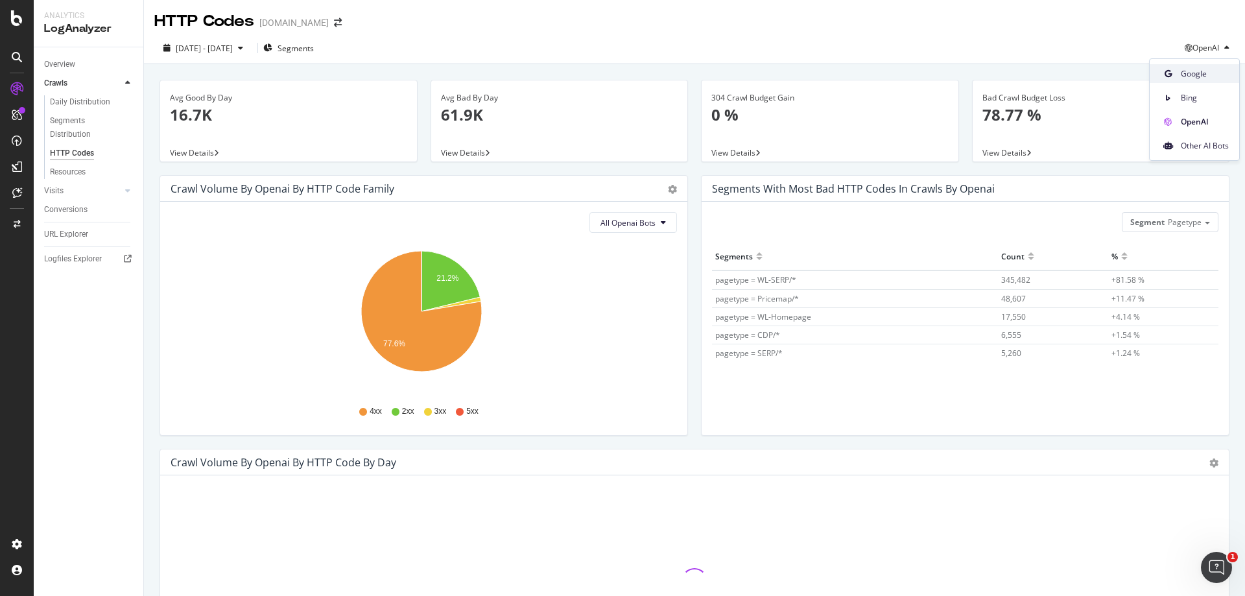
click at [1199, 74] on span "Google" at bounding box center [1205, 74] width 48 height 12
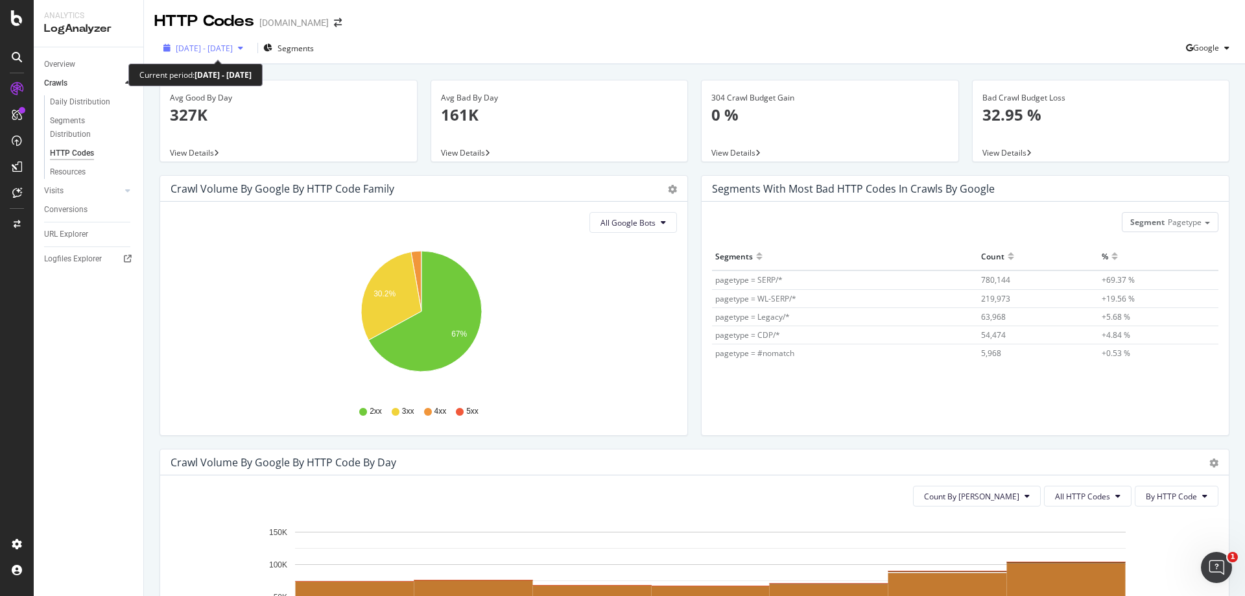
click at [248, 49] on div "button" at bounding box center [241, 48] width 16 height 8
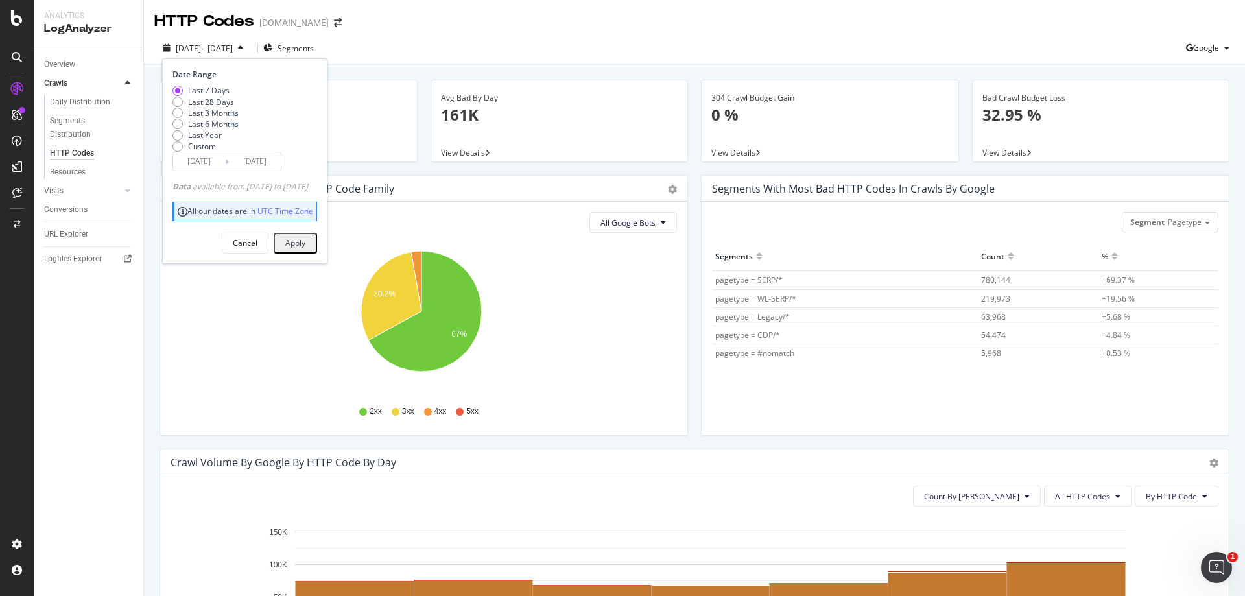
click at [496, 54] on div "2025 Aug. 10th - Aug. 16th Segments Date Range Last 7 Days Last 28 Days Last 3 …" at bounding box center [694, 51] width 1101 height 26
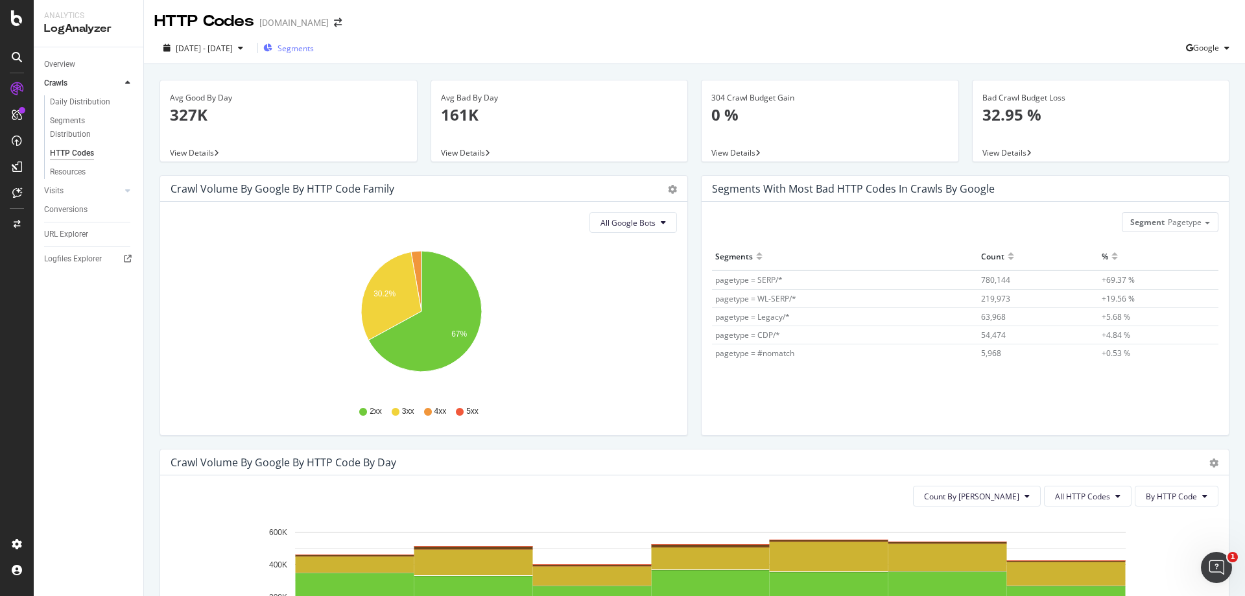
click at [314, 47] on span "Segments" at bounding box center [296, 48] width 36 height 11
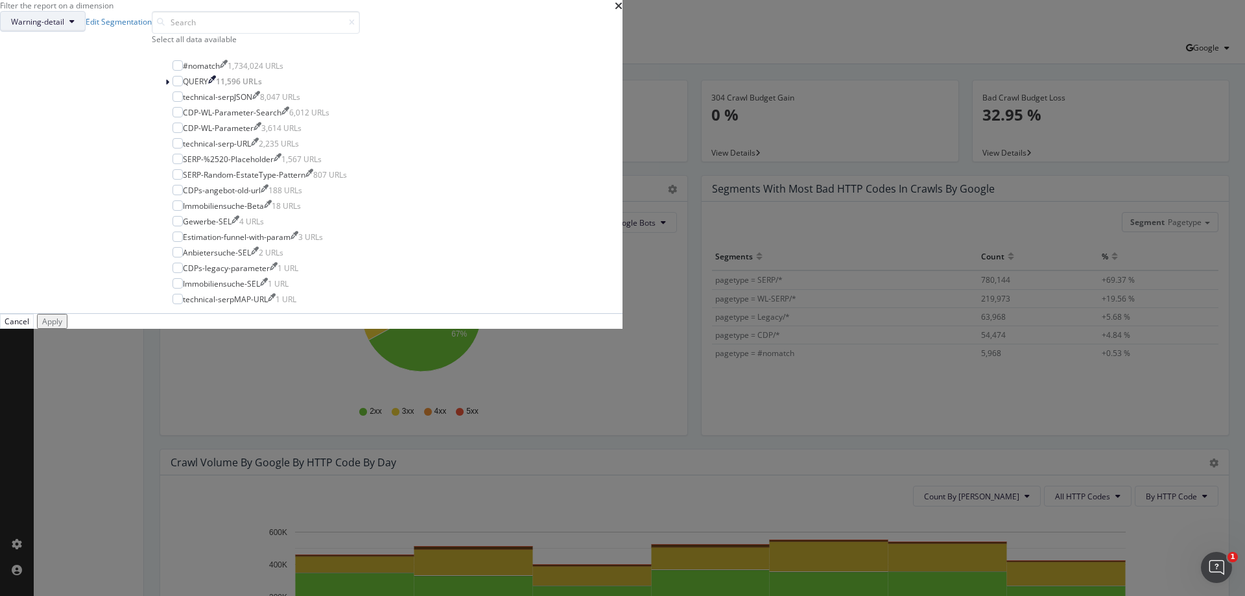
click at [86, 32] on button "Warning-detail" at bounding box center [43, 21] width 86 height 21
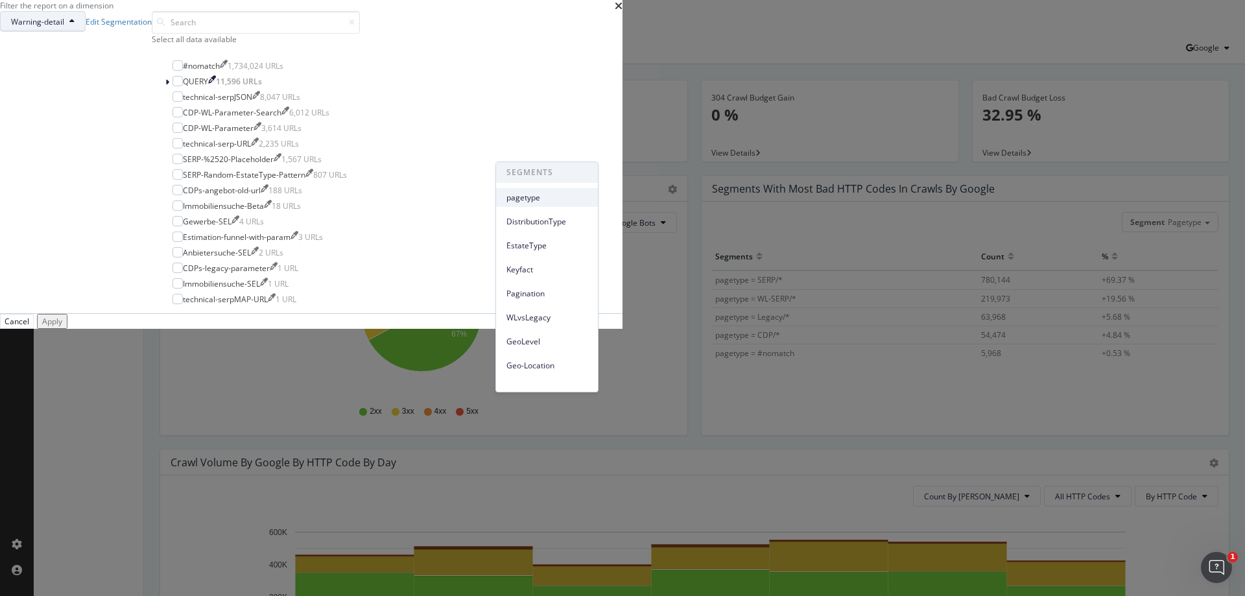
click at [548, 193] on span "pagetype" at bounding box center [546, 198] width 81 height 12
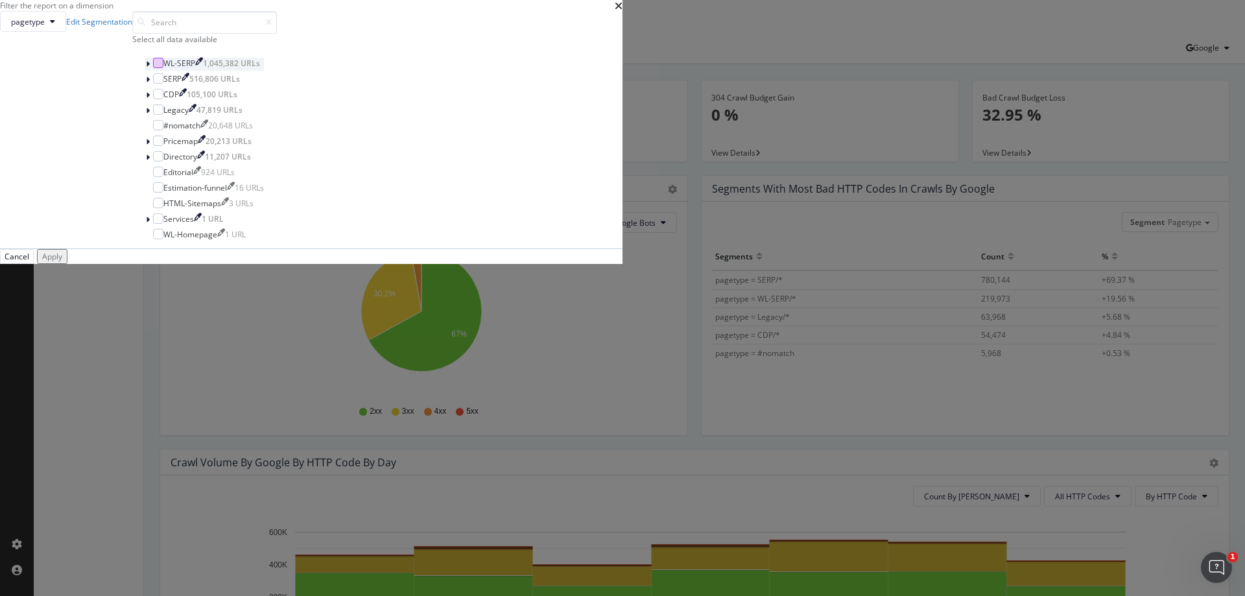
click at [163, 68] on div "modal" at bounding box center [158, 63] width 10 height 10
click at [62, 262] on div "Apply" at bounding box center [52, 256] width 20 height 11
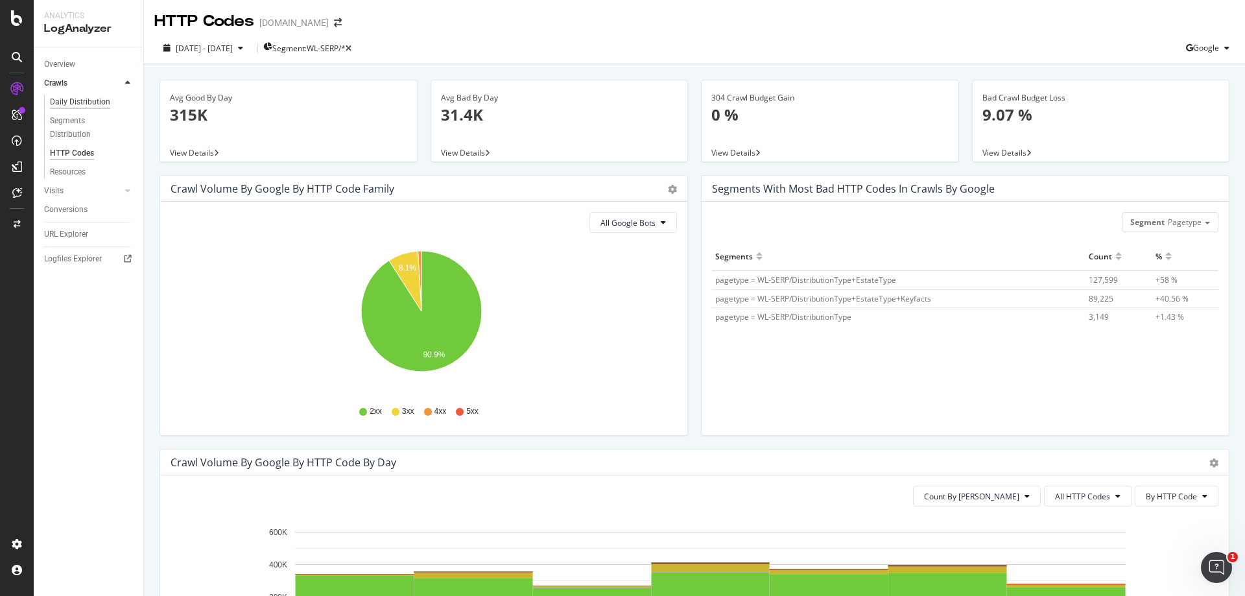
click at [88, 102] on div "Daily Distribution" at bounding box center [80, 102] width 60 height 14
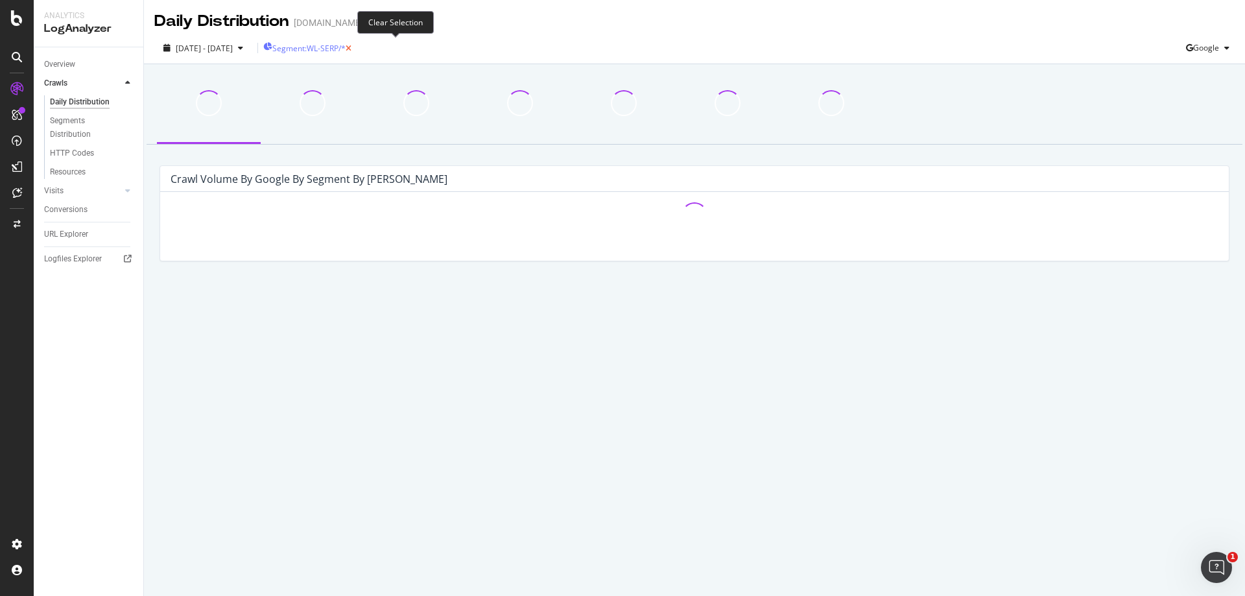
click at [351, 48] on icon "button" at bounding box center [349, 49] width 6 height 8
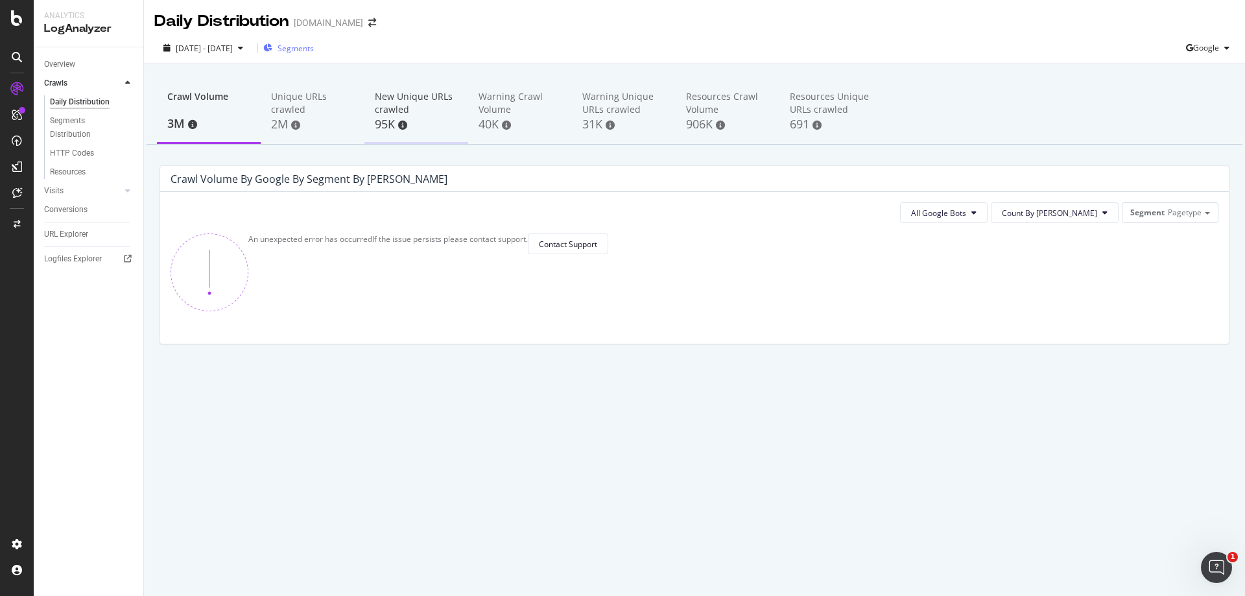
click at [421, 99] on div "New Unique URLs crawled" at bounding box center [416, 103] width 83 height 26
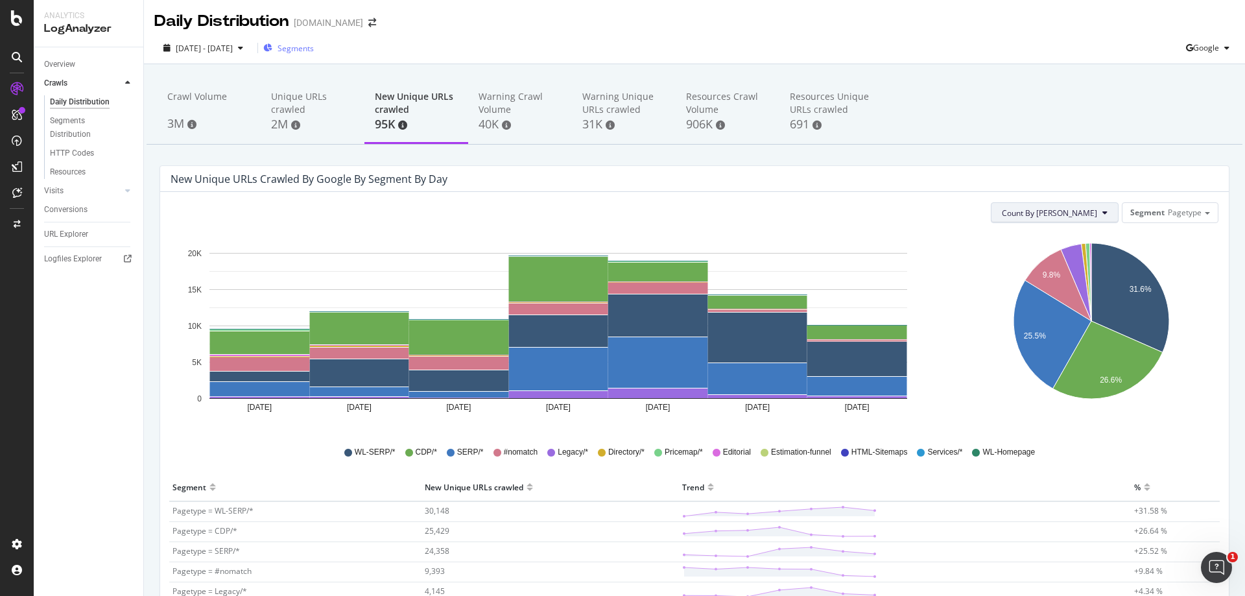
click at [1073, 218] on span "Count By Day" at bounding box center [1049, 212] width 95 height 11
click at [985, 214] on div "Count By Day Segment Pagetype" at bounding box center [695, 212] width 1048 height 21
